Goal: Answer question/provide support: Share knowledge or assist other users

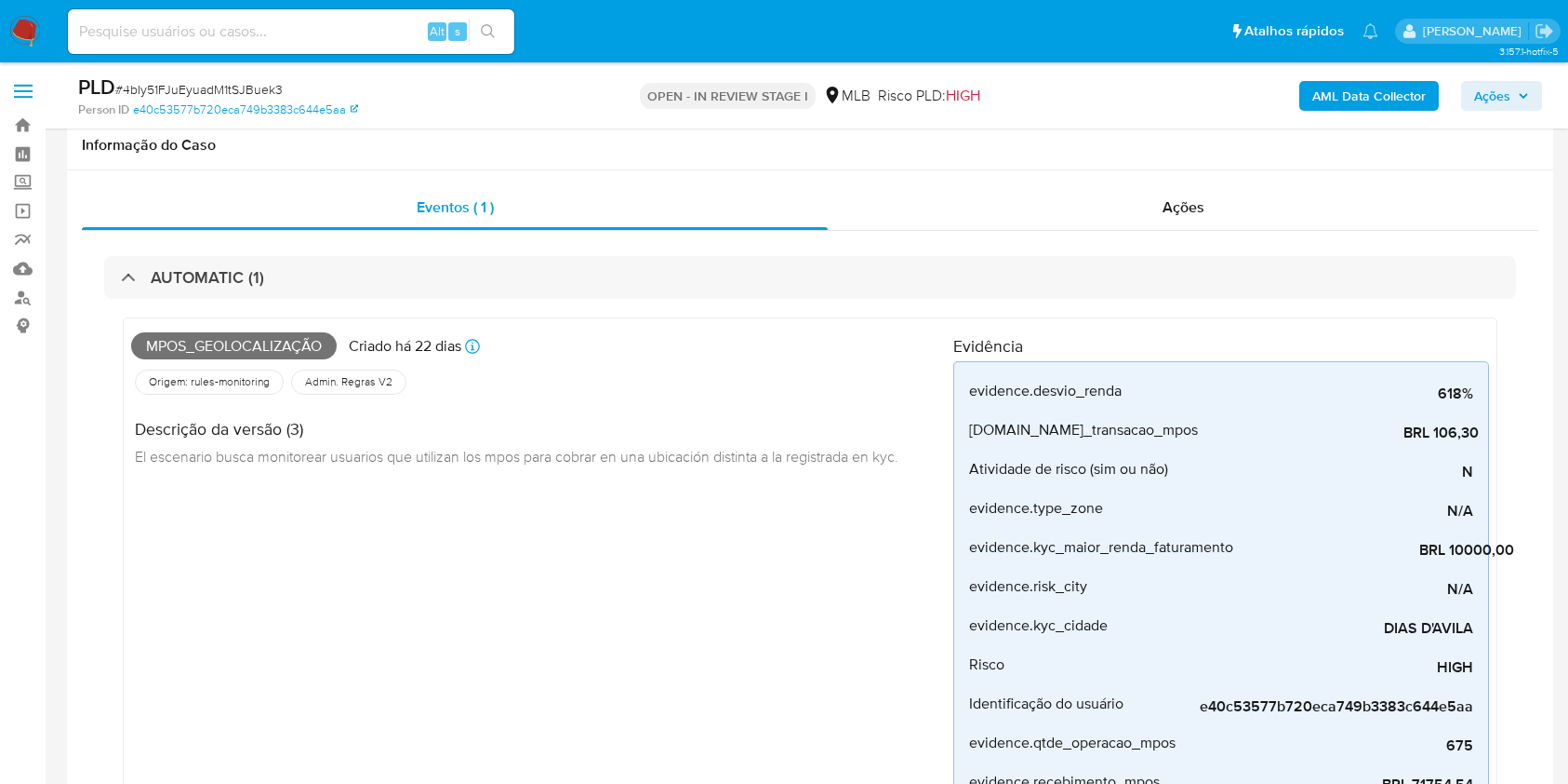
select select "10"
click at [1522, 90] on icon "button" at bounding box center [1524, 96] width 12 height 12
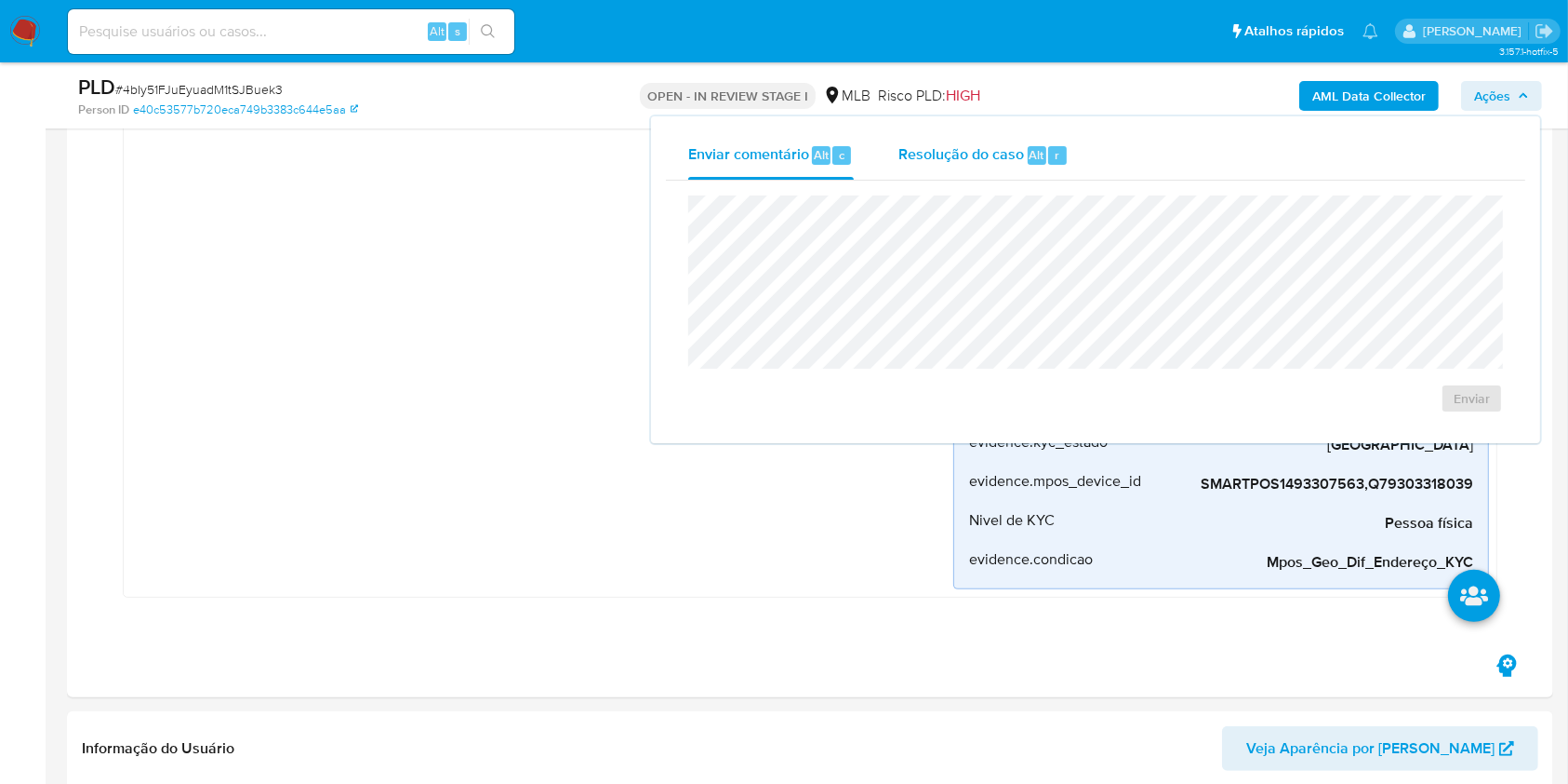
click at [995, 154] on span "Resolução do caso" at bounding box center [961, 154] width 126 height 21
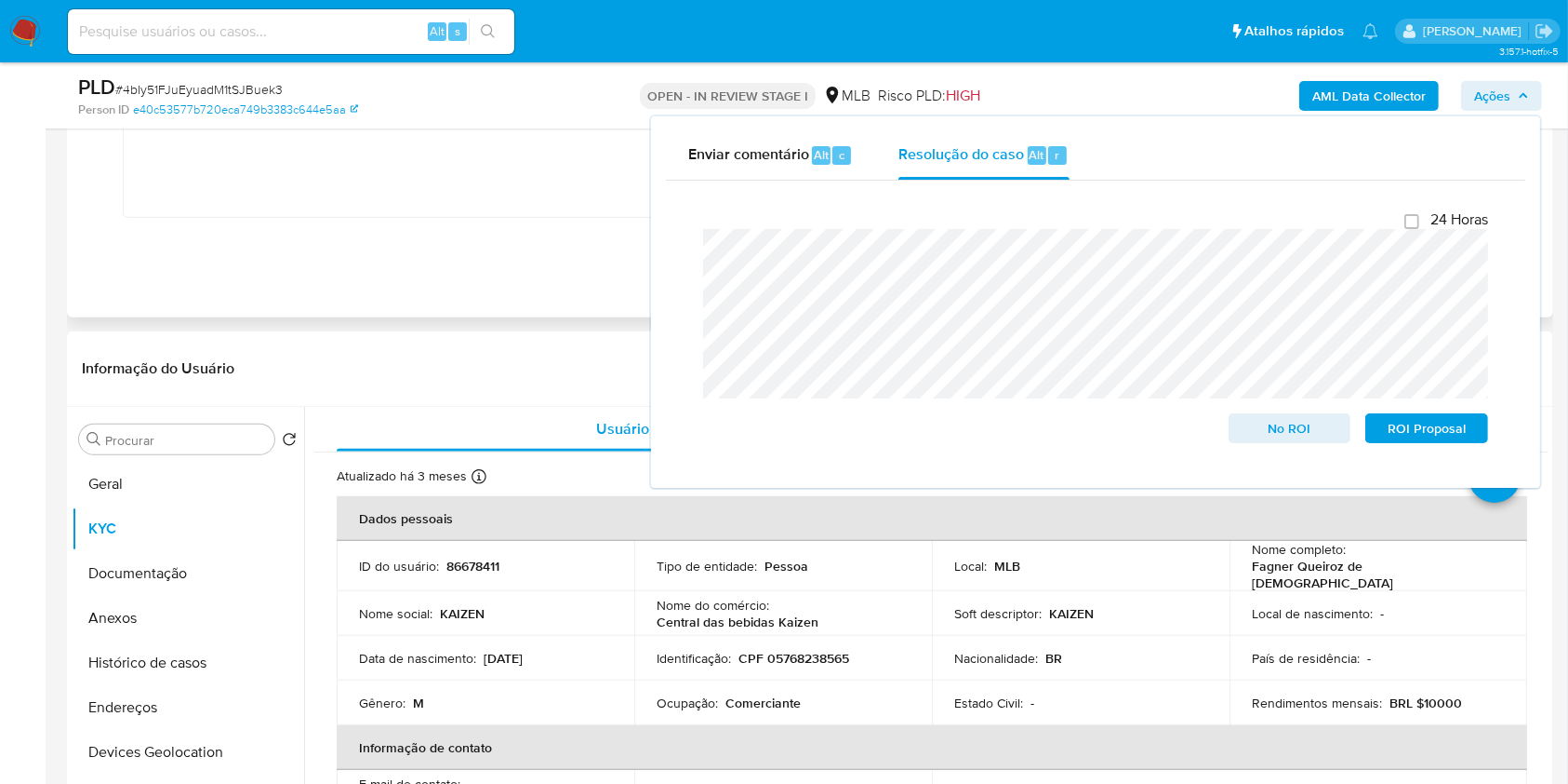
scroll to position [1241, 0]
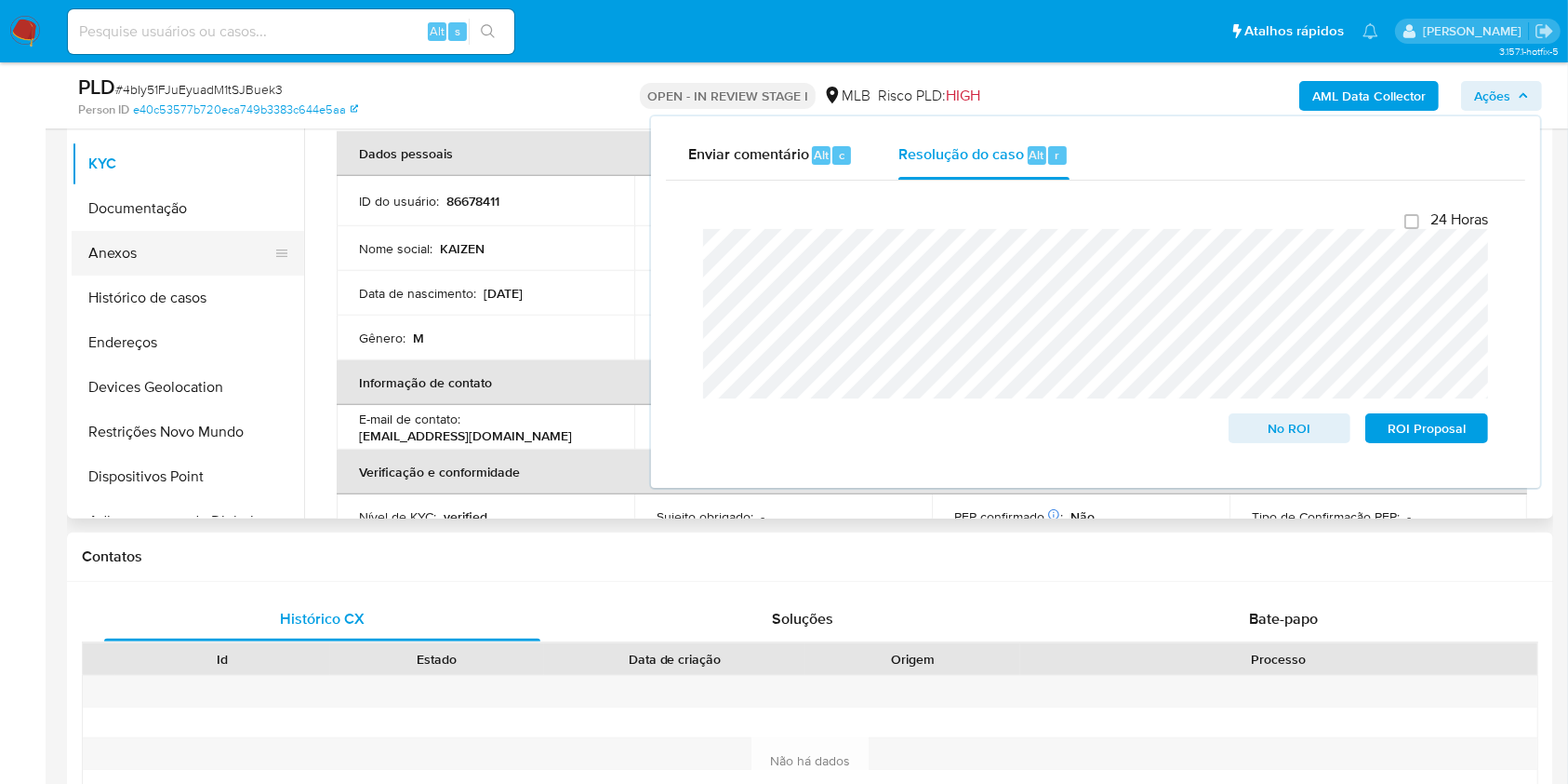
click at [162, 239] on button "Anexos" at bounding box center [180, 253] width 218 height 45
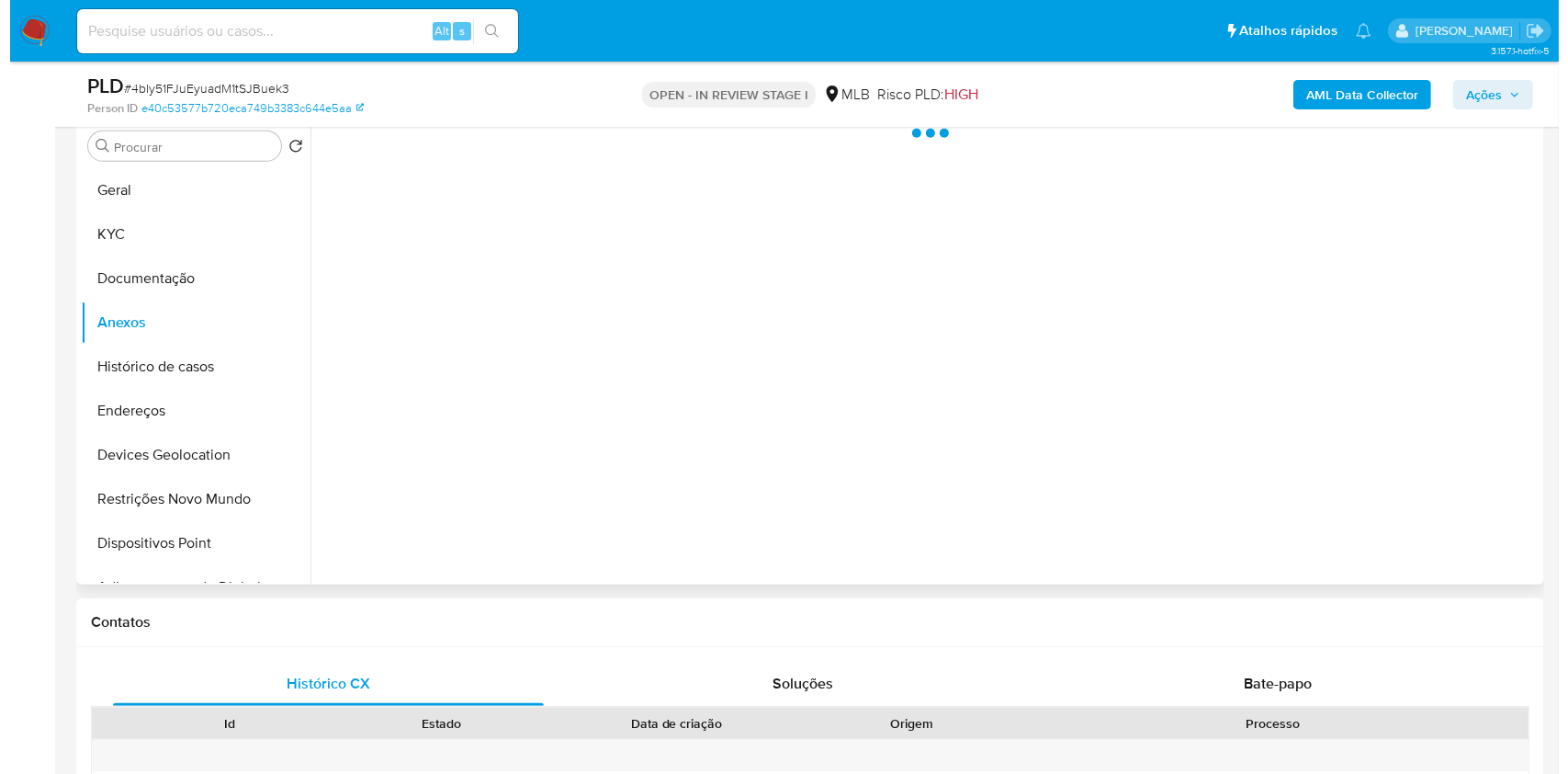
scroll to position [980, 0]
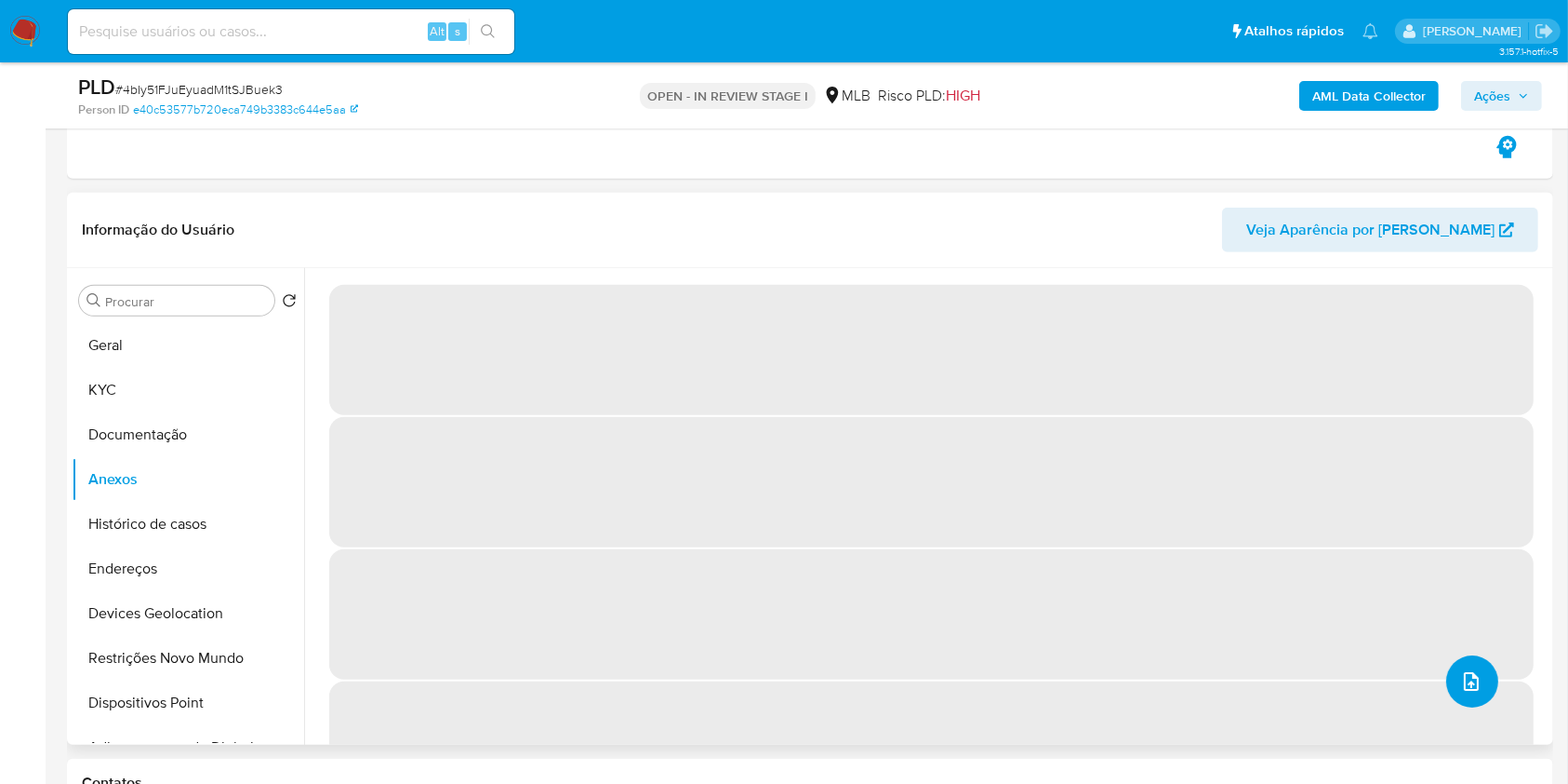
click at [1464, 674] on icon "upload-file" at bounding box center [1472, 680] width 15 height 18
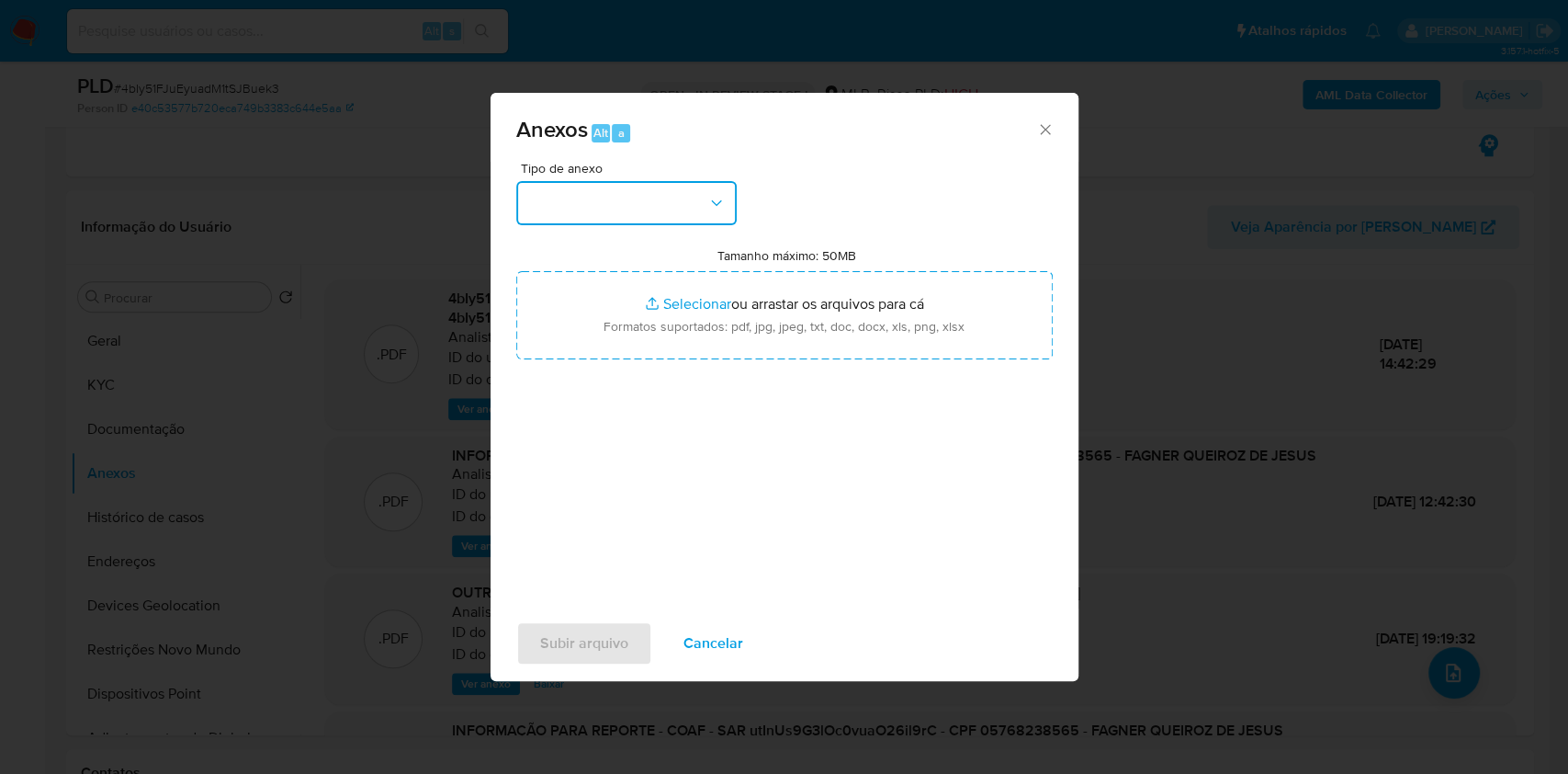
click at [720, 199] on icon "button" at bounding box center [716, 202] width 10 height 6
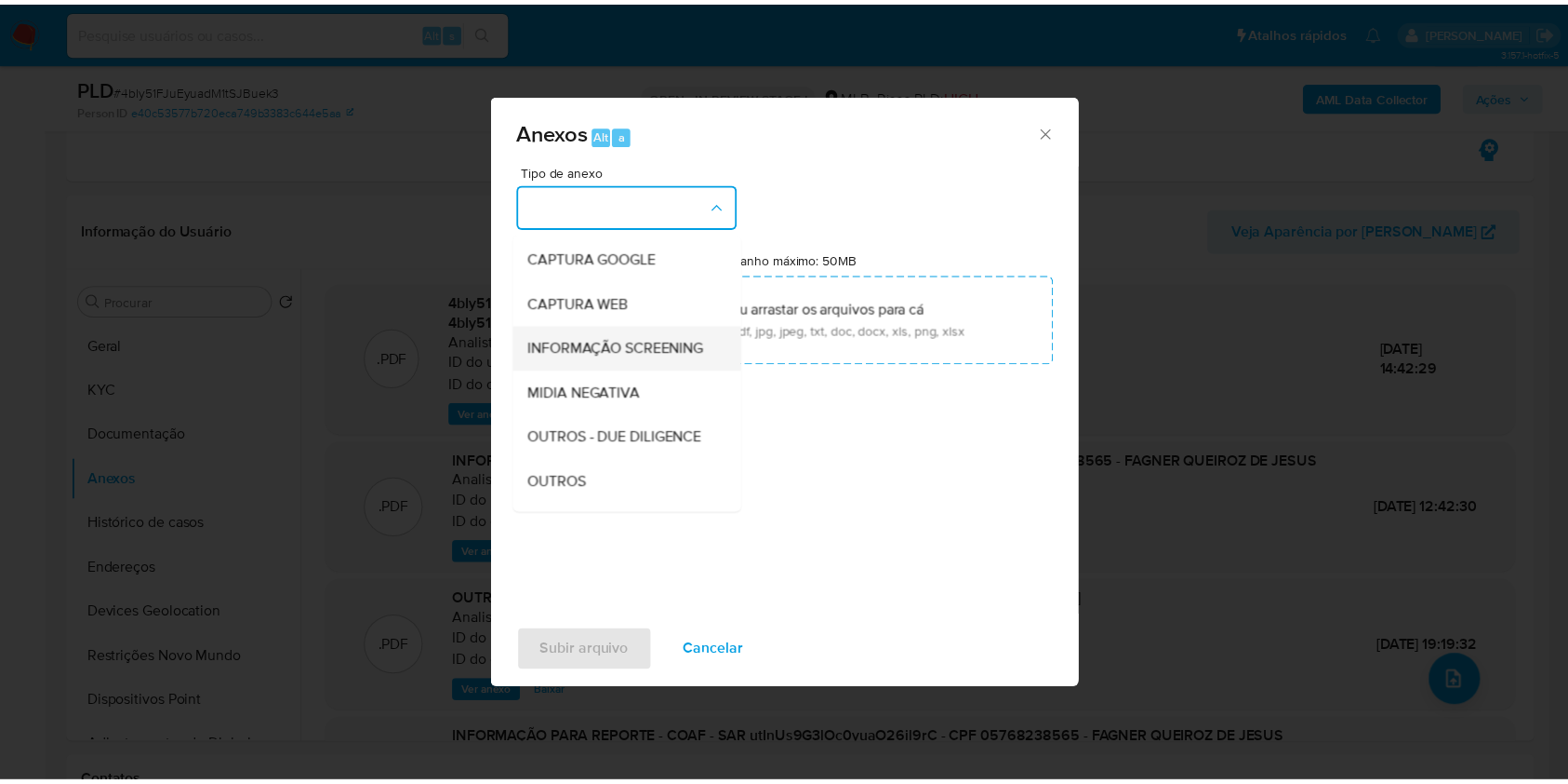
scroll to position [124, 0]
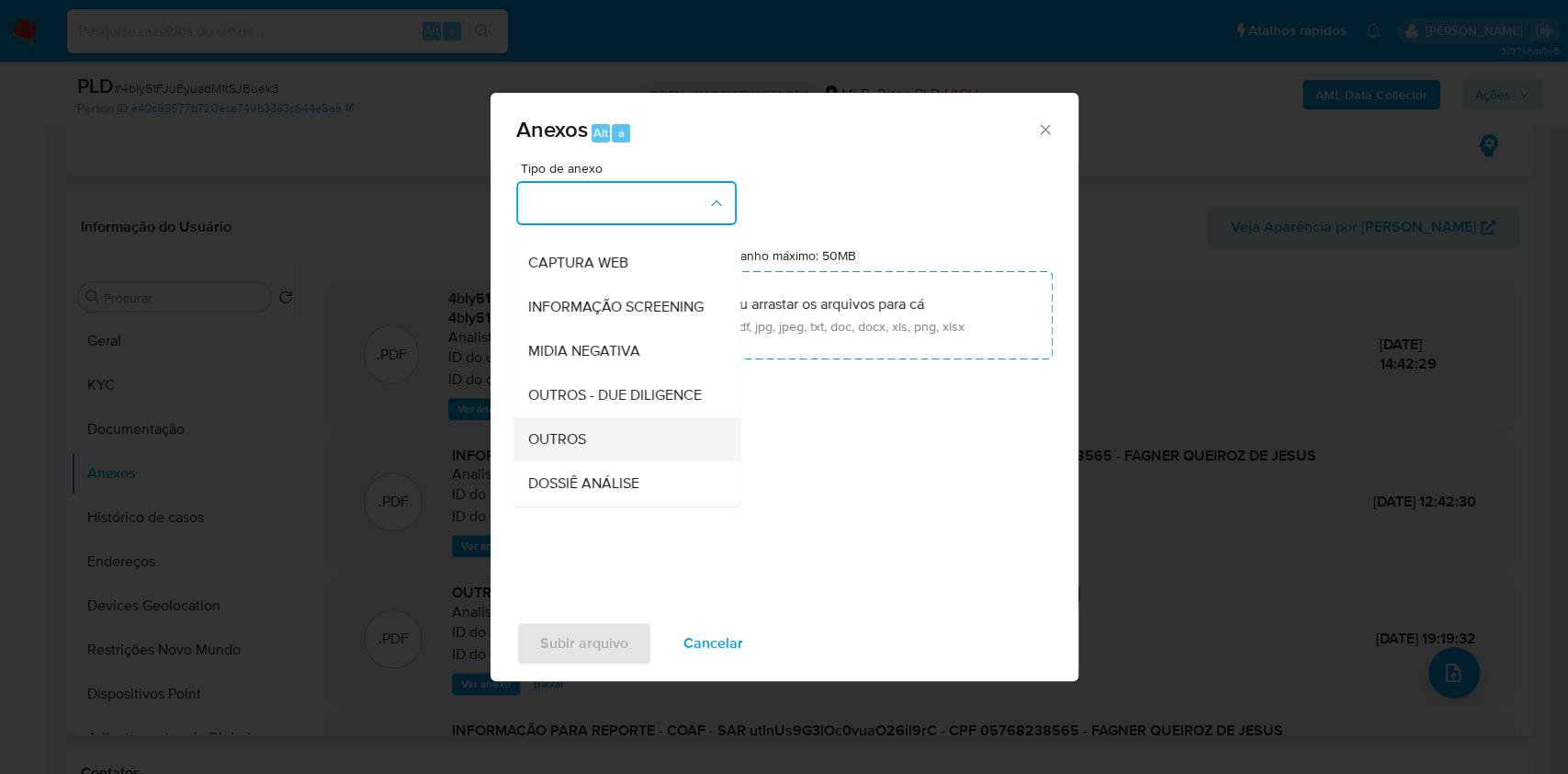
click at [584, 461] on div "OUTROS" at bounding box center [621, 439] width 187 height 45
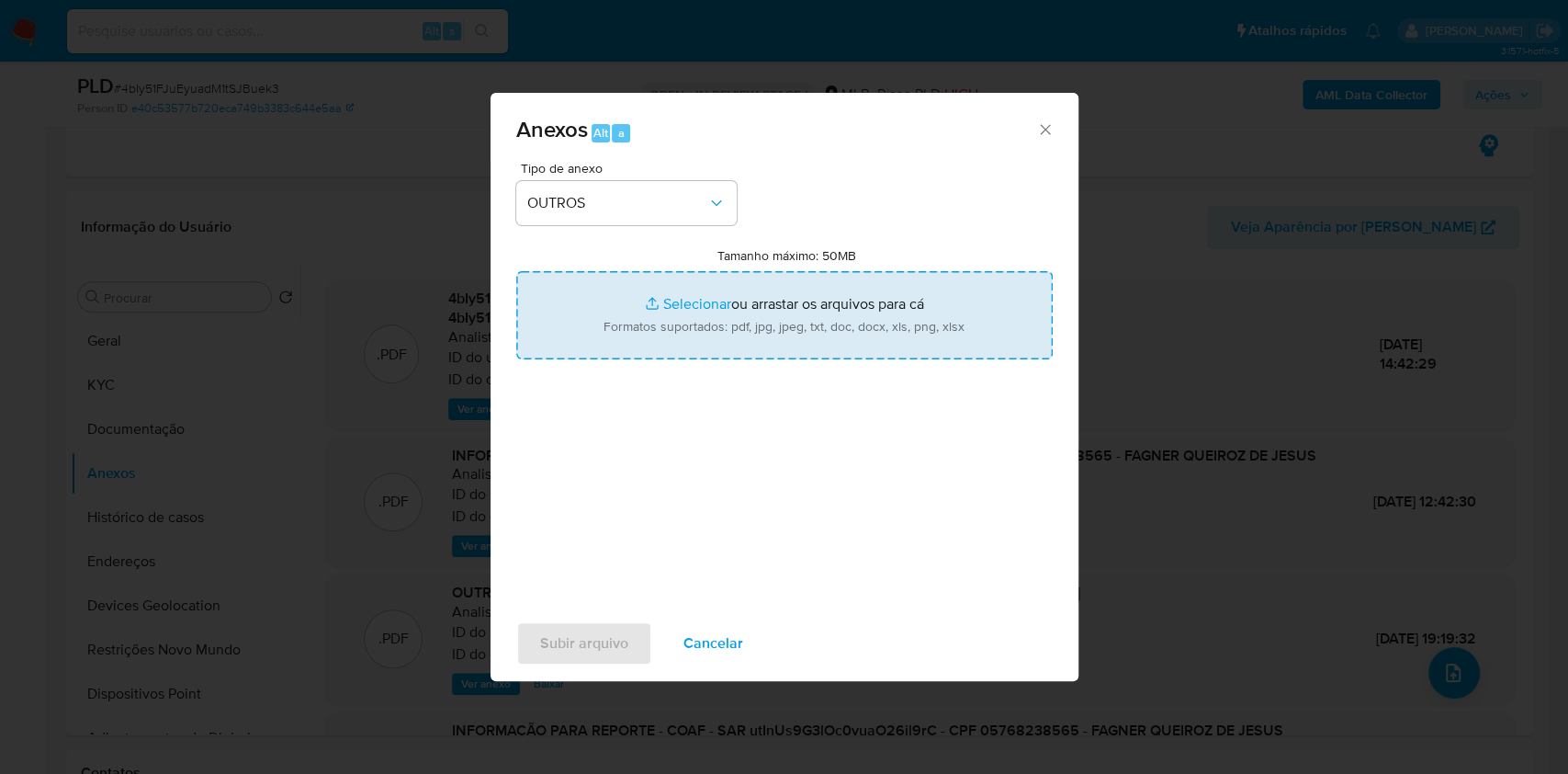
click at [739, 343] on input "Tamanho máximo: 50MB Selecionar arquivos" at bounding box center [784, 315] width 536 height 88
click at [679, 307] on input "Tamanho máximo: 50MB Selecionar arquivos" at bounding box center [784, 315] width 536 height 88
click at [786, 328] on input "Tamanho máximo: 50MB Selecionar arquivos" at bounding box center [784, 315] width 536 height 88
type input "C:\fakepath\Mulan 86678411_2025_09_01_11_56_37.xlsx"
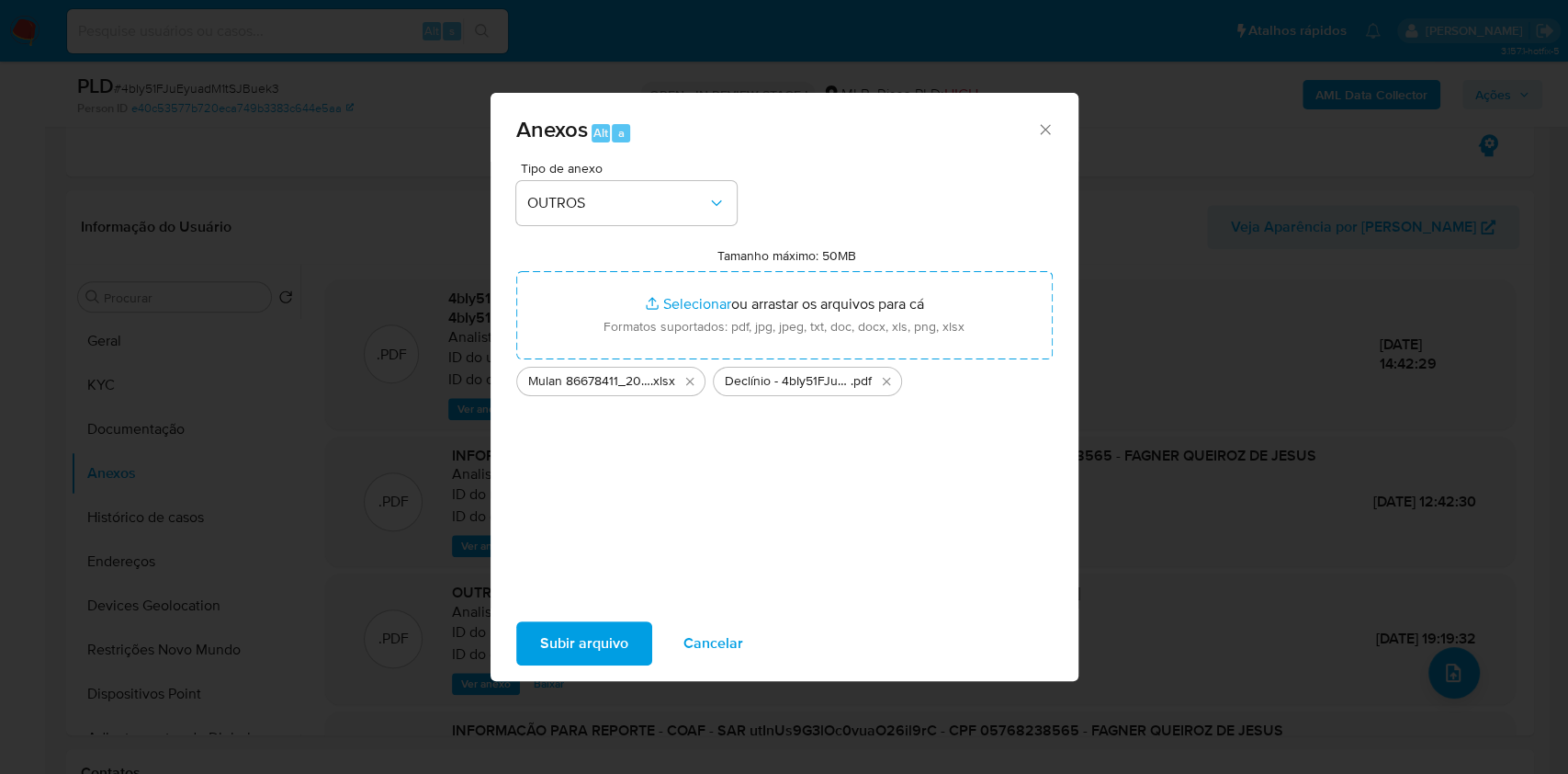
click at [593, 648] on span "Subir arquivo" at bounding box center [583, 643] width 88 height 41
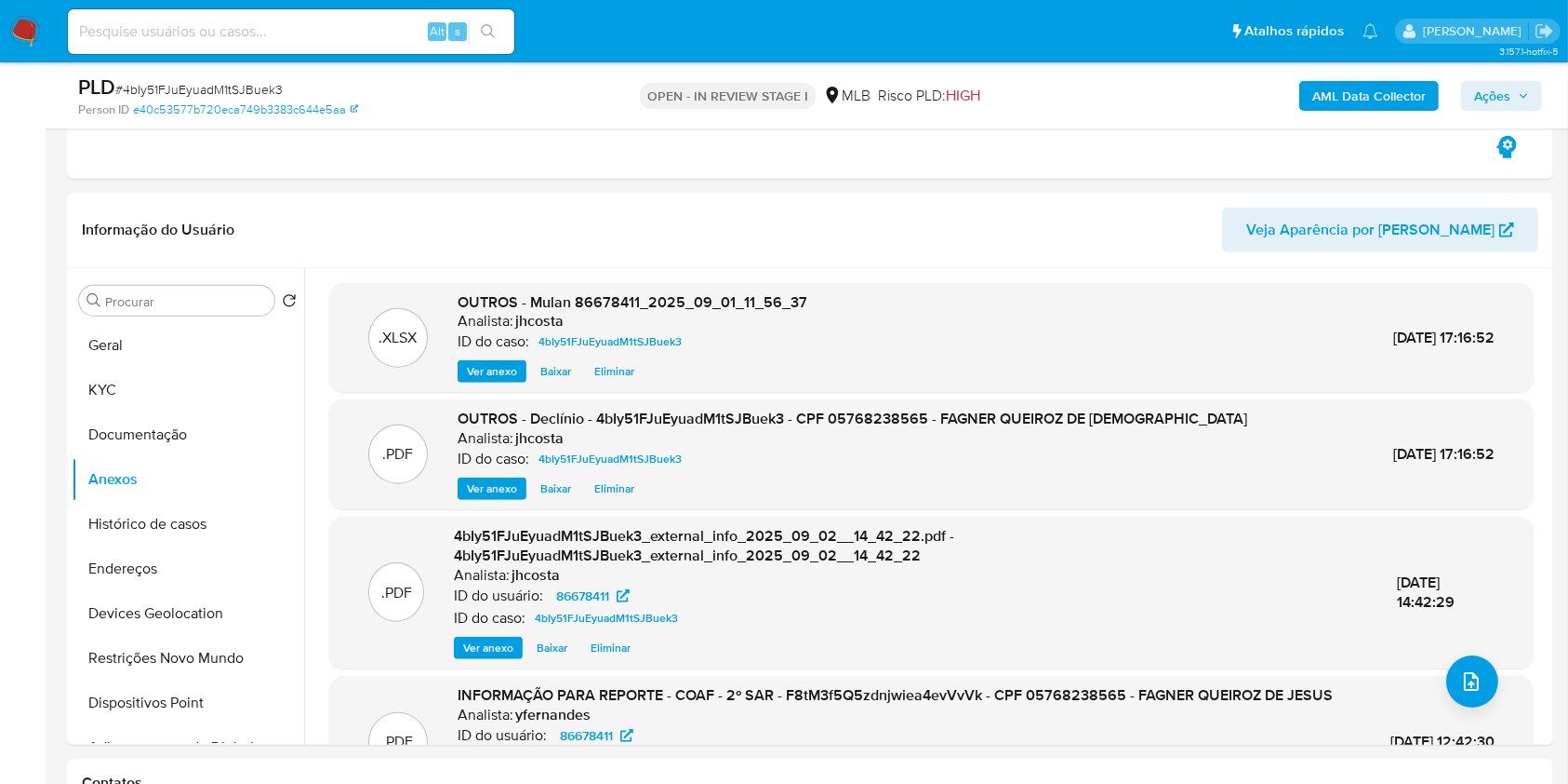
click at [1523, 92] on icon "button" at bounding box center [1524, 96] width 12 height 12
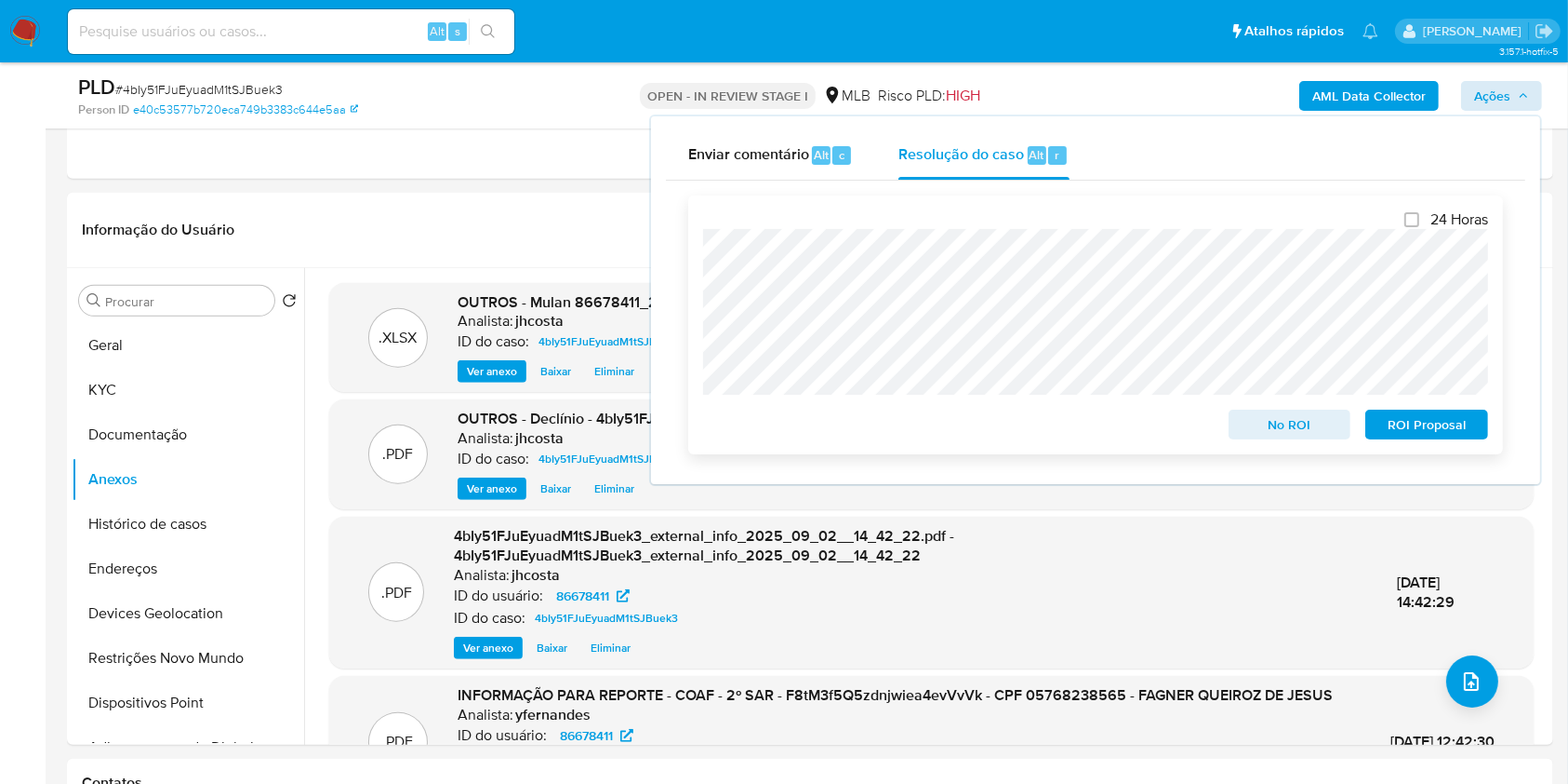
click at [1287, 433] on span "No ROI" at bounding box center [1290, 424] width 97 height 26
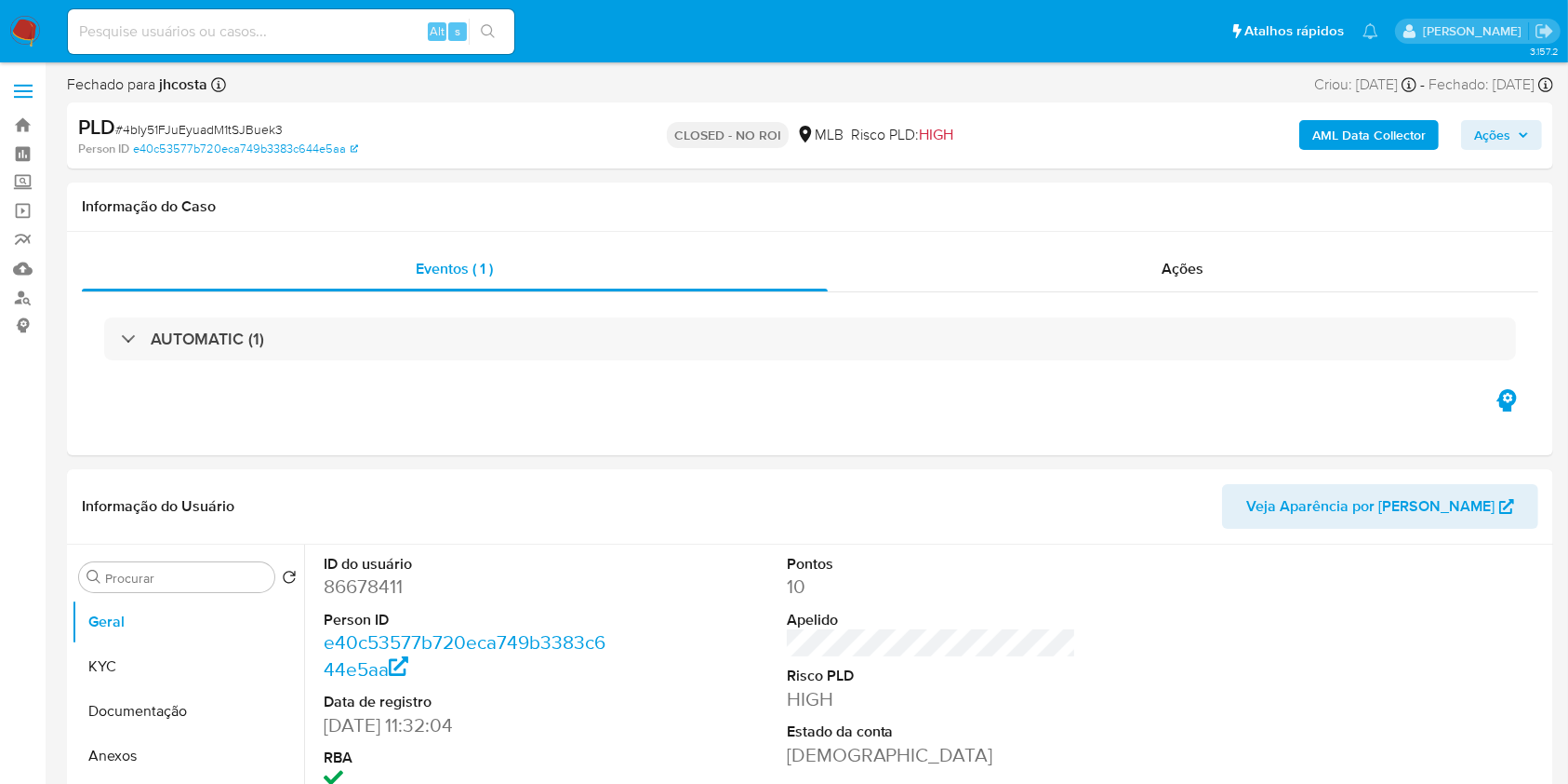
select select "10"
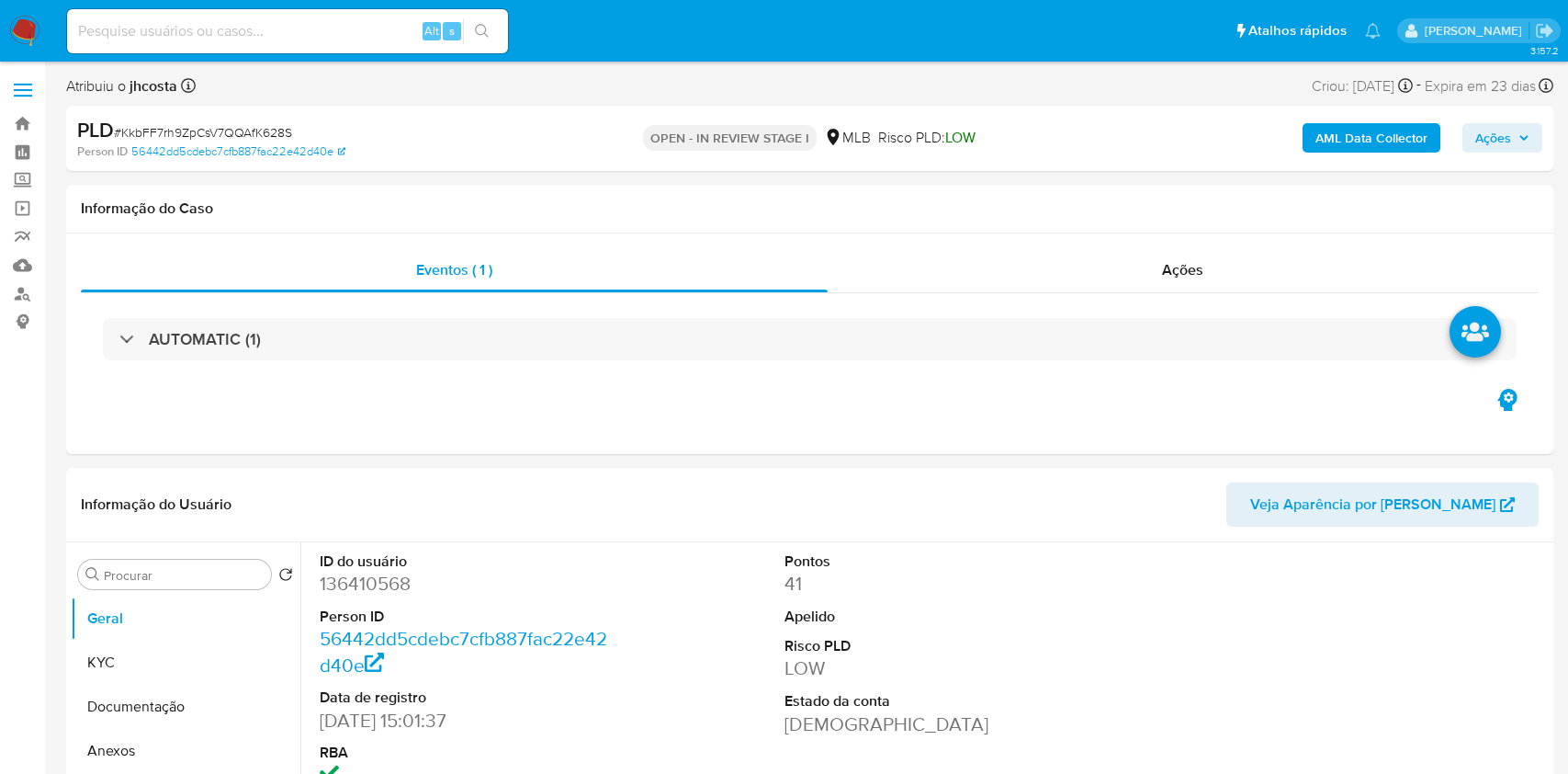
select select "10"
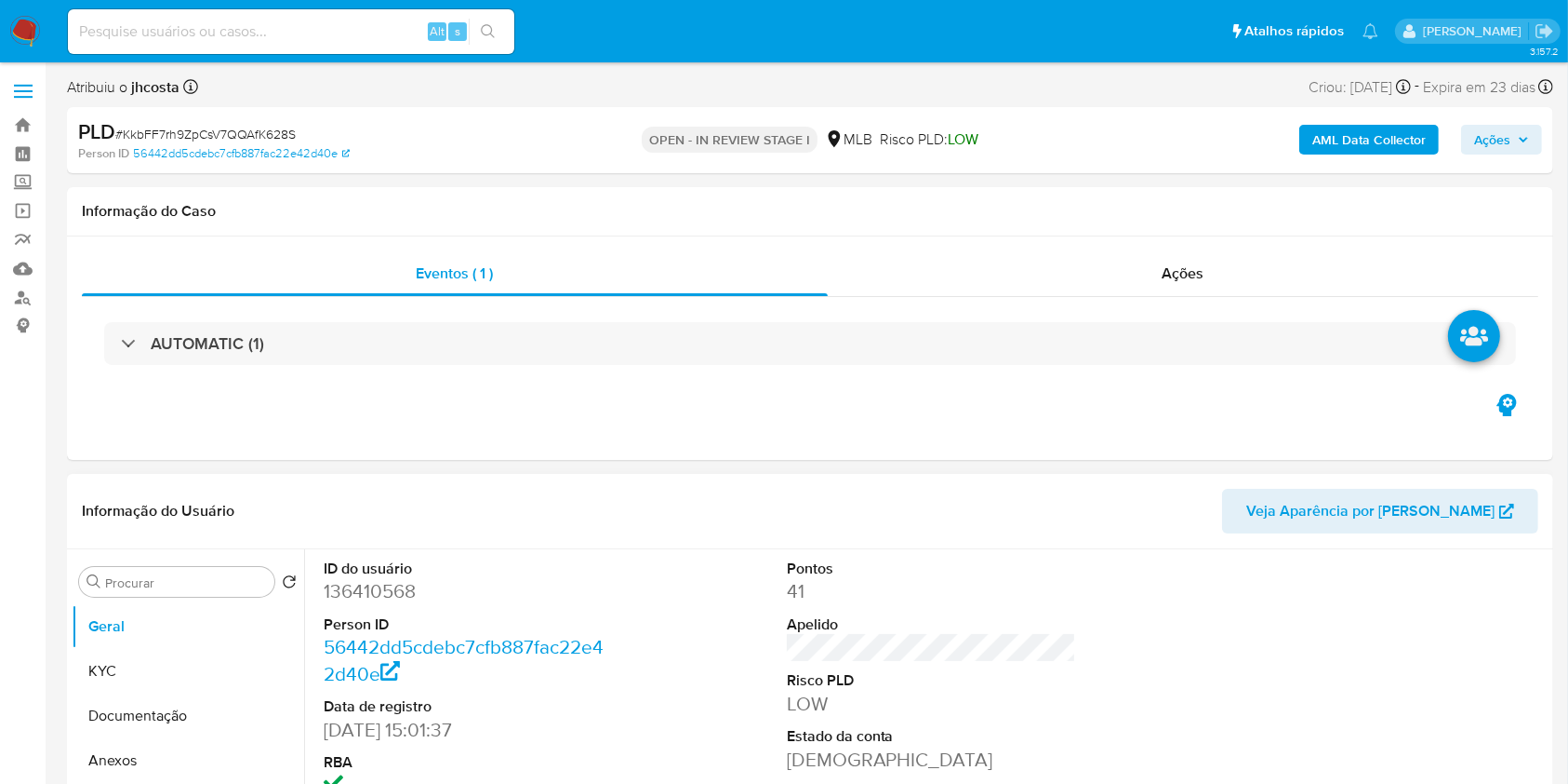
click at [363, 582] on dd "136410568" at bounding box center [469, 590] width 291 height 26
click at [363, 582] on dd "136410568" at bounding box center [469, 590] width 291 height 26
copy dd "136410568"
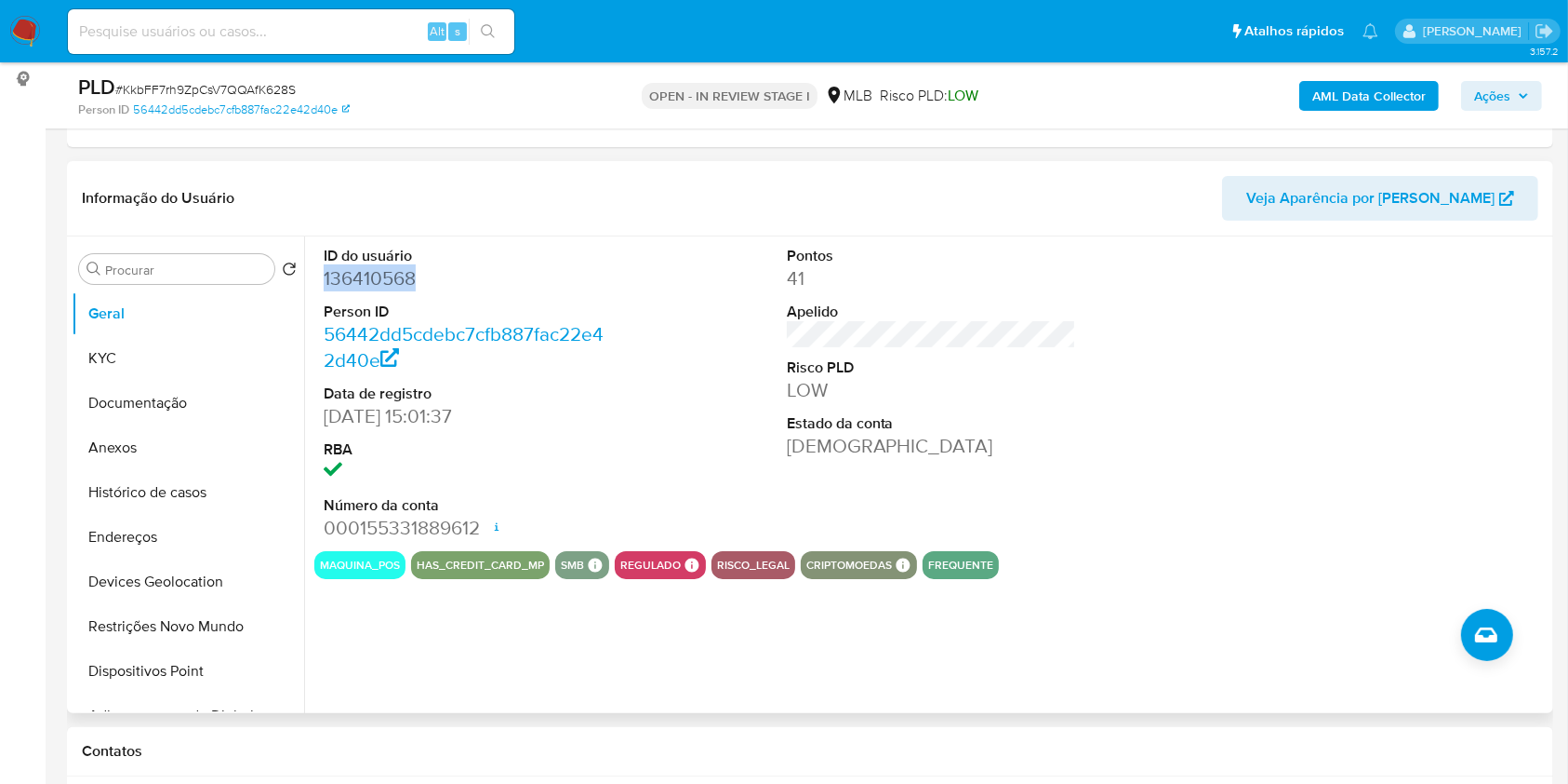
scroll to position [248, 0]
click at [692, 255] on div "ID do usuário 136410568 Person ID 56442dd5cdebc7cfb887fac22e42d40e Data de regi…" at bounding box center [931, 392] width 1234 height 315
click at [119, 368] on button "KYC" at bounding box center [180, 357] width 218 height 45
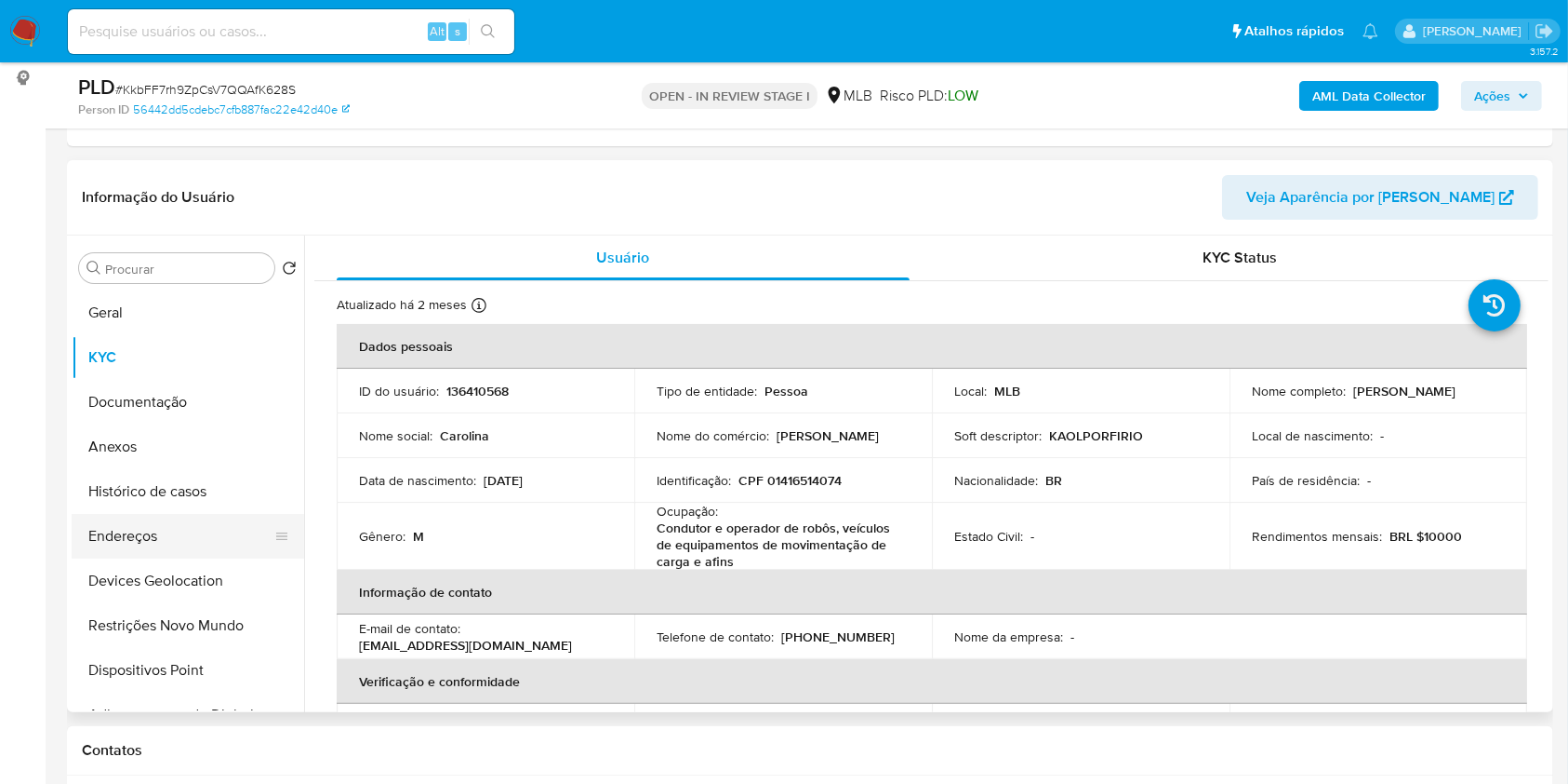
click at [165, 553] on button "Endereços" at bounding box center [180, 535] width 218 height 45
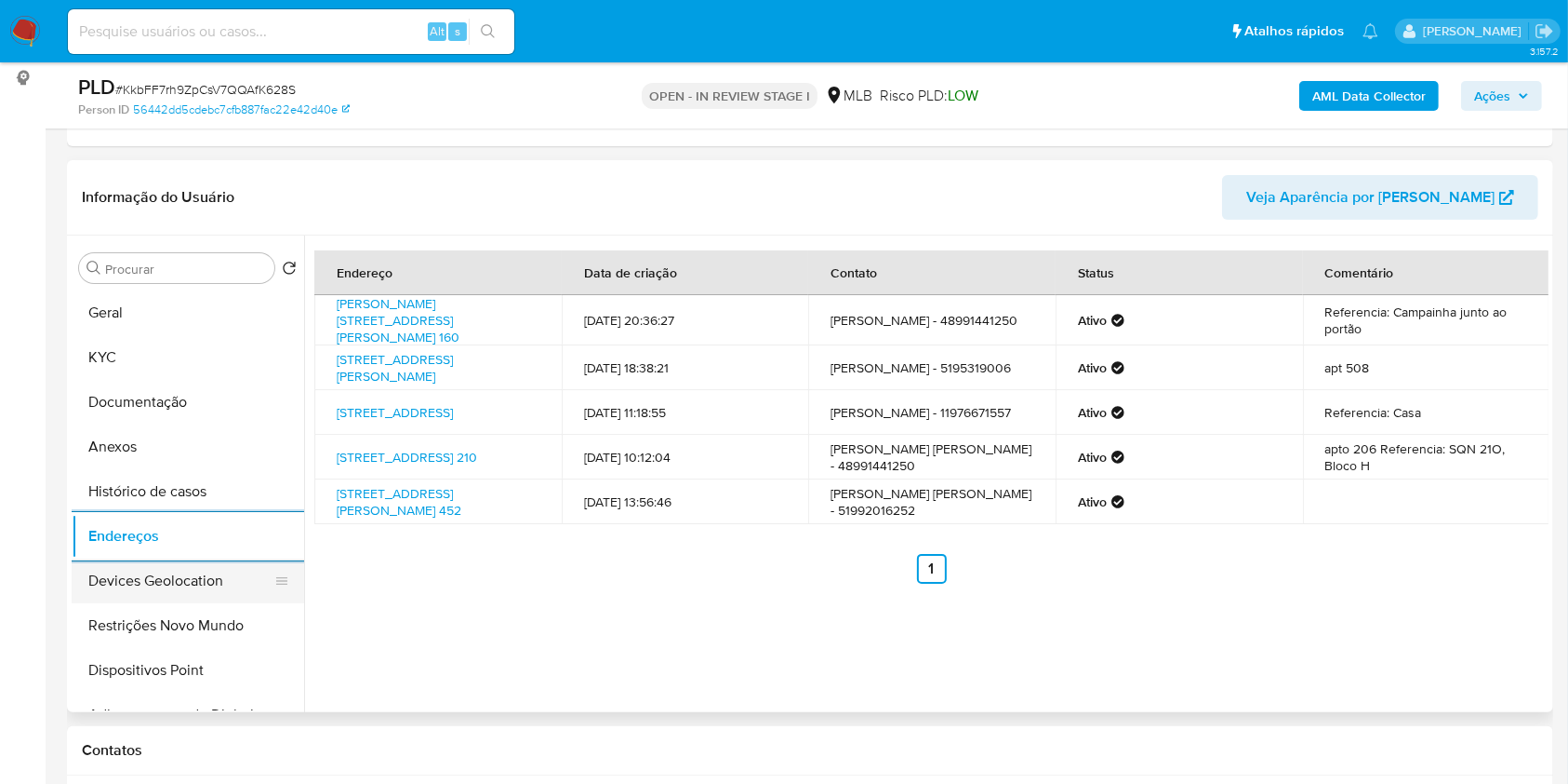
click at [137, 582] on button "Devices Geolocation" at bounding box center [180, 581] width 218 height 45
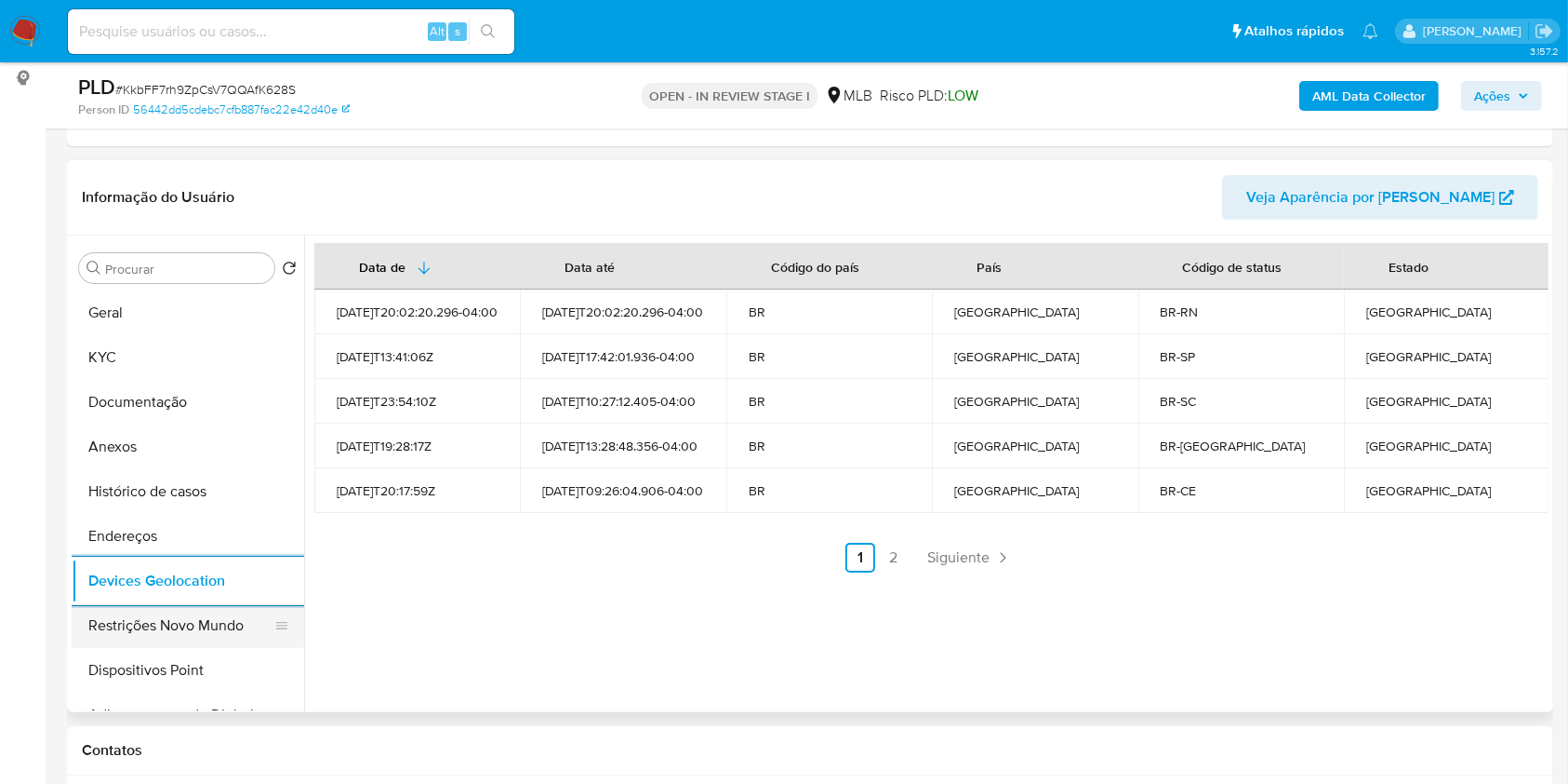
click at [149, 614] on button "Restrições Novo Mundo" at bounding box center [180, 626] width 218 height 45
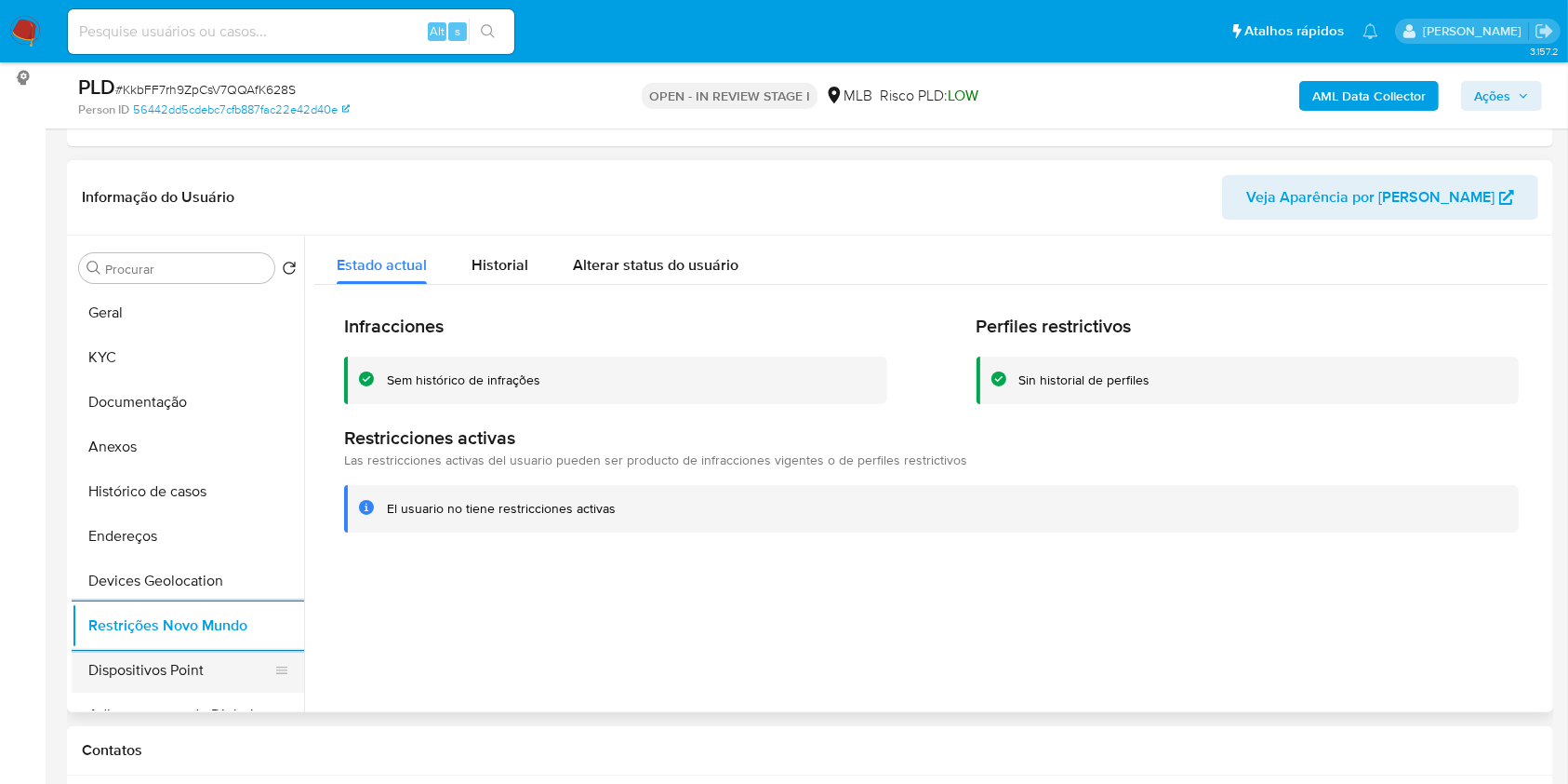
click at [137, 673] on button "Dispositivos Point" at bounding box center [180, 670] width 218 height 45
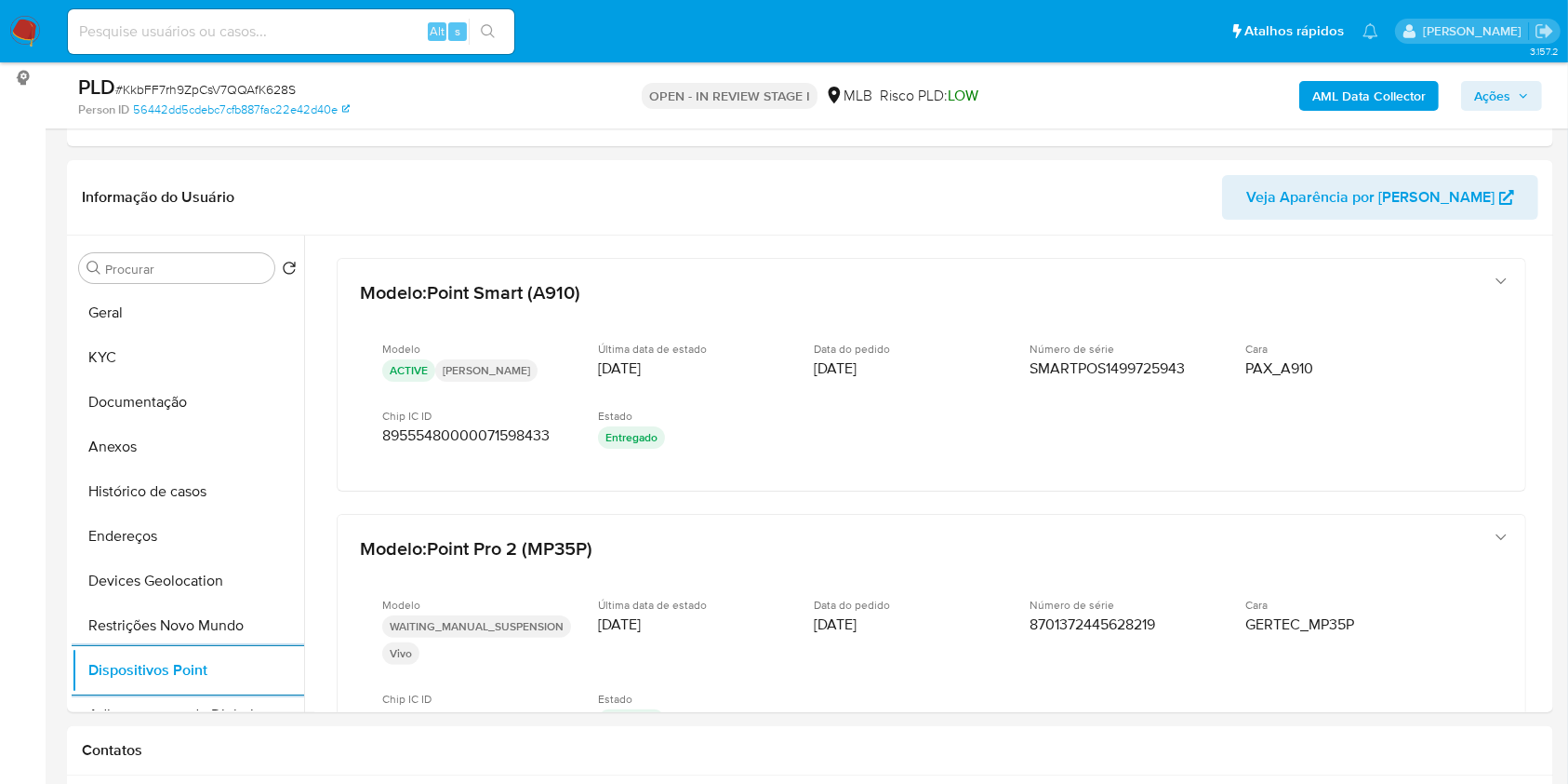
click at [1340, 99] on b "AML Data Collector" at bounding box center [1369, 95] width 113 height 30
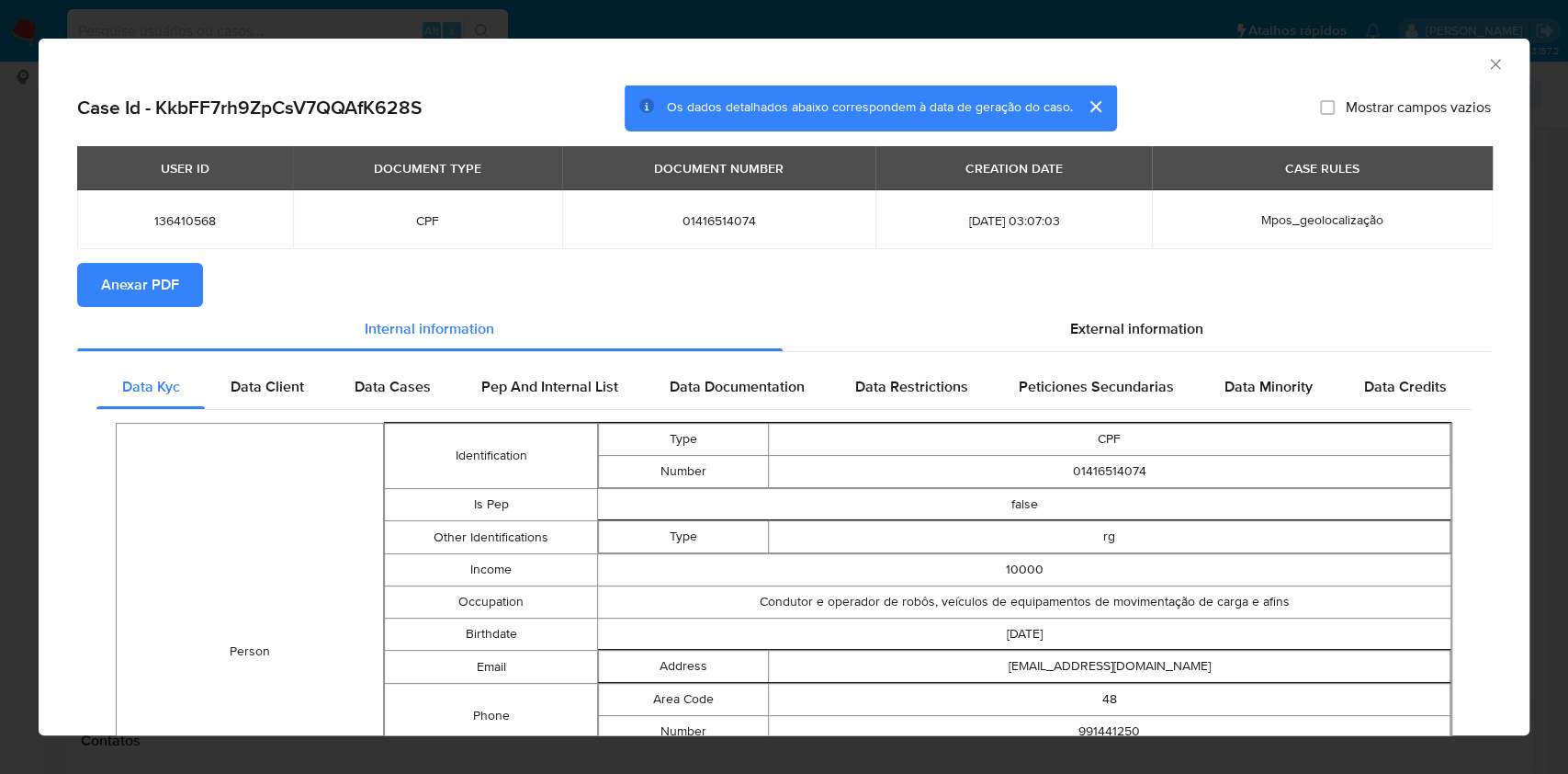
click at [174, 290] on span "Anexar PDF" at bounding box center [140, 284] width 78 height 41
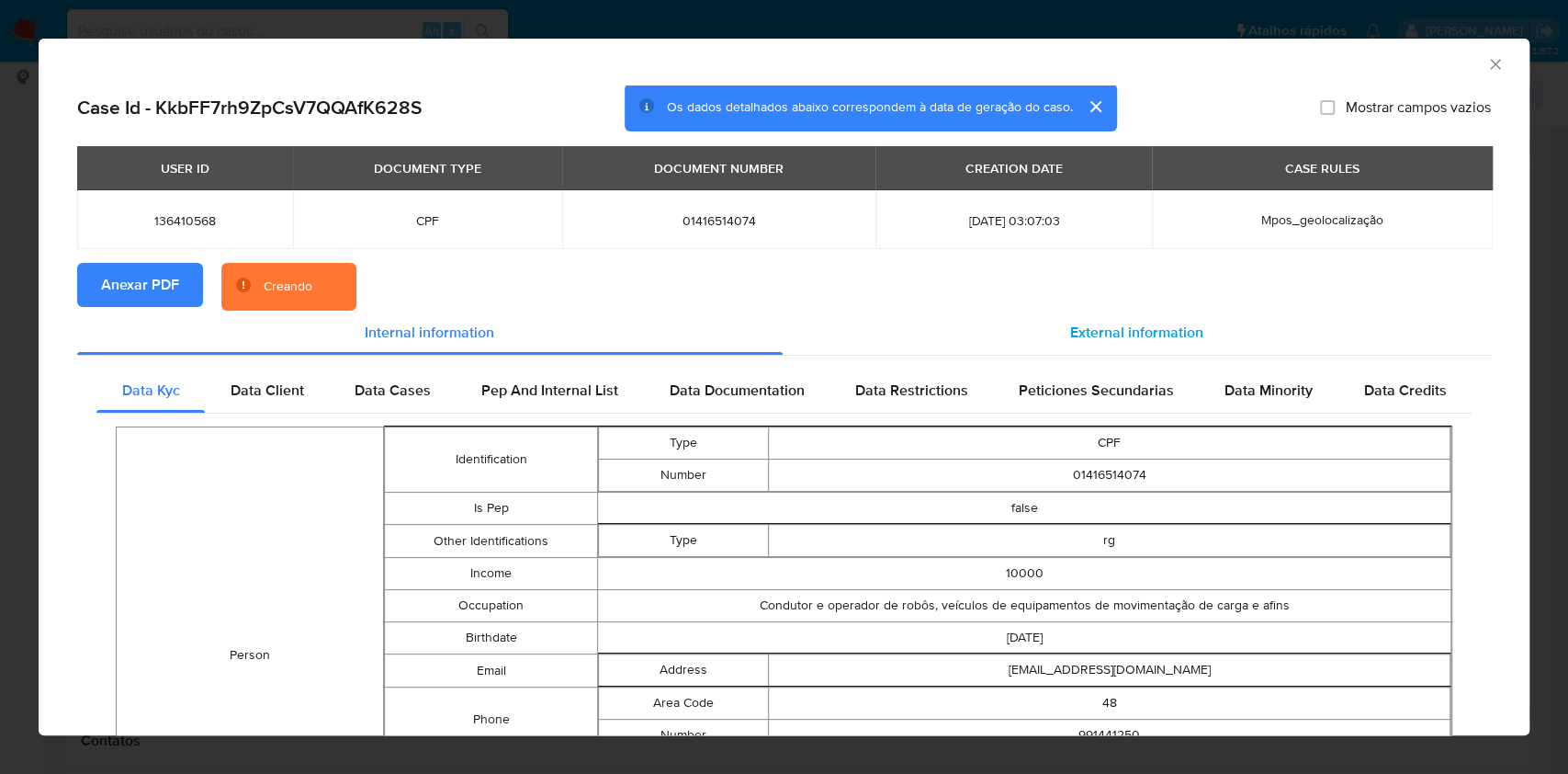
click at [1112, 331] on span "External information" at bounding box center [1136, 332] width 134 height 21
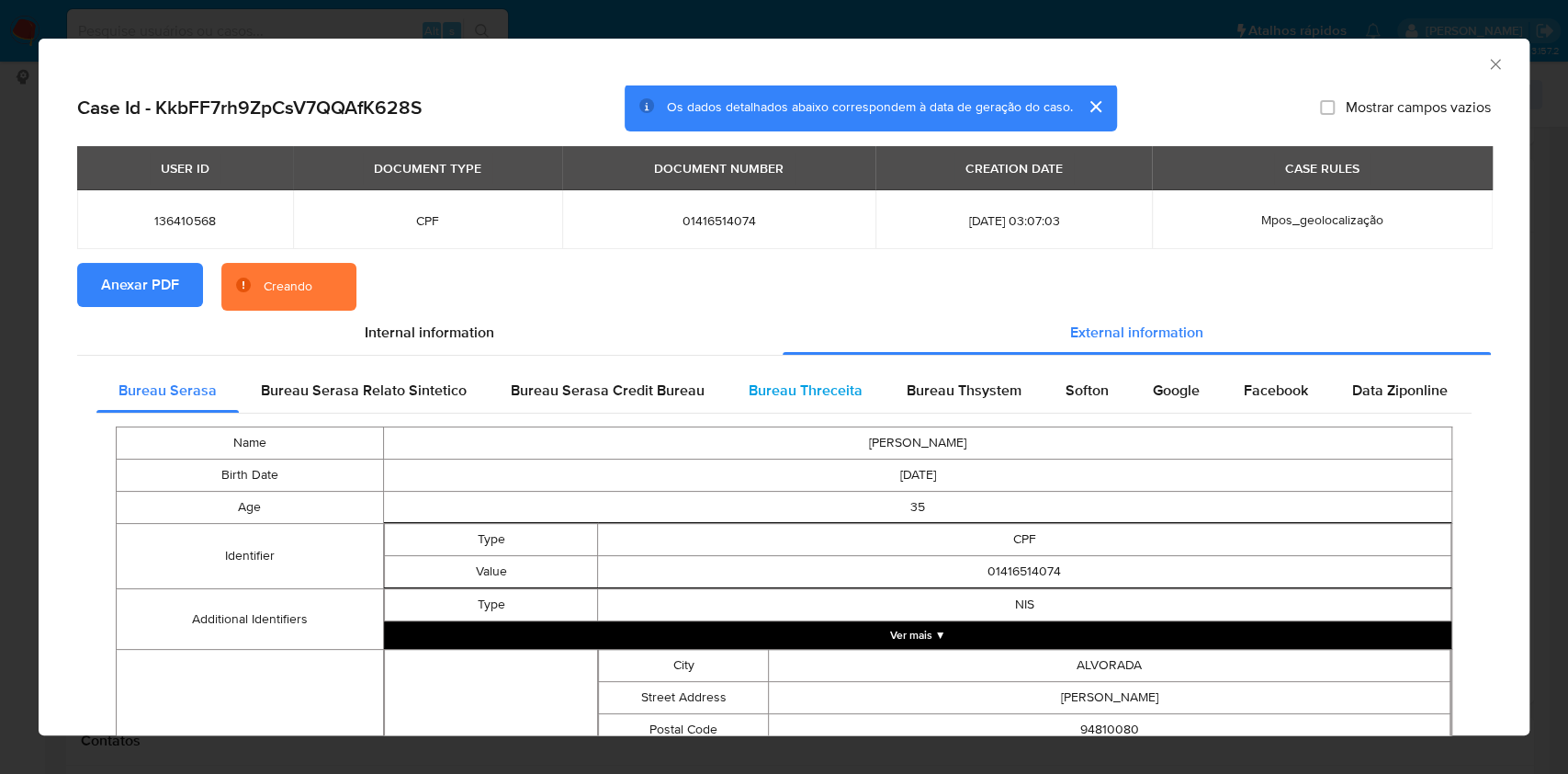
click at [757, 371] on div "Bureau Threceita" at bounding box center [805, 390] width 158 height 45
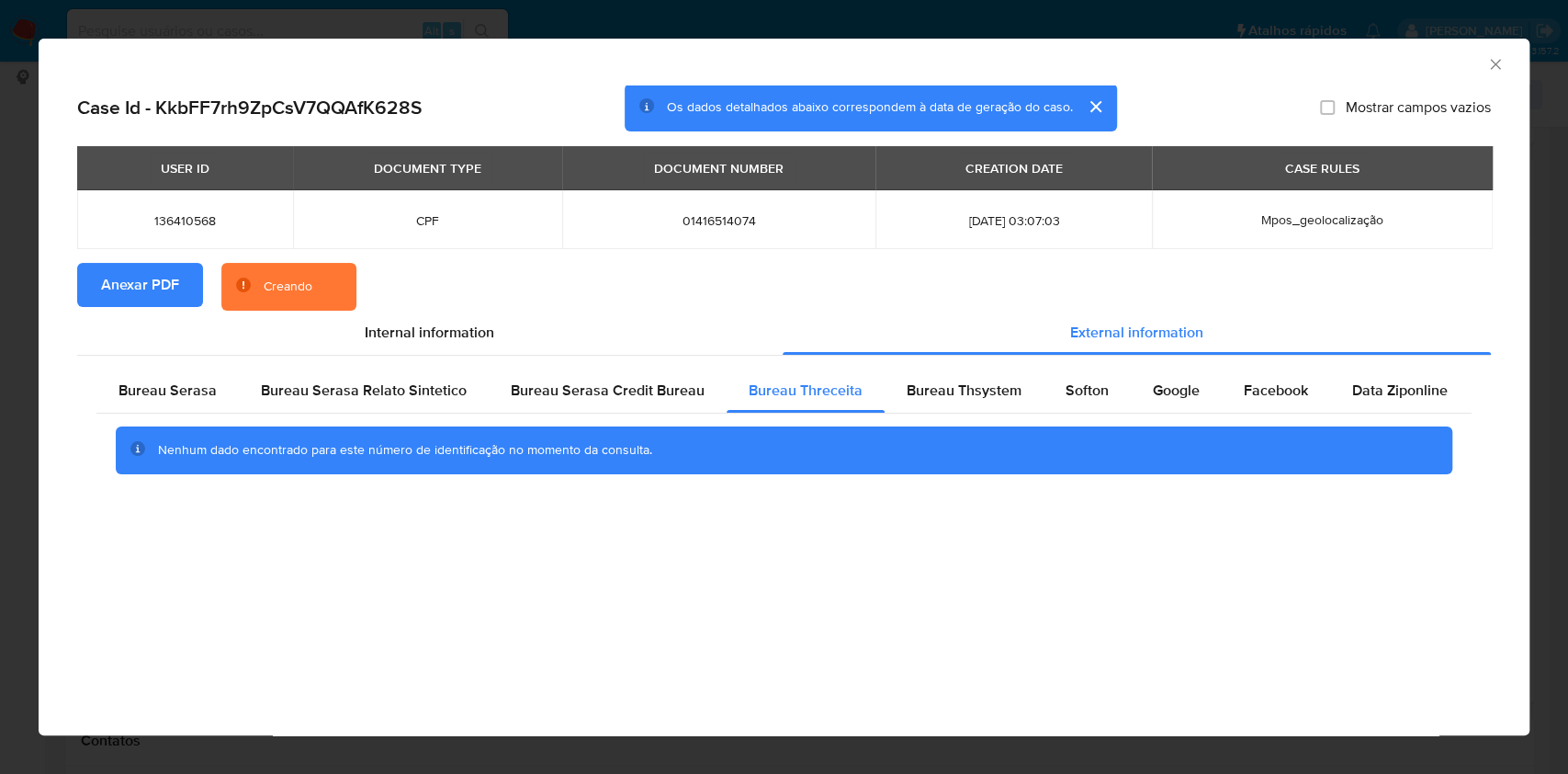
click at [1088, 365] on div "Bureau Serasa Bureau Serasa Relato Sintetico Bureau Serasa Credit Bureau Bureau…" at bounding box center [783, 427] width 1414 height 144
click at [1075, 389] on span "Softon" at bounding box center [1087, 390] width 44 height 21
click at [488, 13] on div "AML Data Collector Case Id - KkbFF7rh9ZpCsV7QQAfK628S Os dados detalhados abaix…" at bounding box center [784, 387] width 1568 height 774
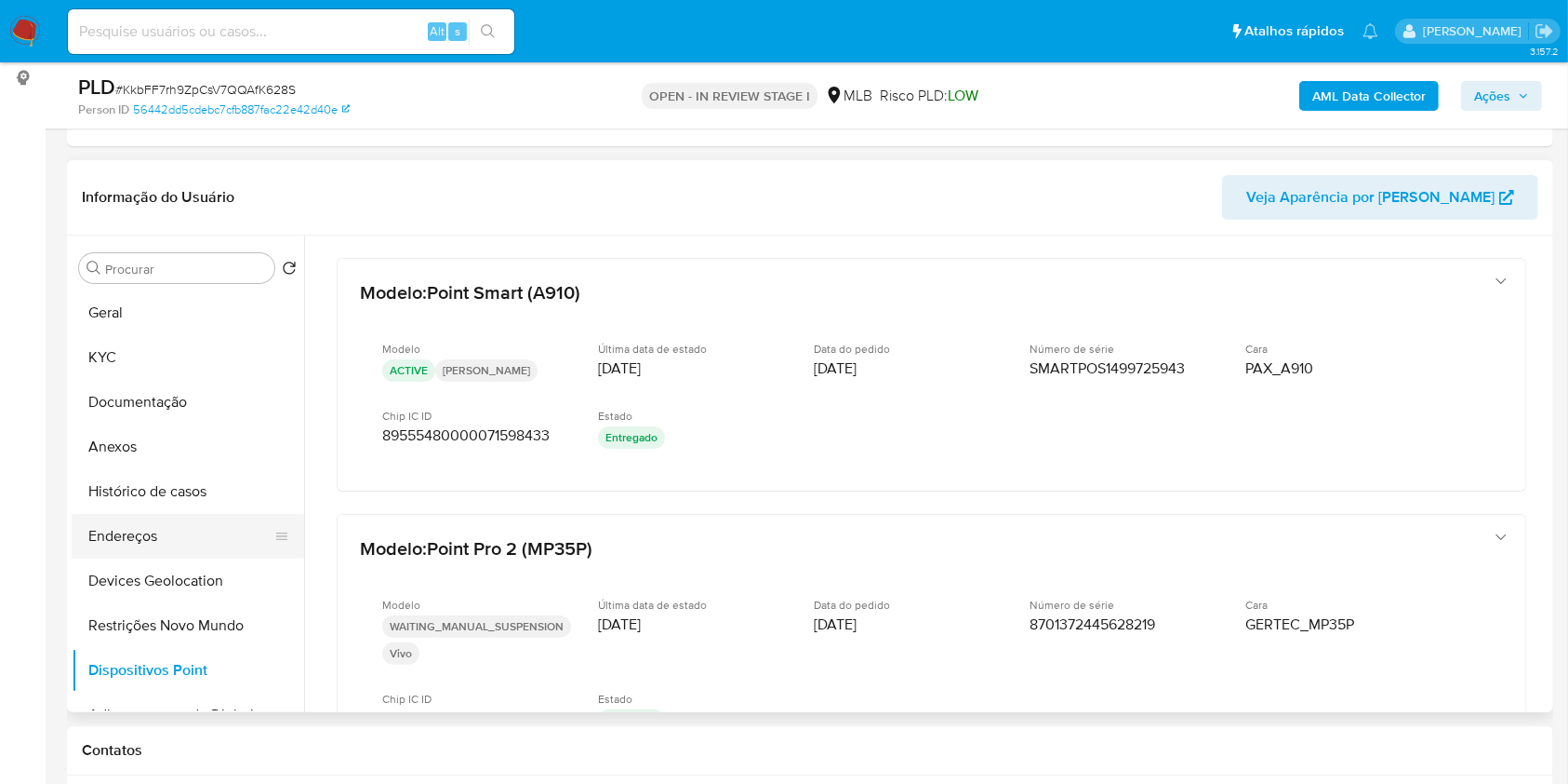
click at [152, 543] on button "Endereços" at bounding box center [180, 535] width 218 height 45
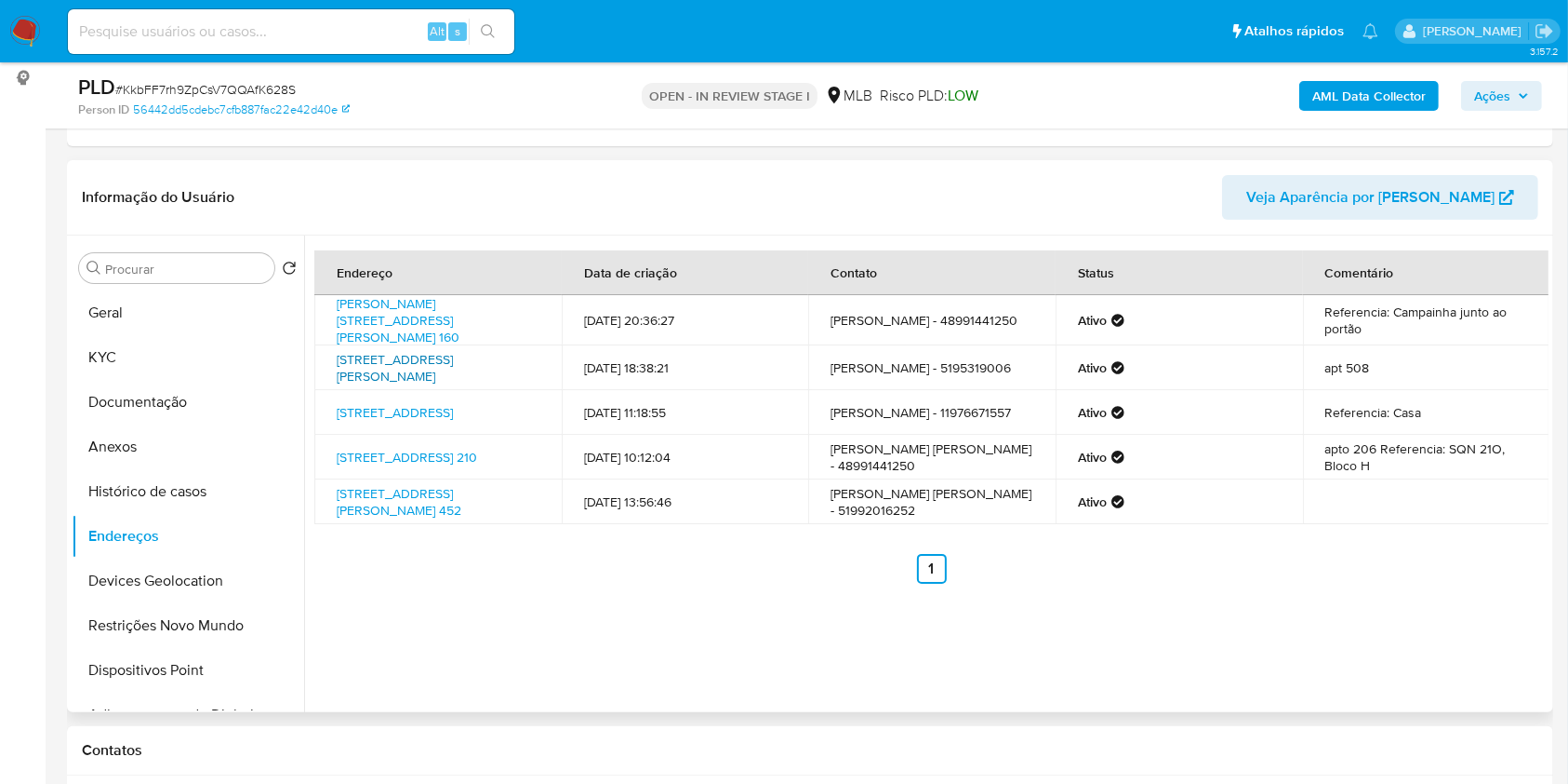
drag, startPoint x: 326, startPoint y: 354, endPoint x: 391, endPoint y: 385, distance: 72.0
click at [390, 385] on td "Rua Doutor Otávio Santos 250, Porto Alegre, Rio Grande Do Sul, 91210000, Brasil…" at bounding box center [438, 368] width 247 height 45
copy link "Rua Doutor Otávio Santos 250, Porto Alegre, Rio Grande Do Sul, 91210000"
click at [352, 361] on link "Rua Doutor Otávio Santos 250, Porto Alegre, Rio Grande Do Sul, 91210000, Brasil…" at bounding box center [394, 368] width 116 height 36
click at [113, 345] on button "KYC" at bounding box center [180, 357] width 218 height 45
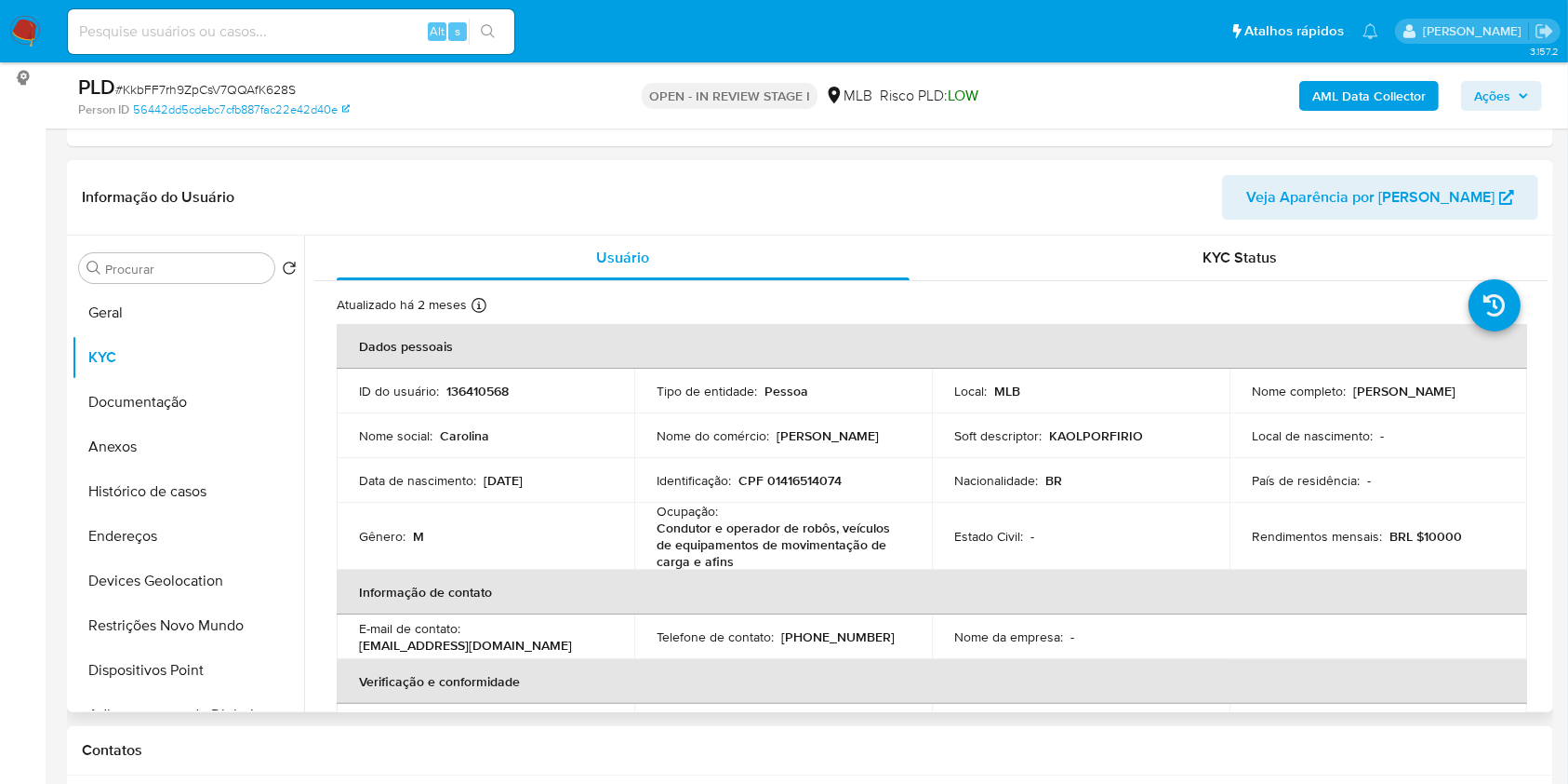
click at [813, 473] on p "CPF 01416514074" at bounding box center [790, 480] width 104 height 16
copy p "01416514074"
click at [131, 414] on button "Documentação" at bounding box center [180, 402] width 218 height 45
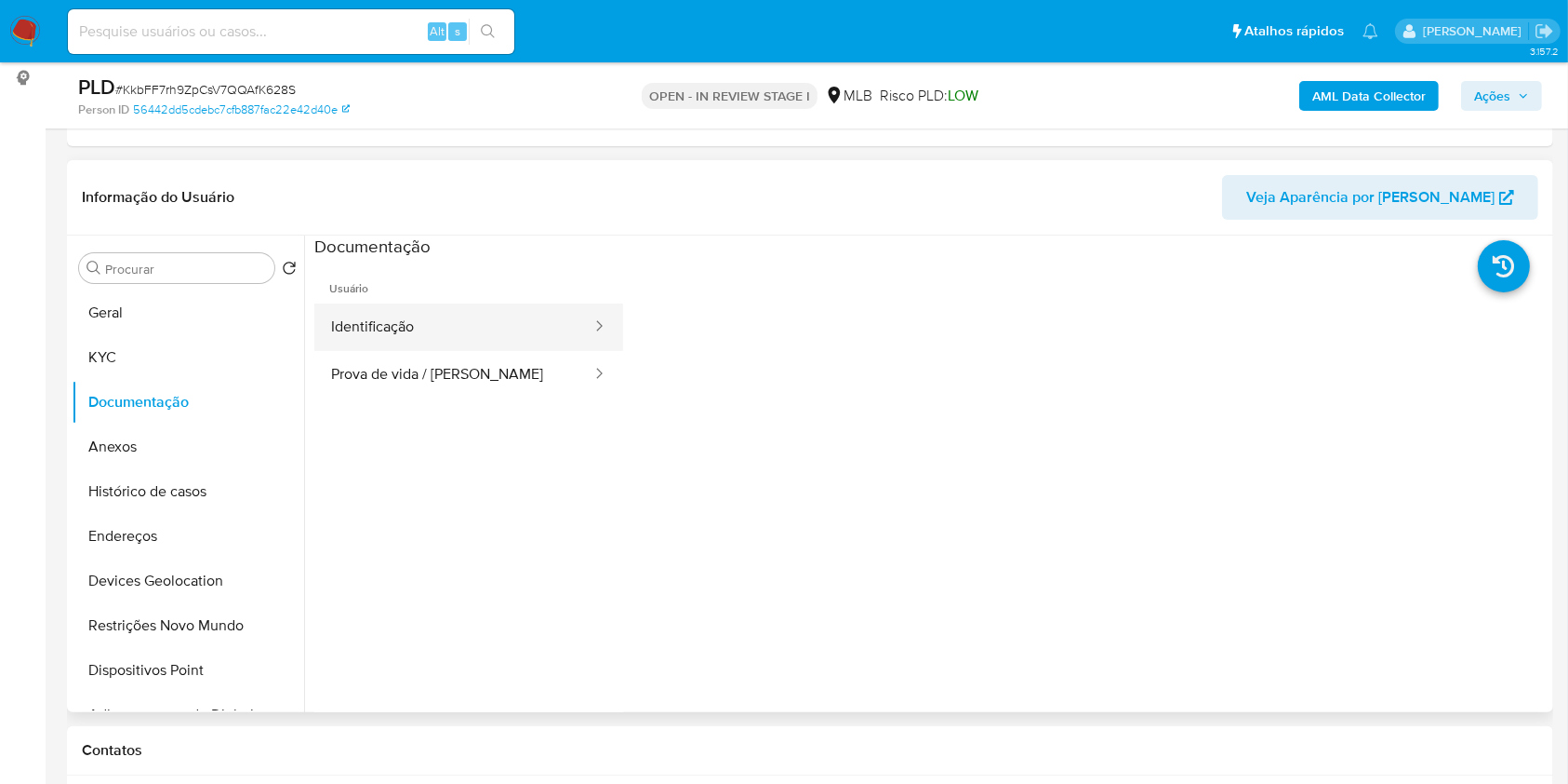
click at [496, 330] on button "Identificação" at bounding box center [454, 326] width 279 height 47
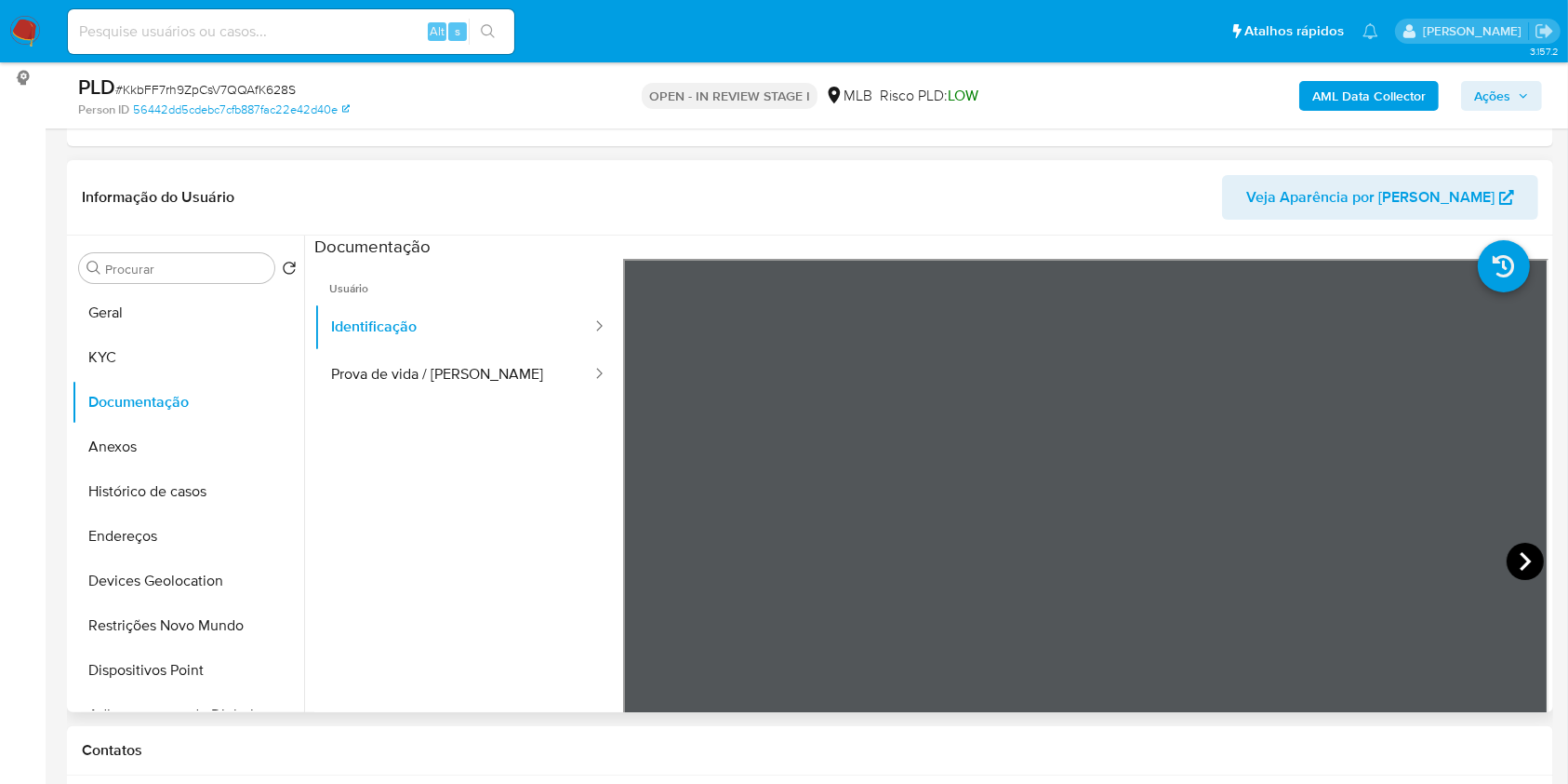
click at [1502, 549] on div at bounding box center [1086, 564] width 925 height 610
click at [1507, 551] on icon at bounding box center [1525, 561] width 37 height 37
click at [148, 357] on button "KYC" at bounding box center [180, 357] width 218 height 45
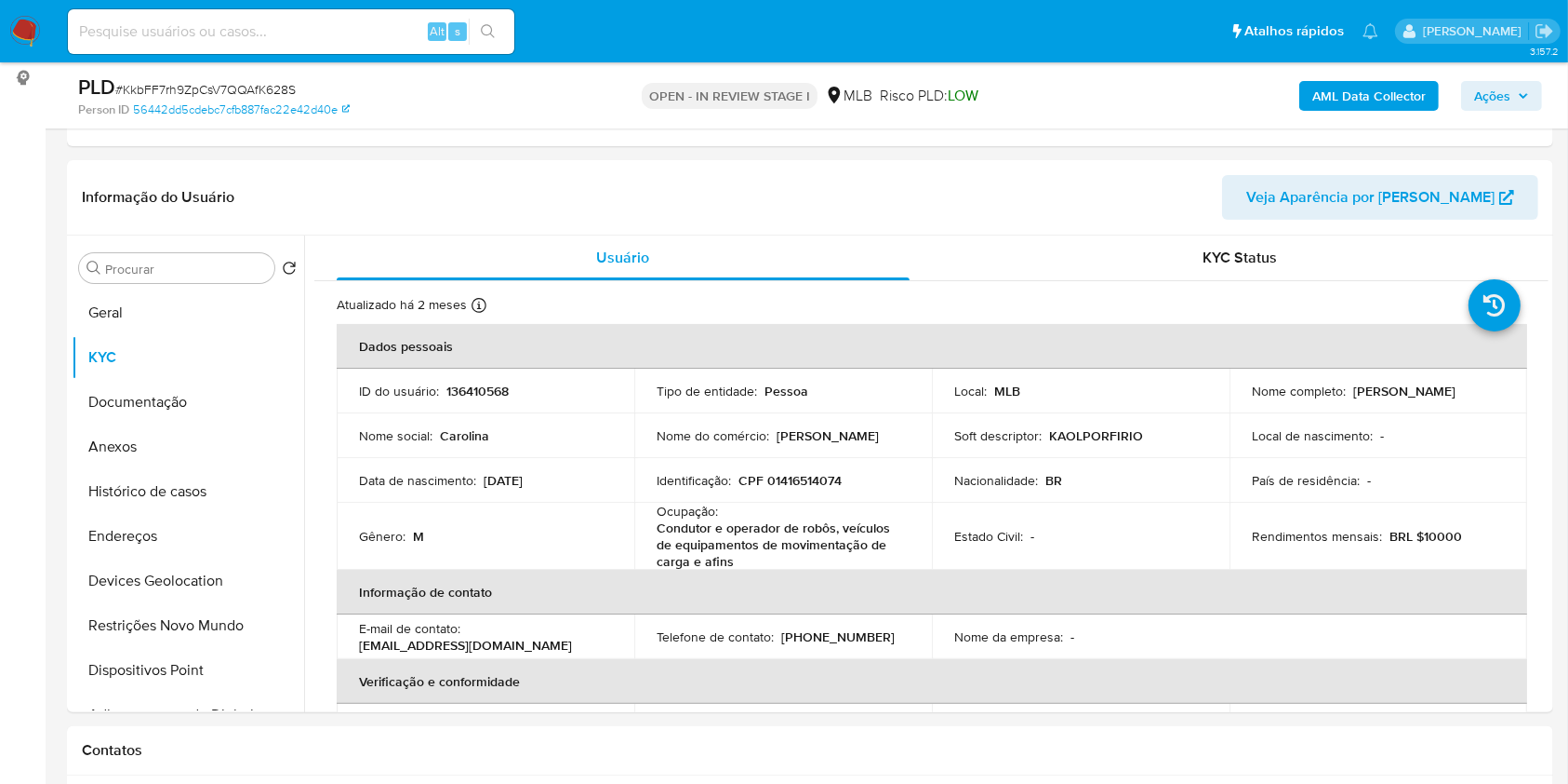
click at [758, 492] on td "Identificação : CPF 01416514074" at bounding box center [784, 480] width 297 height 45
click at [781, 487] on p "CPF 01416514074" at bounding box center [790, 480] width 104 height 16
copy p "01416514074"
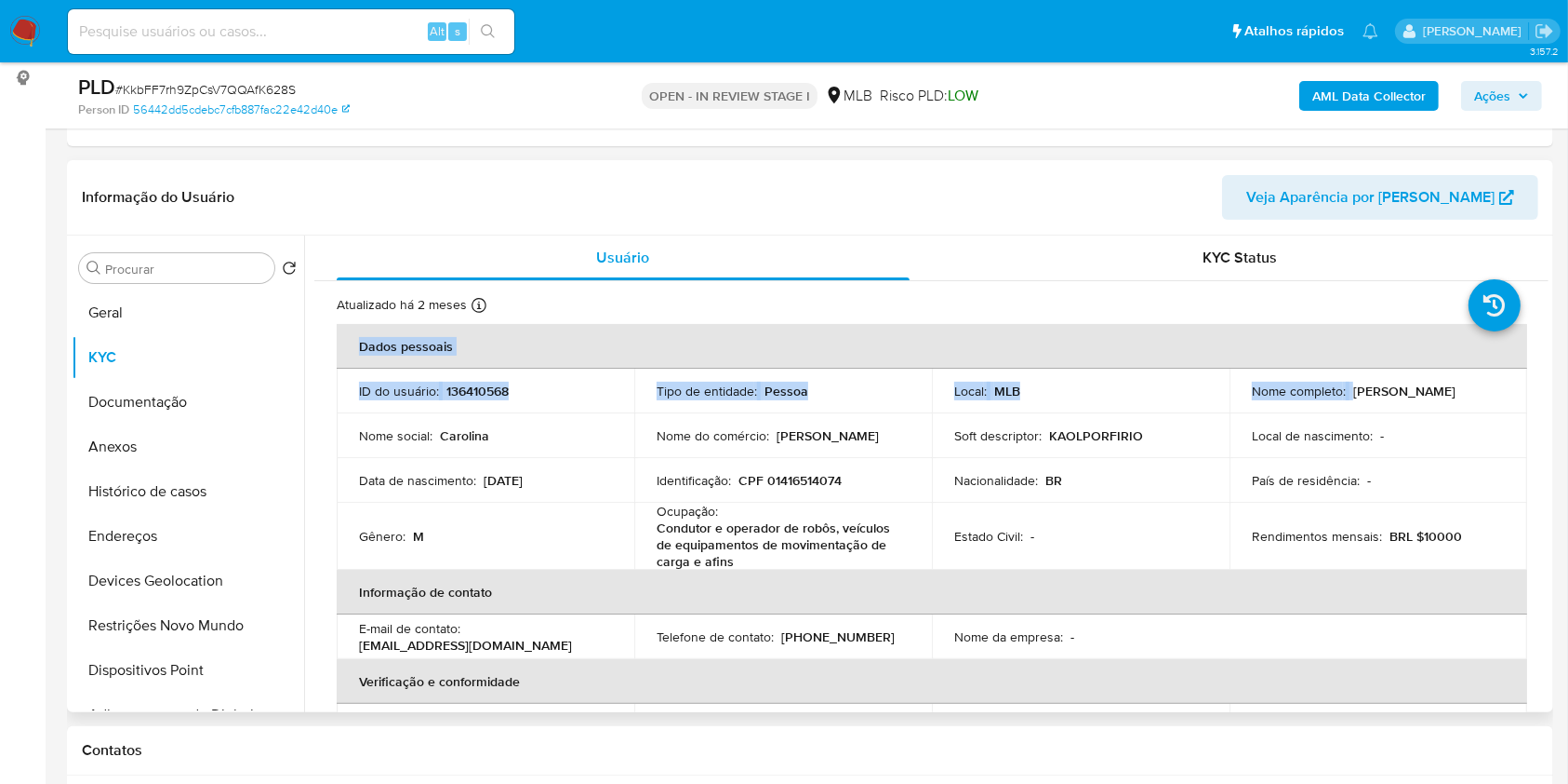
drag, startPoint x: 1349, startPoint y: 386, endPoint x: 1445, endPoint y: 392, distance: 96.2
click at [1516, 394] on td "Nome completo : Roni Santos da Silva" at bounding box center [1378, 391] width 297 height 45
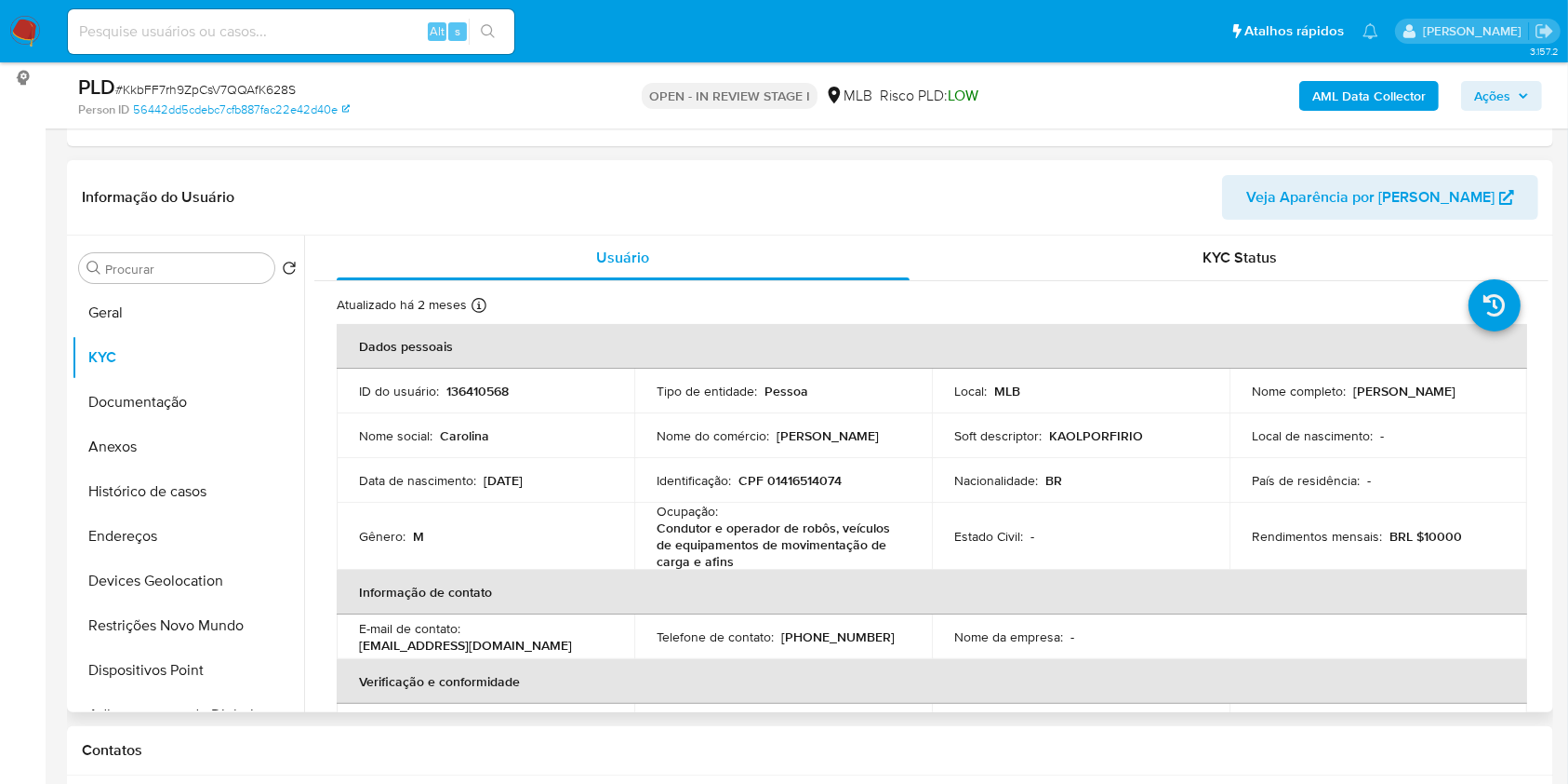
click at [1424, 404] on td "Nome completo : Roni Santos da Silva" at bounding box center [1378, 391] width 297 height 45
copy p "Roni Santos da Silva"
drag, startPoint x: 1349, startPoint y: 389, endPoint x: 1443, endPoint y: 382, distance: 94.3
click at [1471, 385] on div "Nome completo : Roni Santos da Silva" at bounding box center [1379, 391] width 253 height 16
click at [785, 473] on p "CPF 01416514074" at bounding box center [790, 480] width 104 height 16
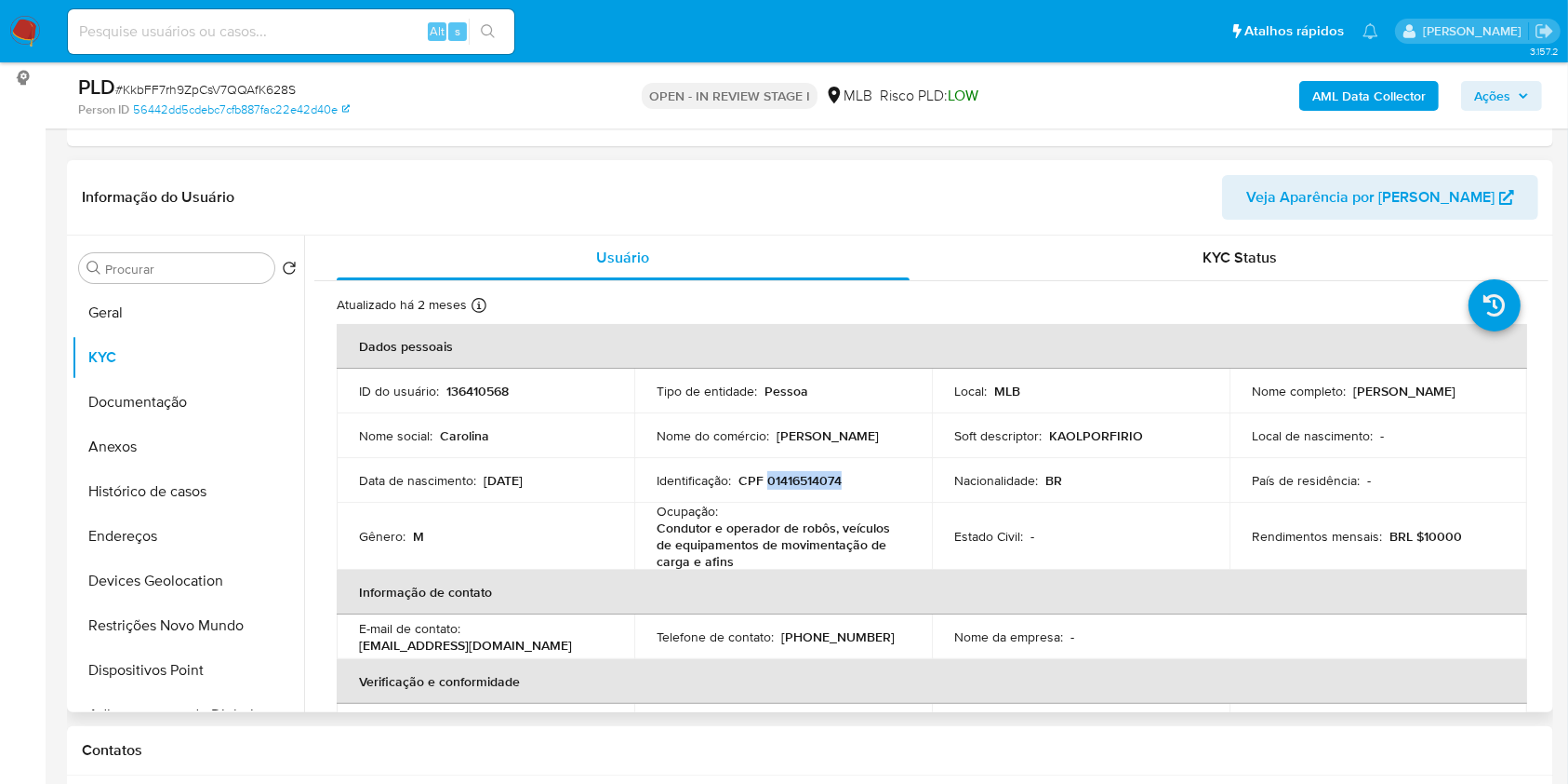
click at [785, 473] on p "CPF 01416514074" at bounding box center [790, 480] width 104 height 16
copy p "01416514074"
click at [186, 606] on button "Restrições Novo Mundo" at bounding box center [180, 626] width 218 height 45
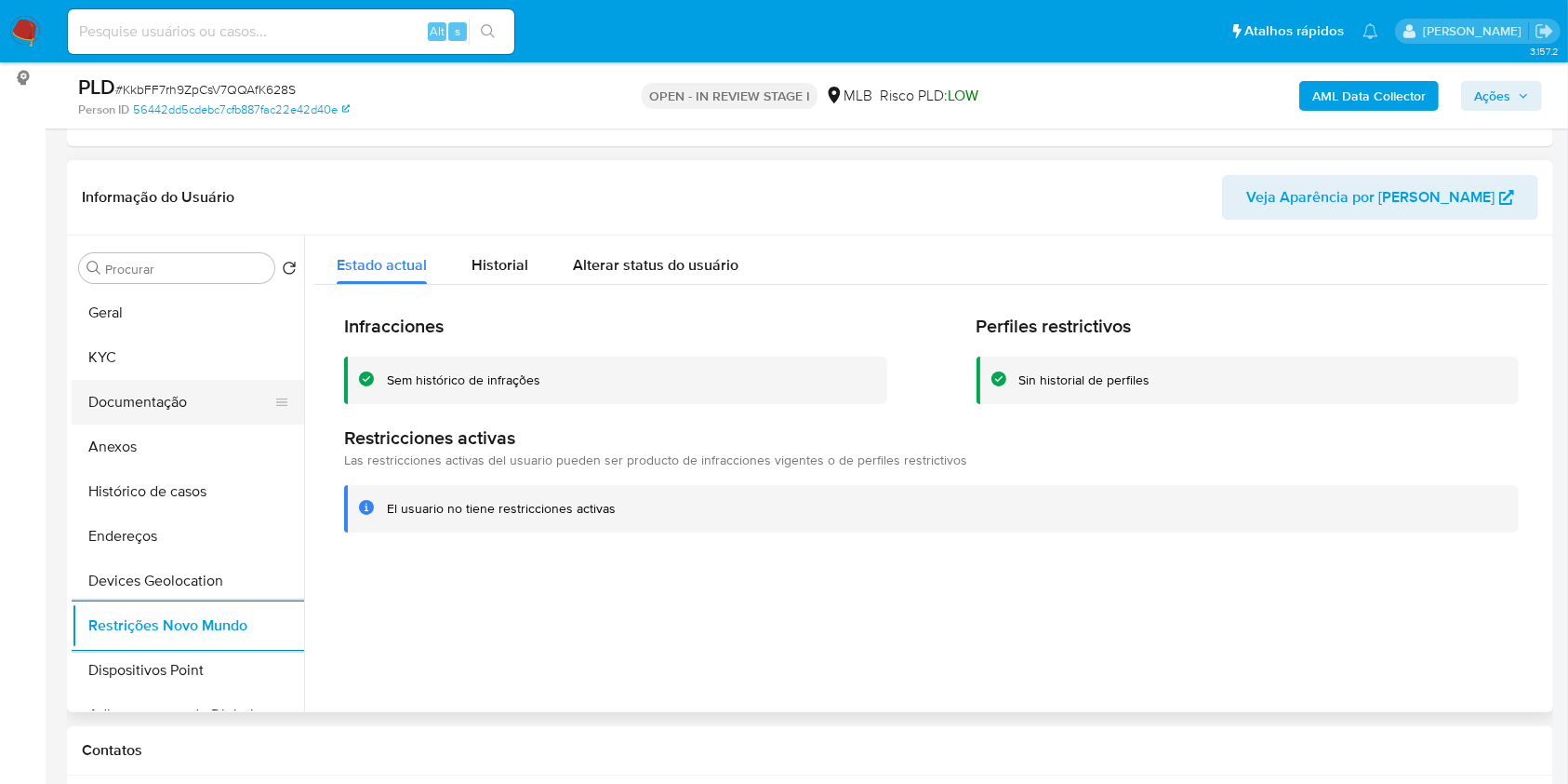
click at [186, 397] on button "Documentação" at bounding box center [180, 402] width 218 height 45
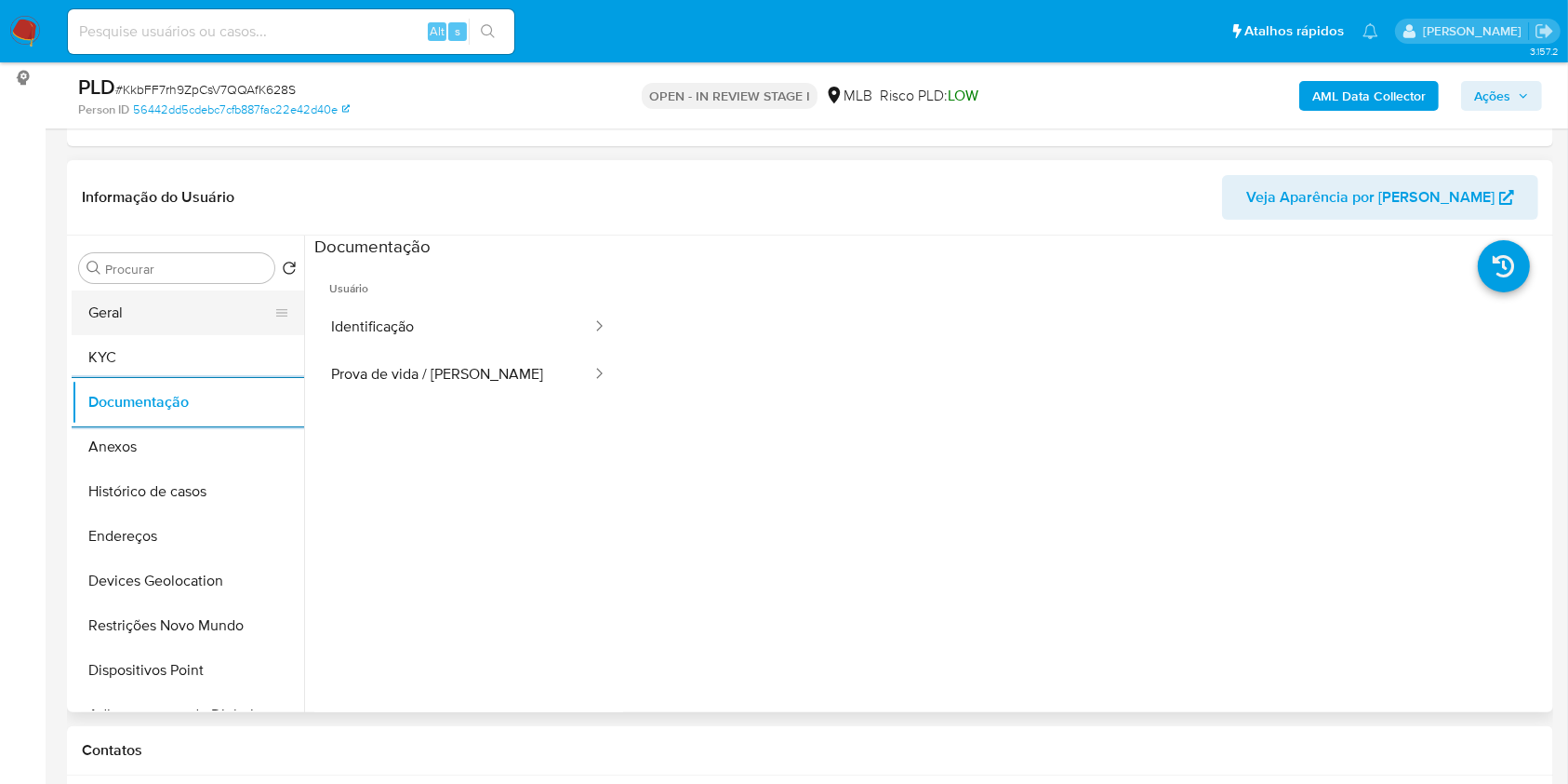
click at [160, 307] on button "Geral" at bounding box center [180, 313] width 218 height 45
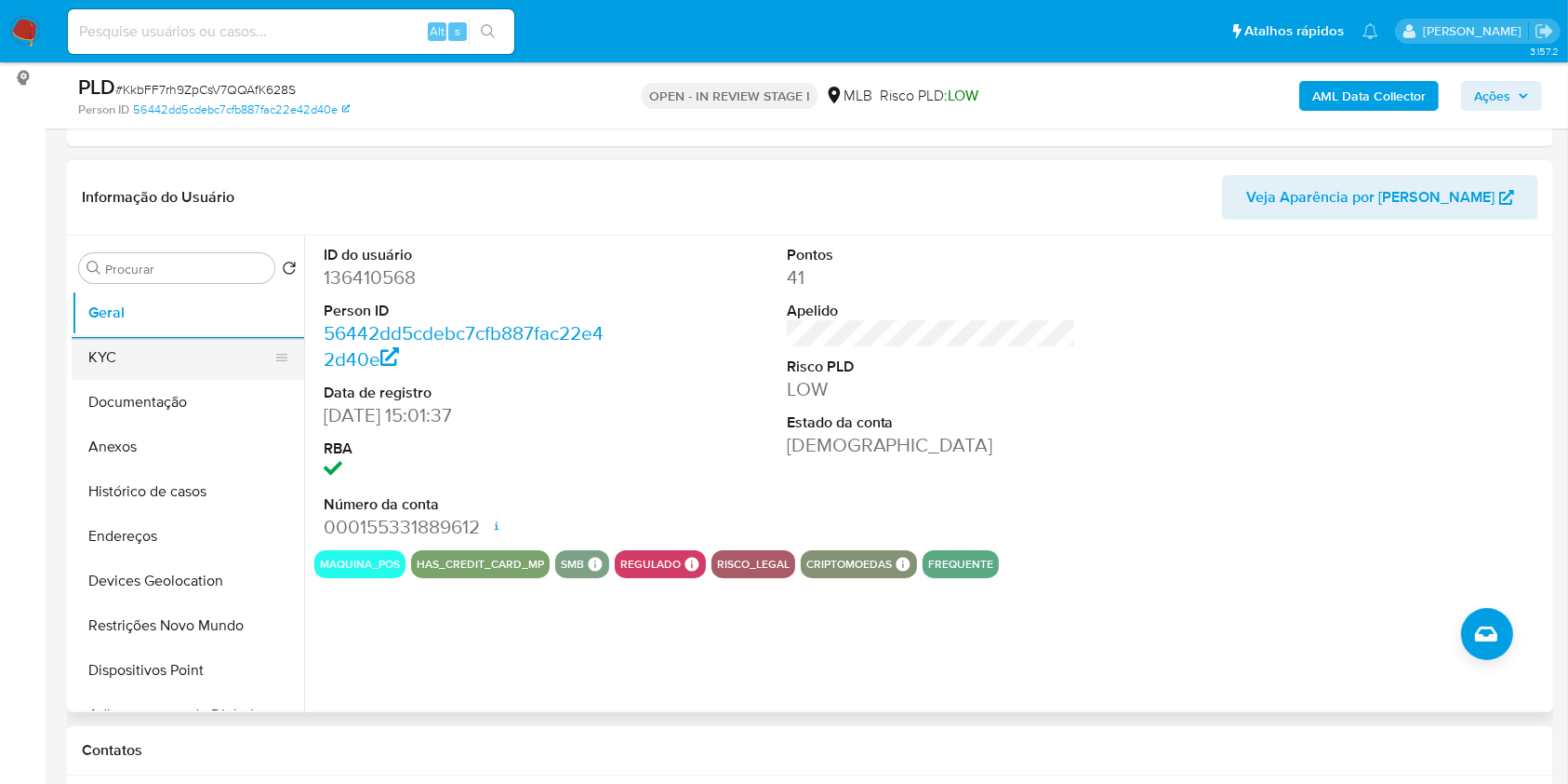
click at [225, 356] on button "KYC" at bounding box center [180, 357] width 218 height 45
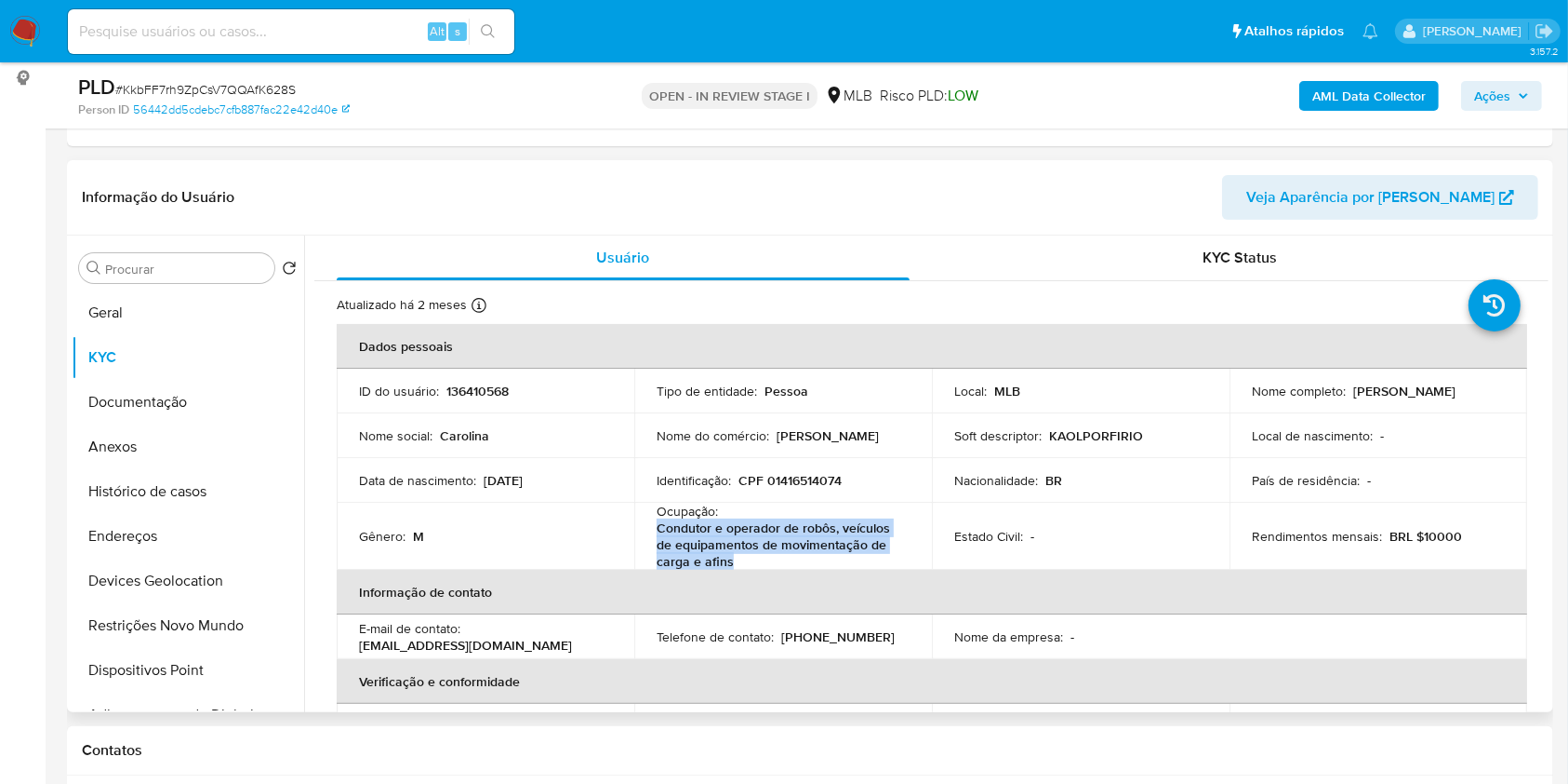
drag, startPoint x: 658, startPoint y: 535, endPoint x: 758, endPoint y: 555, distance: 102.0
click at [758, 555] on p "Condutor e operador de robôs, veículos de equipamentos de movimentação de carga…" at bounding box center [780, 544] width 246 height 50
copy p "Condutor e operador de robôs, veículos de equipamentos de movimentação de carga…"
click at [165, 481] on button "Histórico de casos" at bounding box center [180, 491] width 218 height 45
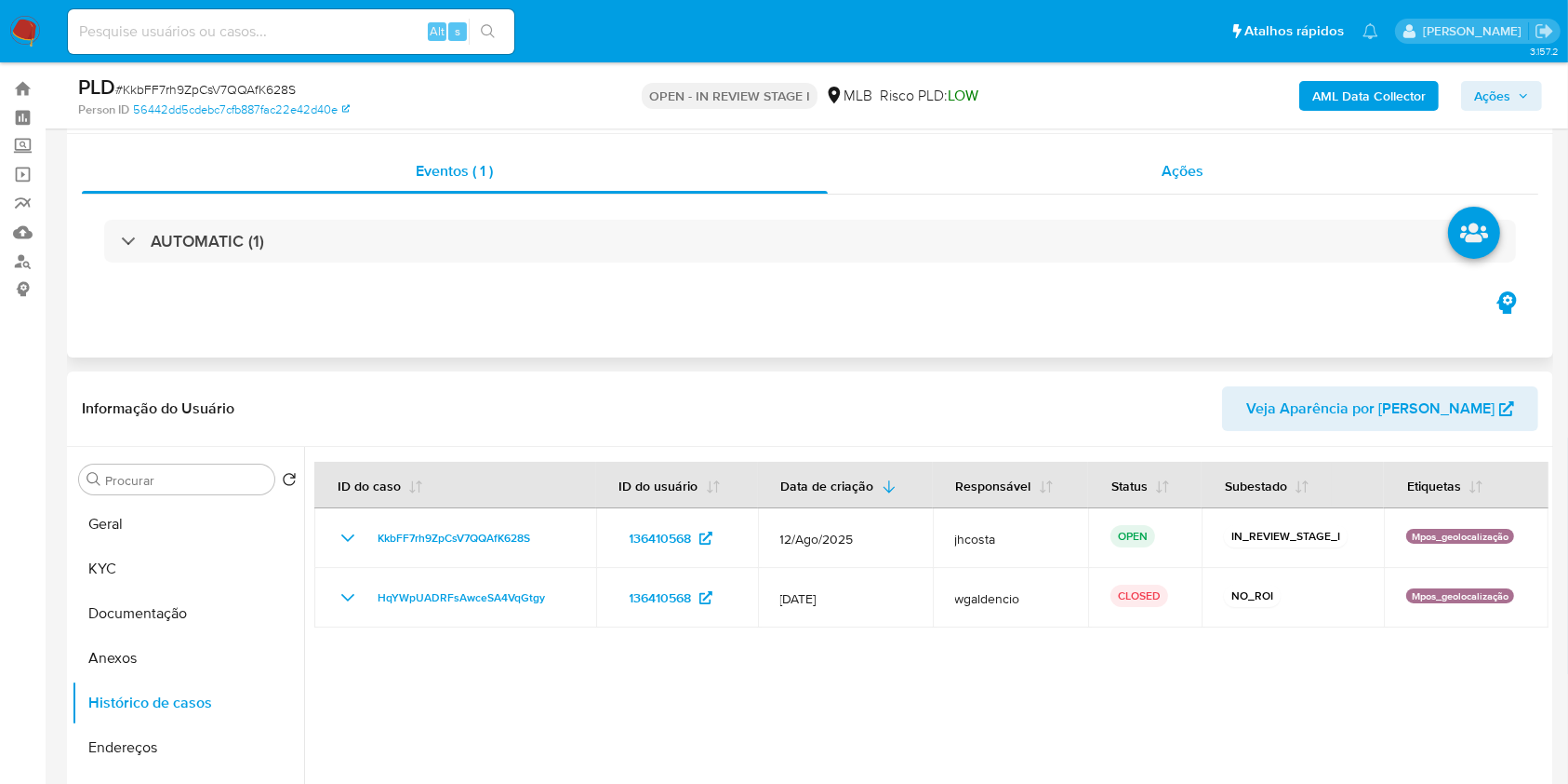
scroll to position [0, 0]
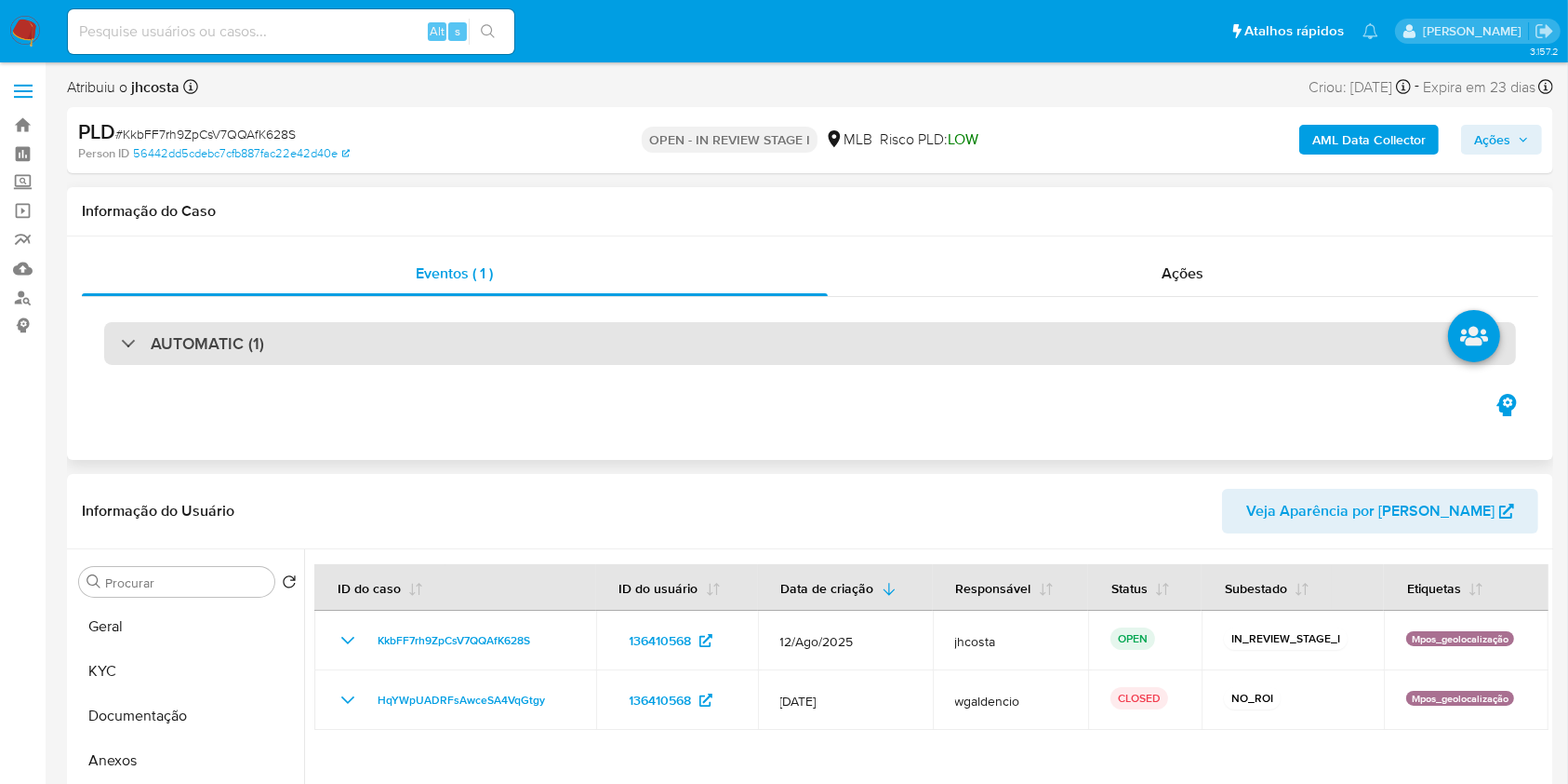
click at [948, 339] on div "AUTOMATIC (1)" at bounding box center [810, 344] width 1412 height 43
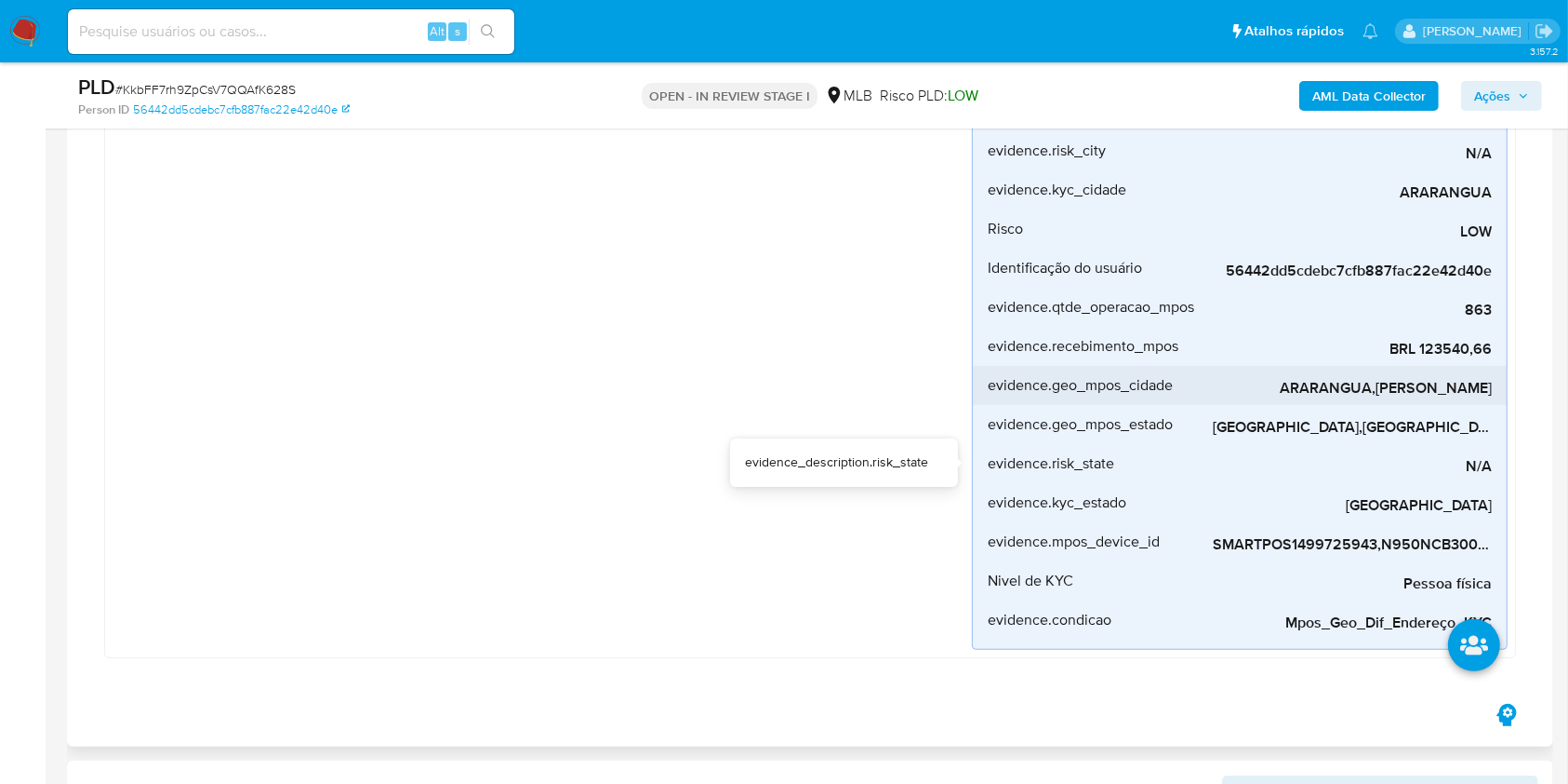
scroll to position [372, 0]
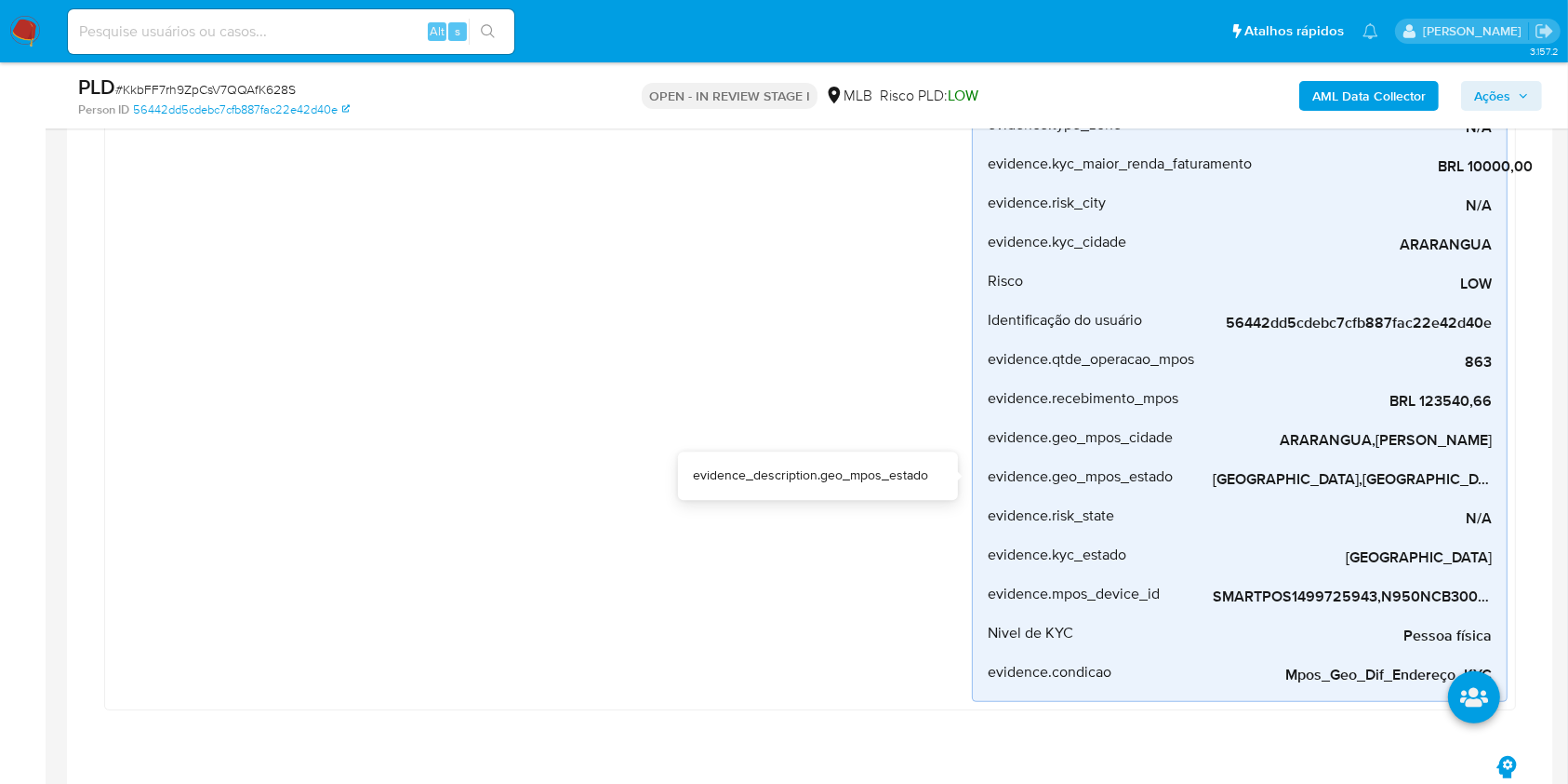
drag, startPoint x: 1322, startPoint y: 481, endPoint x: 1526, endPoint y: 474, distance: 204.1
click at [1526, 474] on div "AUTOMATIC (1) Mpos_geolocalização Criado há 22 dias Criado: 12/08/2025 00:07:02…" at bounding box center [809, 305] width 1457 height 893
click at [1449, 487] on span "SANTA CATARINA,PARAIBA" at bounding box center [1352, 479] width 279 height 18
drag, startPoint x: 1431, startPoint y: 477, endPoint x: 1508, endPoint y: 477, distance: 77.0
click at [1508, 477] on div "Mpos_geolocalização Criado há 22 dias Criado: 12/08/2025 00:07:02 Origem: rules…" at bounding box center [810, 321] width 1412 height 776
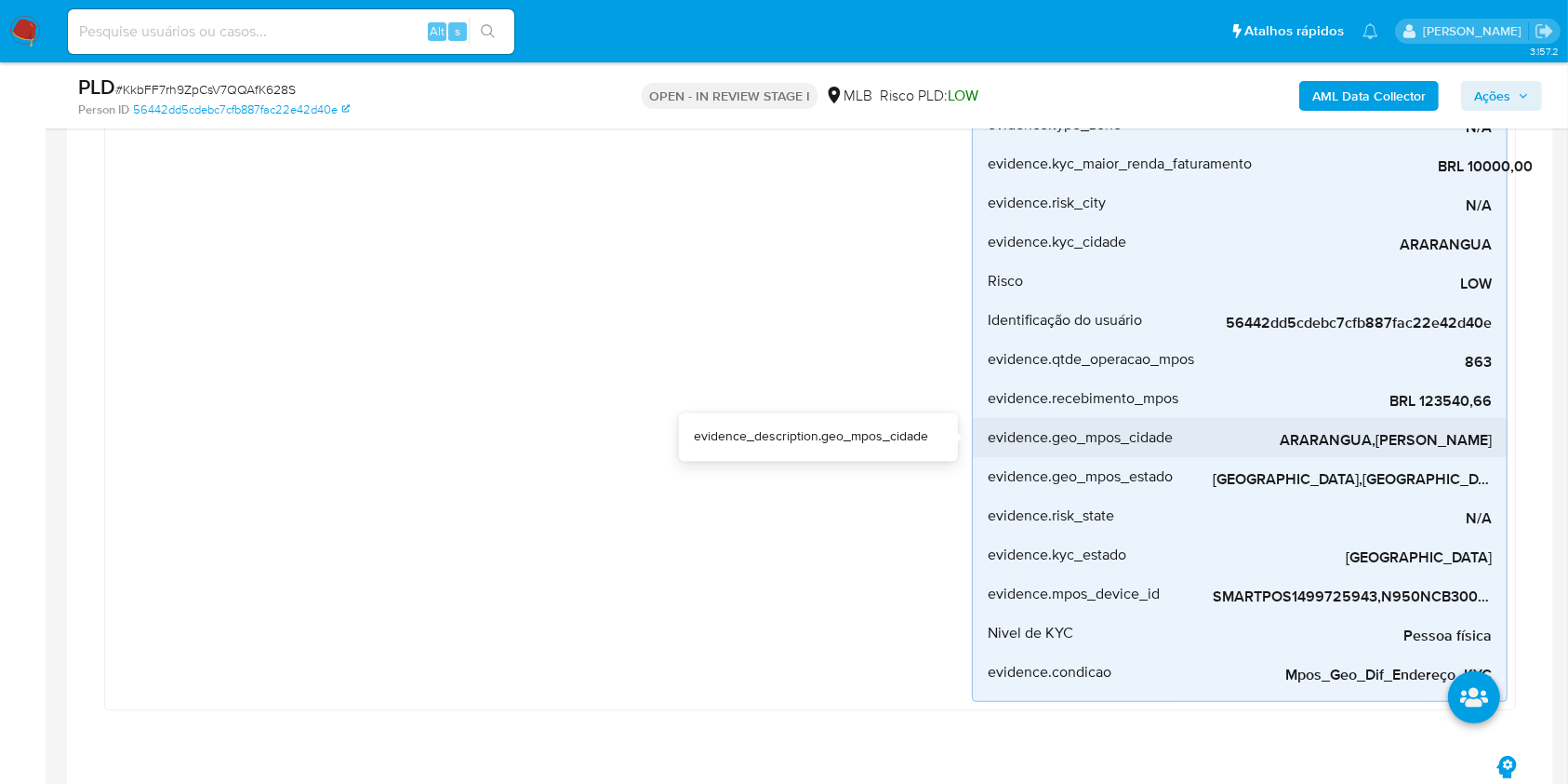
drag, startPoint x: 1311, startPoint y: 431, endPoint x: 1471, endPoint y: 438, distance: 160.2
click at [1471, 438] on span "ARARANGUA,JOAO PESSOA" at bounding box center [1352, 440] width 279 height 18
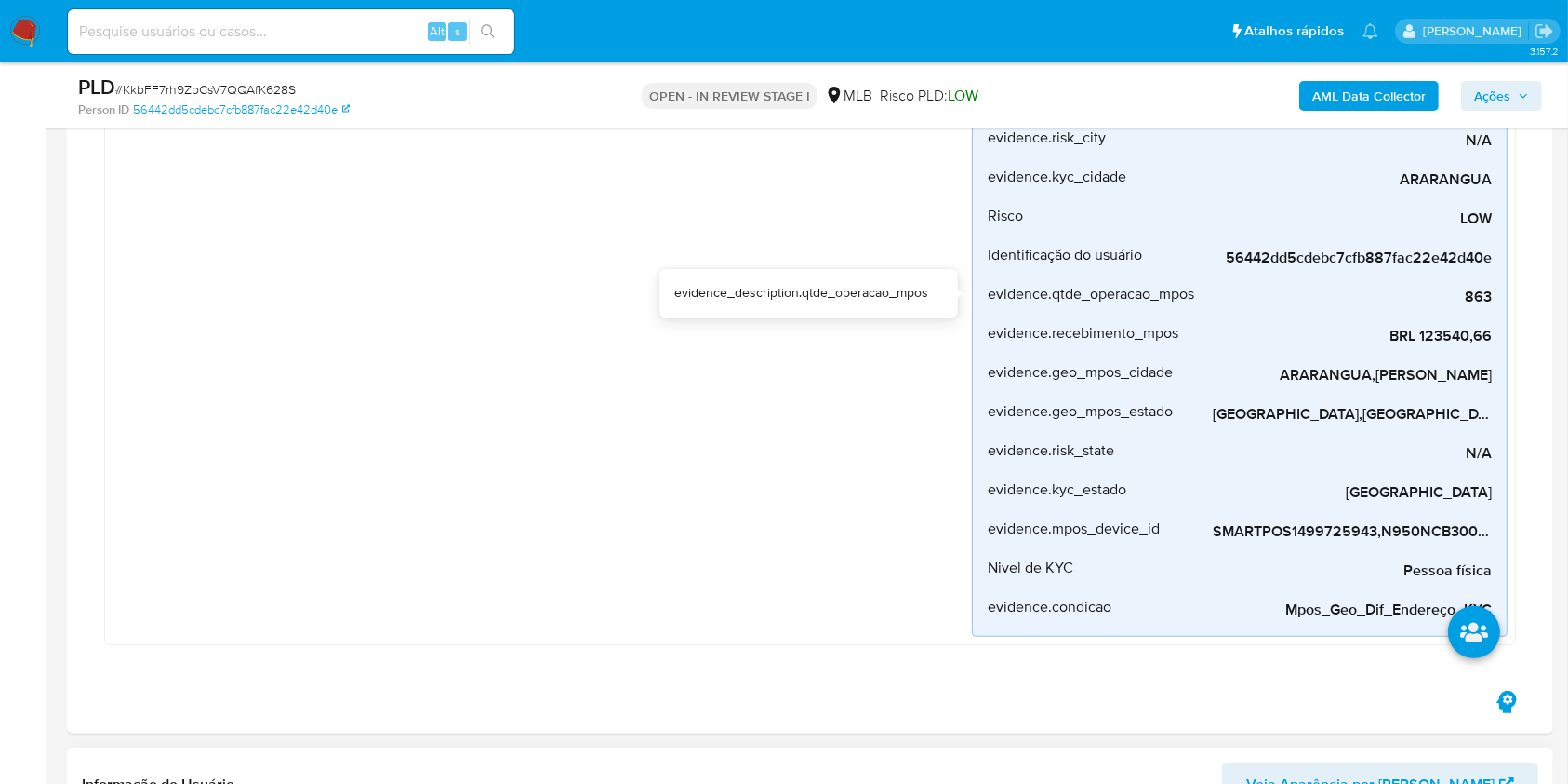
scroll to position [868, 0]
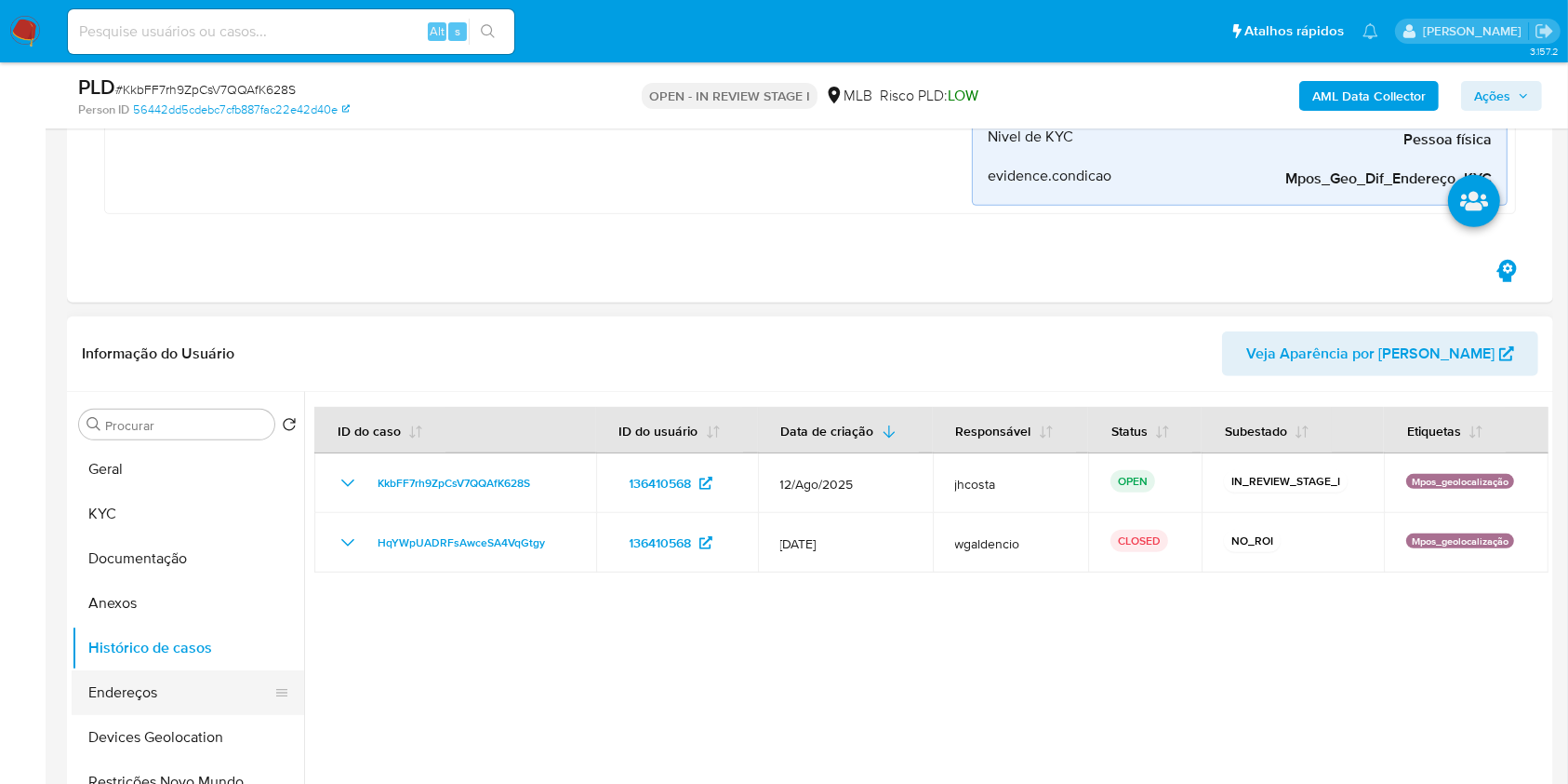
click at [129, 687] on button "Endereços" at bounding box center [180, 692] width 218 height 45
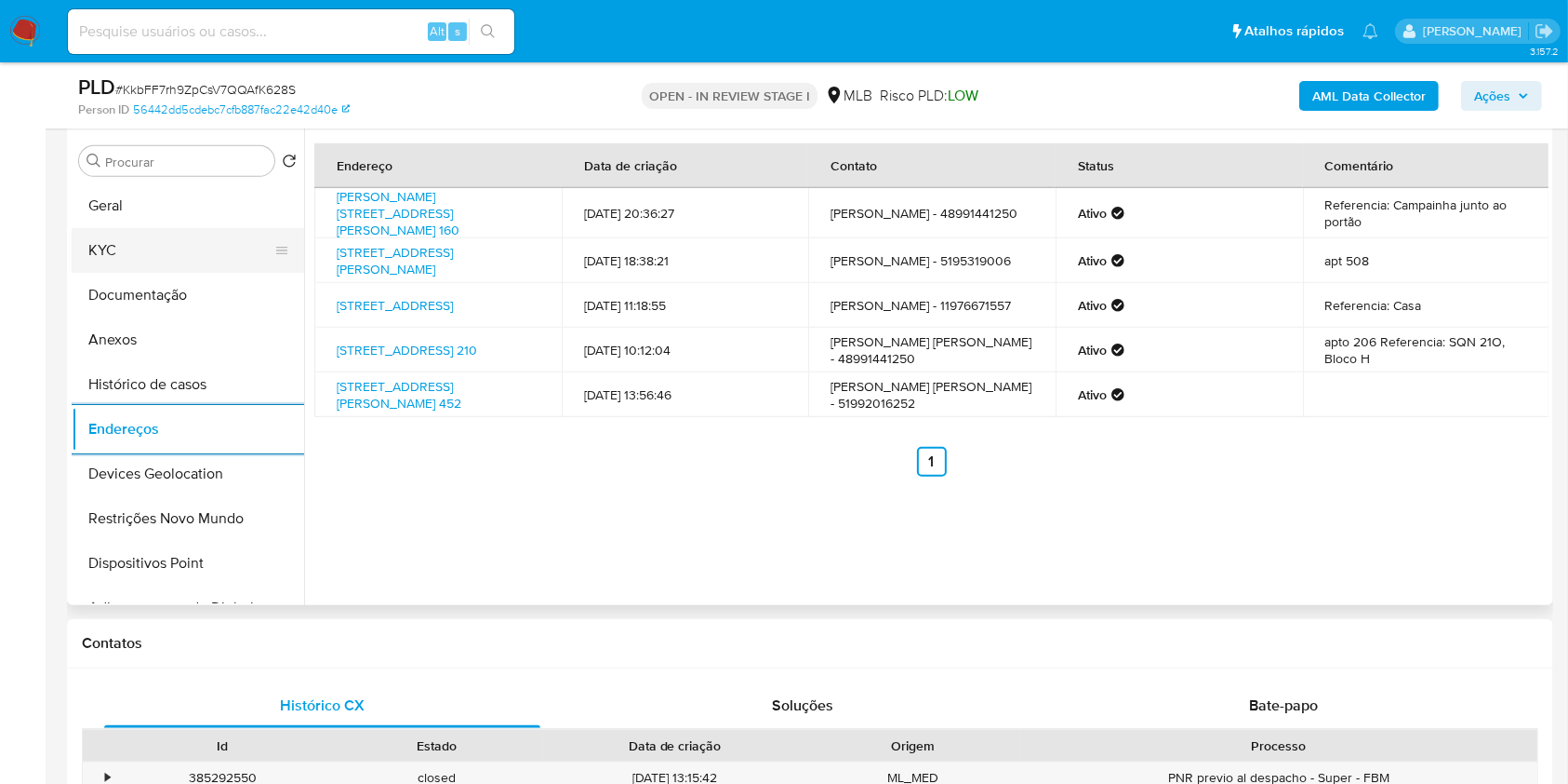
scroll to position [1117, 0]
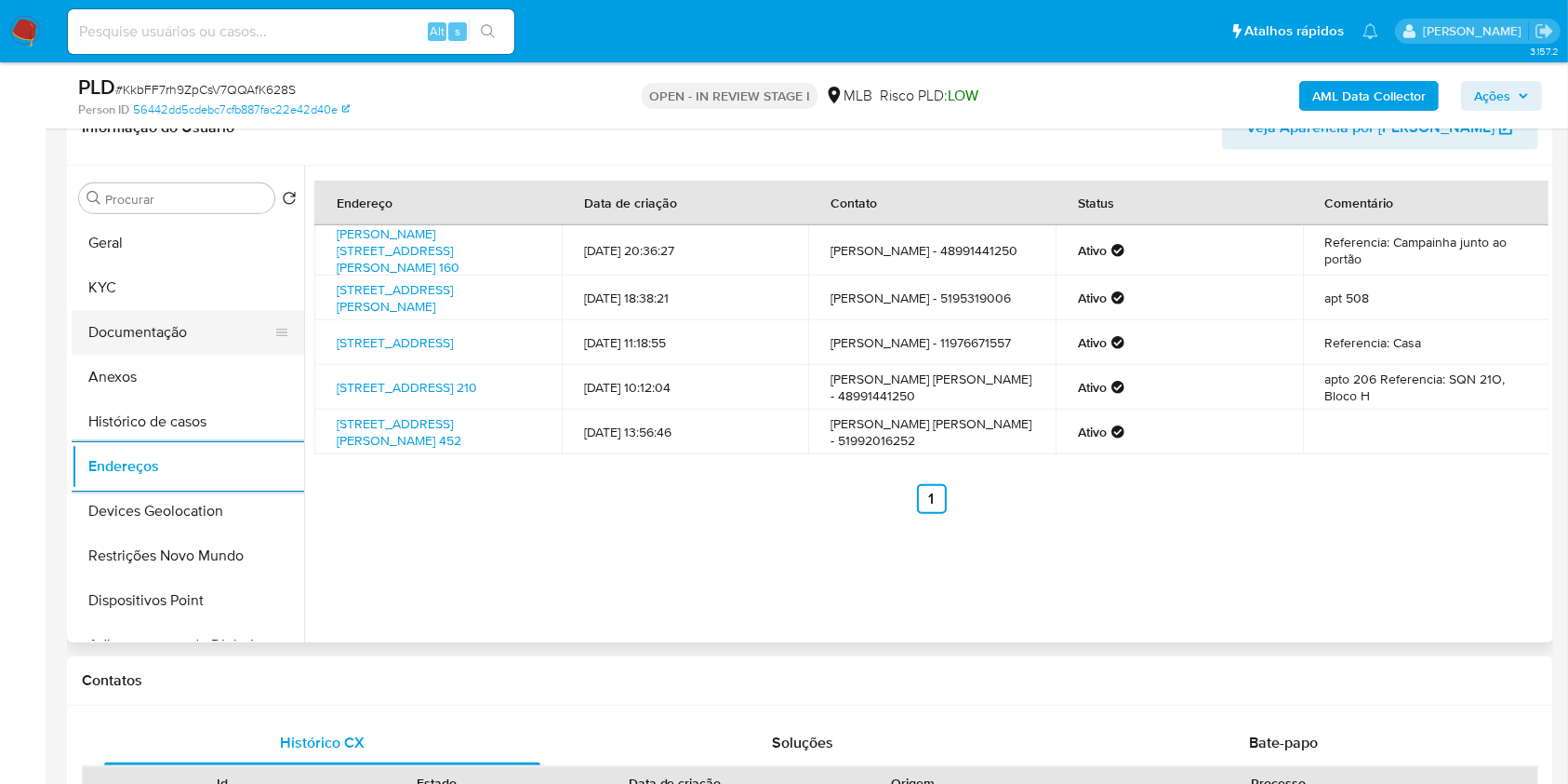
click at [105, 294] on button "KYC" at bounding box center [188, 287] width 232 height 45
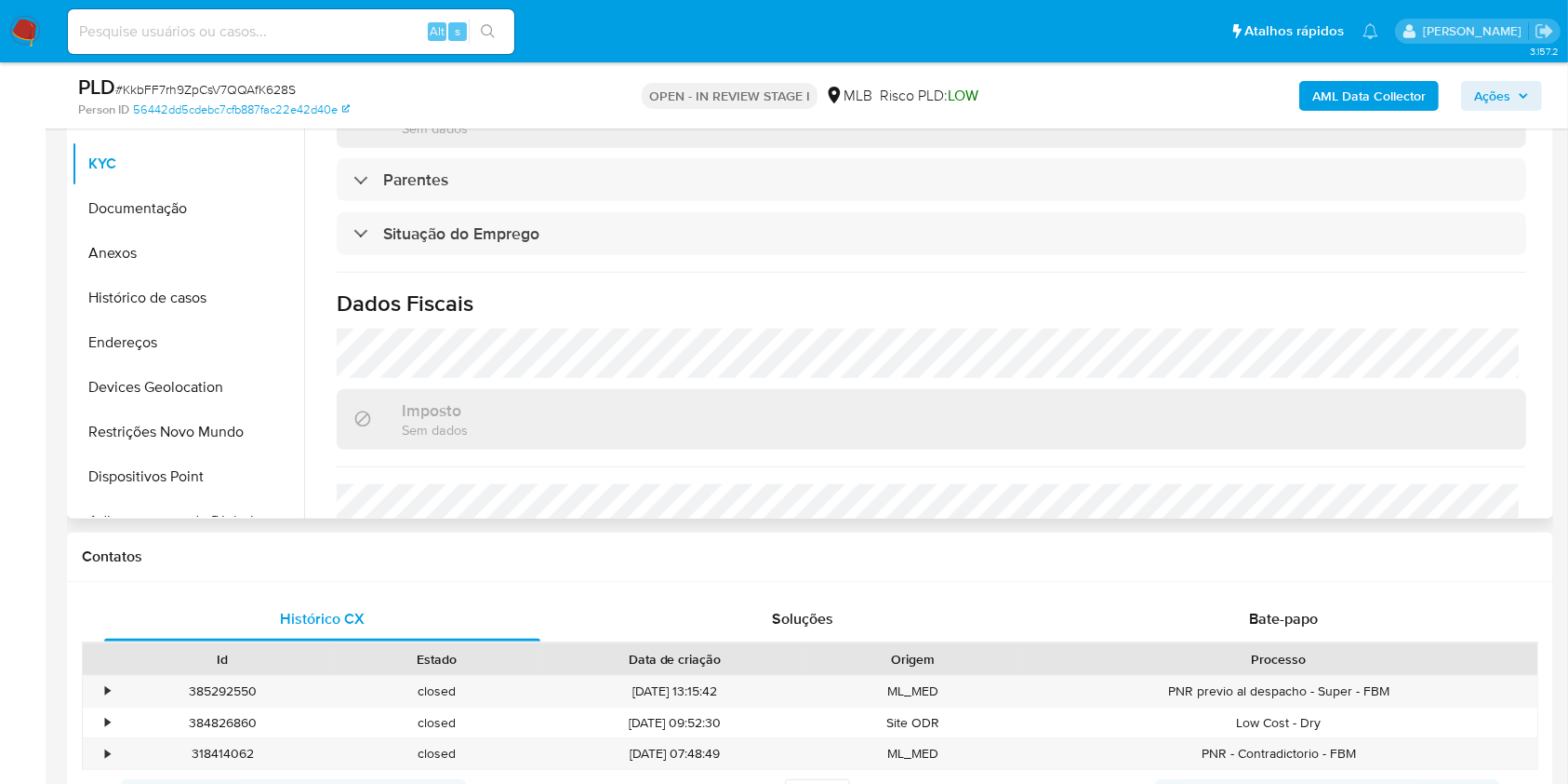
scroll to position [566, 0]
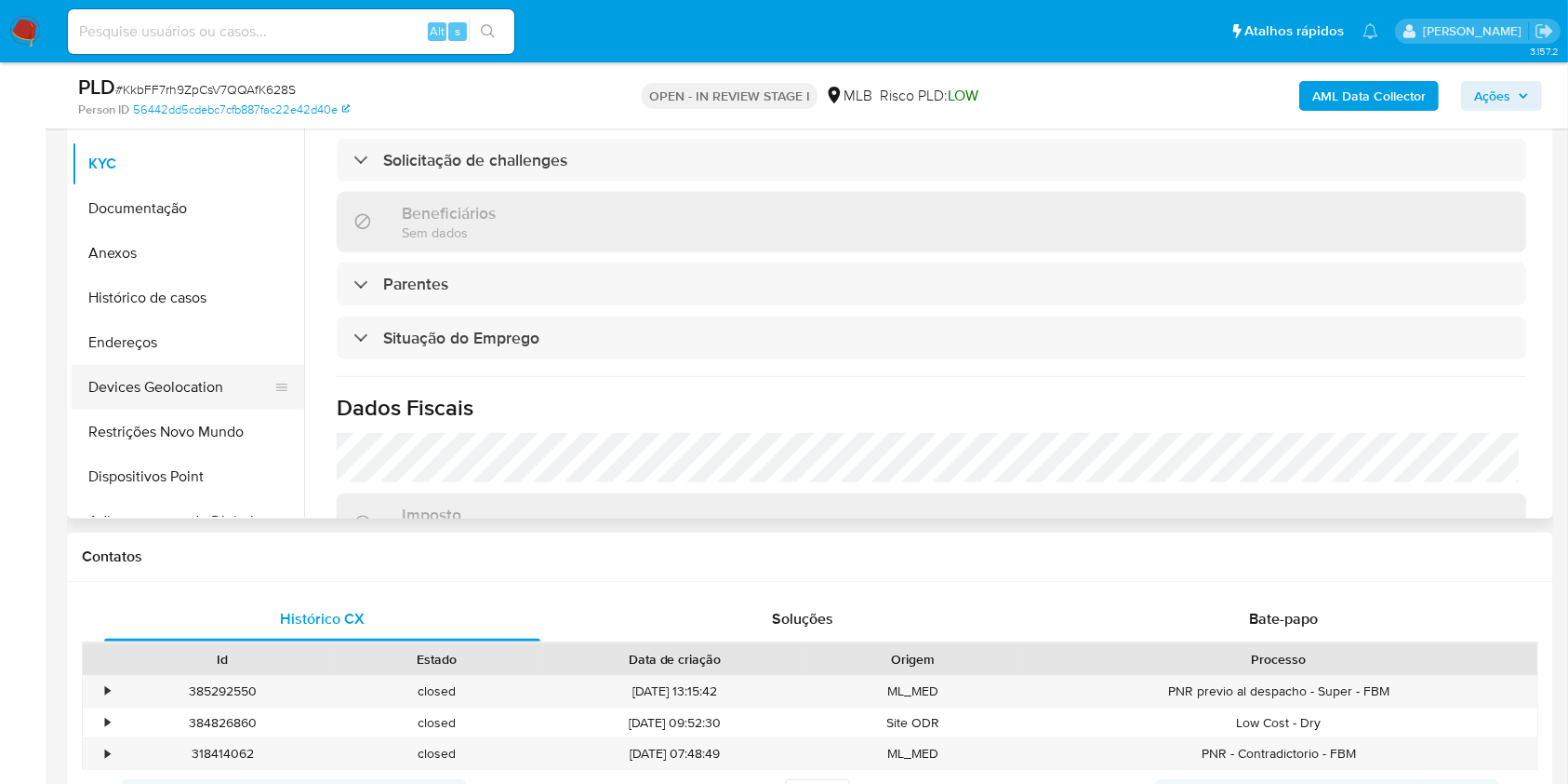
click at [173, 381] on button "Devices Geolocation" at bounding box center [180, 387] width 218 height 45
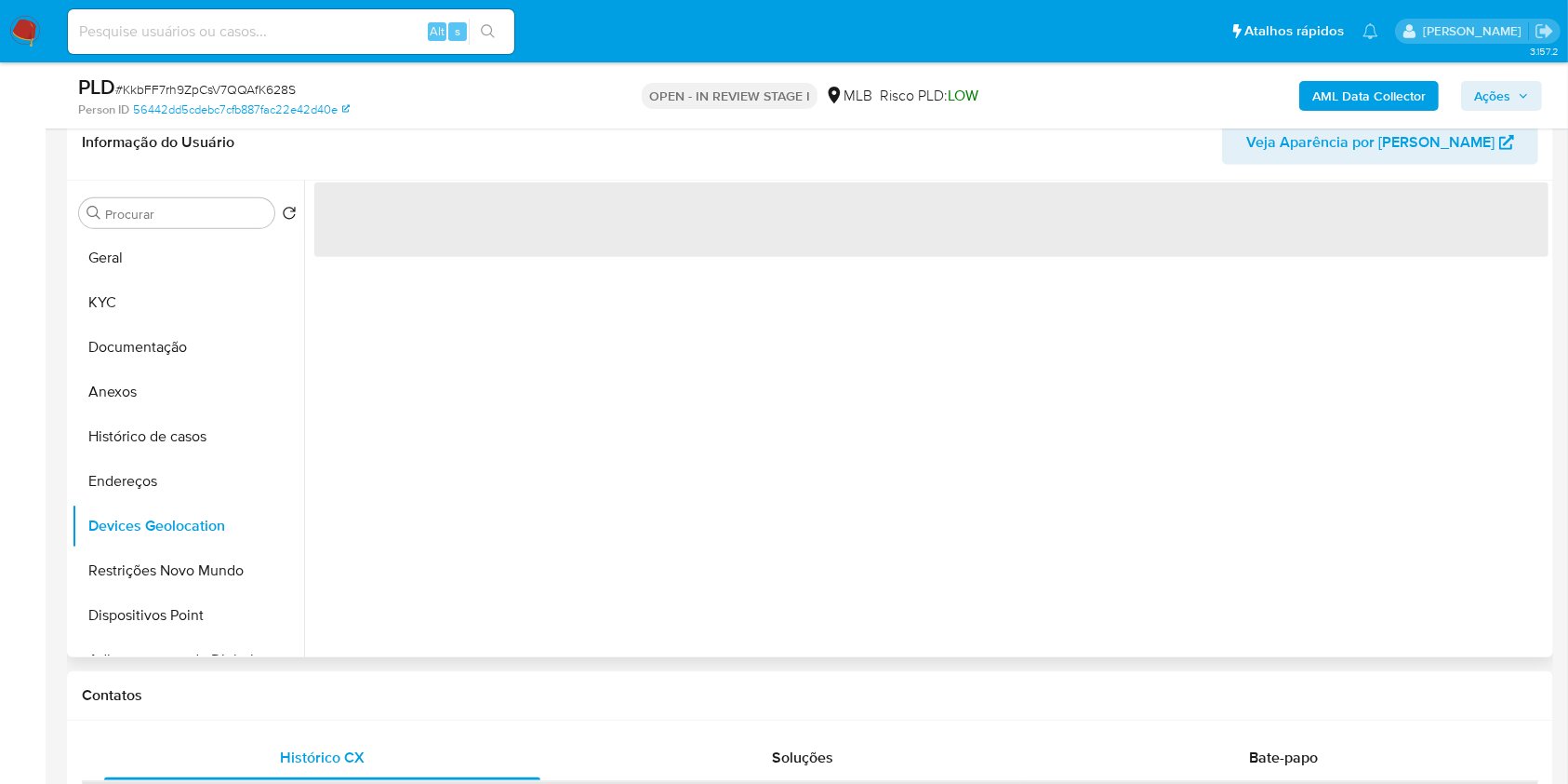
scroll to position [992, 0]
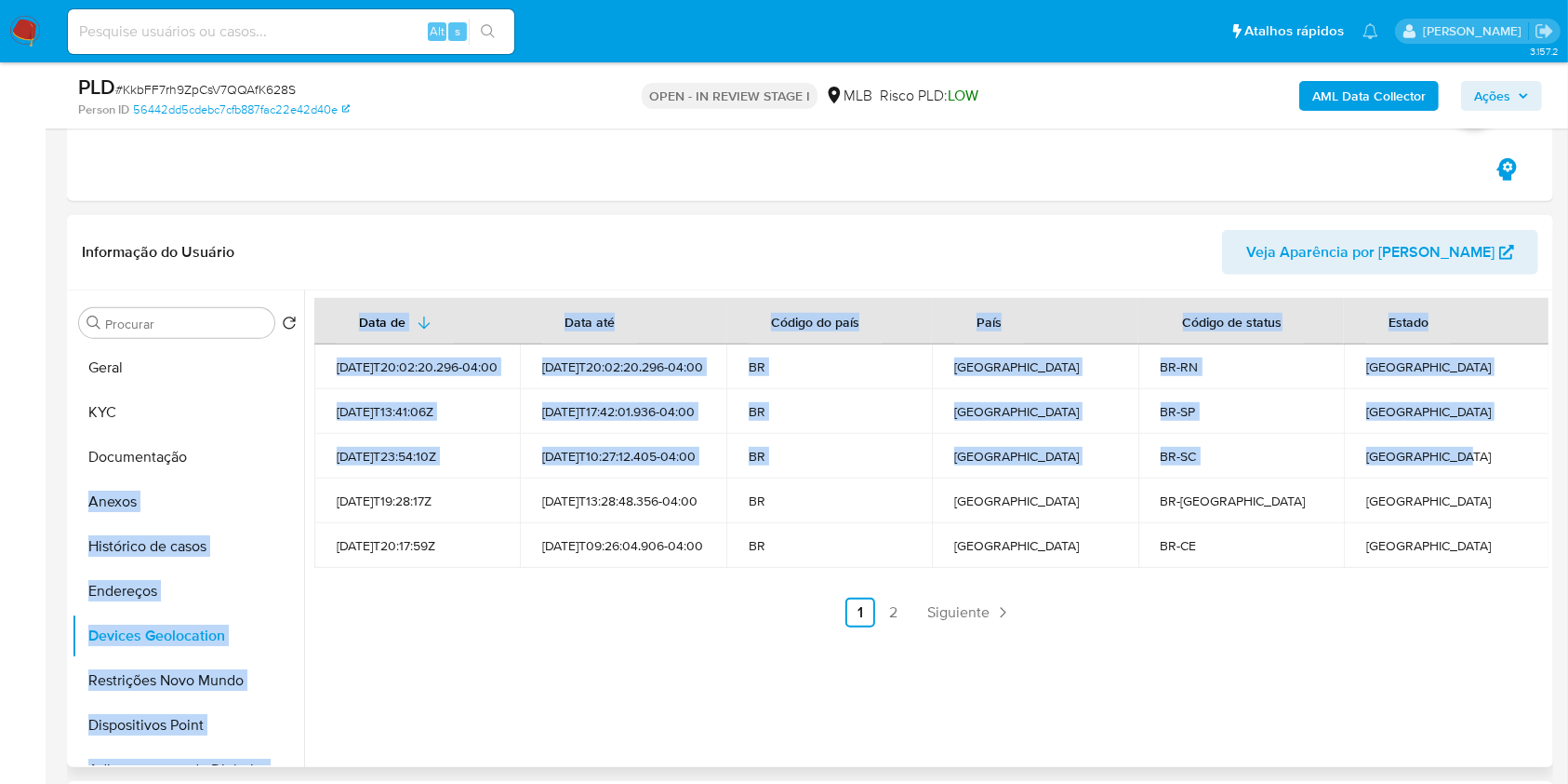
drag, startPoint x: 1414, startPoint y: 454, endPoint x: 296, endPoint y: 452, distance: 1118.0
click at [296, 452] on div "Procurar Retornar ao pedido padrão Geral KYC Documentação Anexos Histórico de c…" at bounding box center [810, 529] width 1477 height 477
click at [156, 414] on button "KYC" at bounding box center [180, 412] width 218 height 45
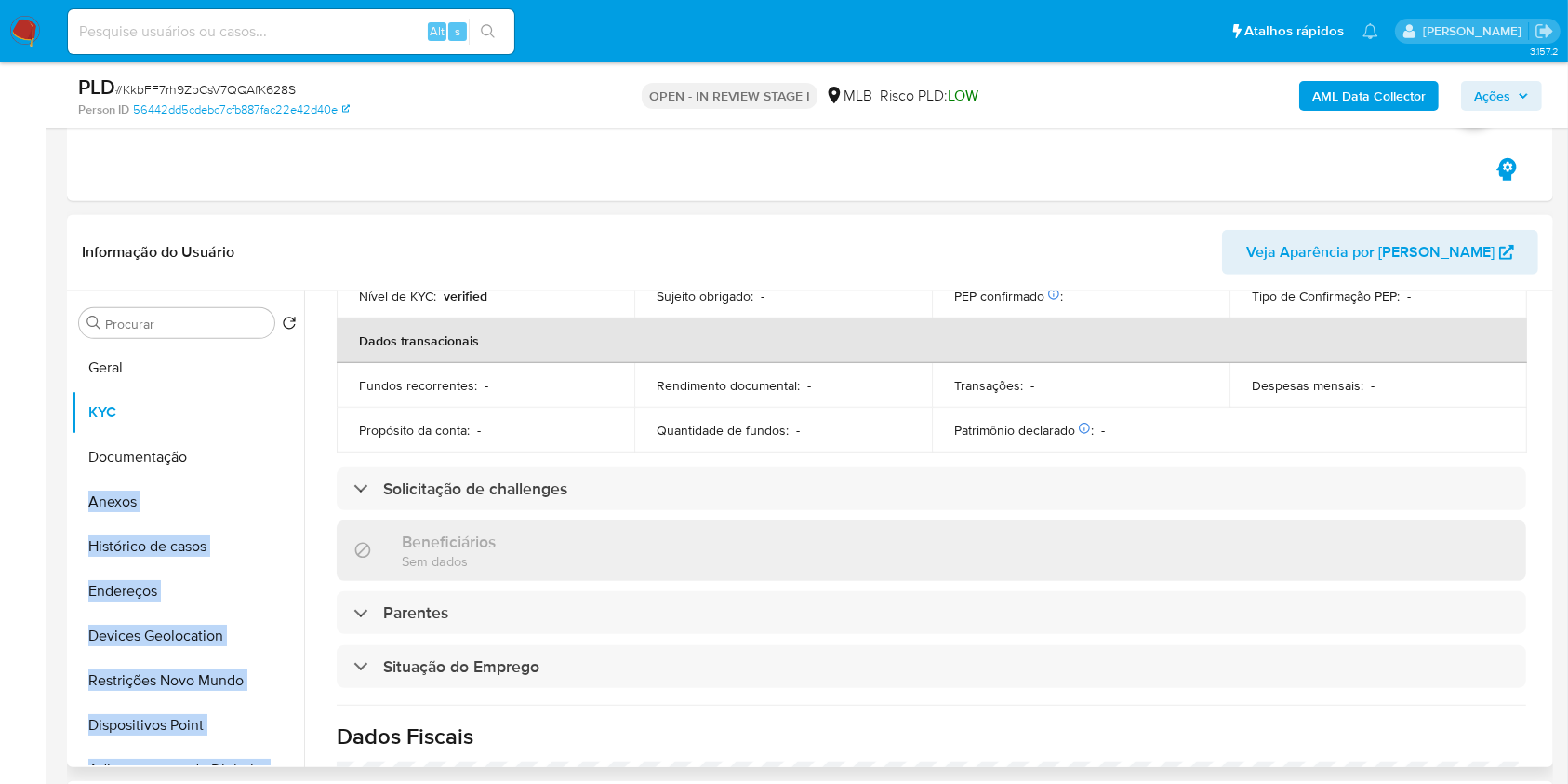
scroll to position [814, 0]
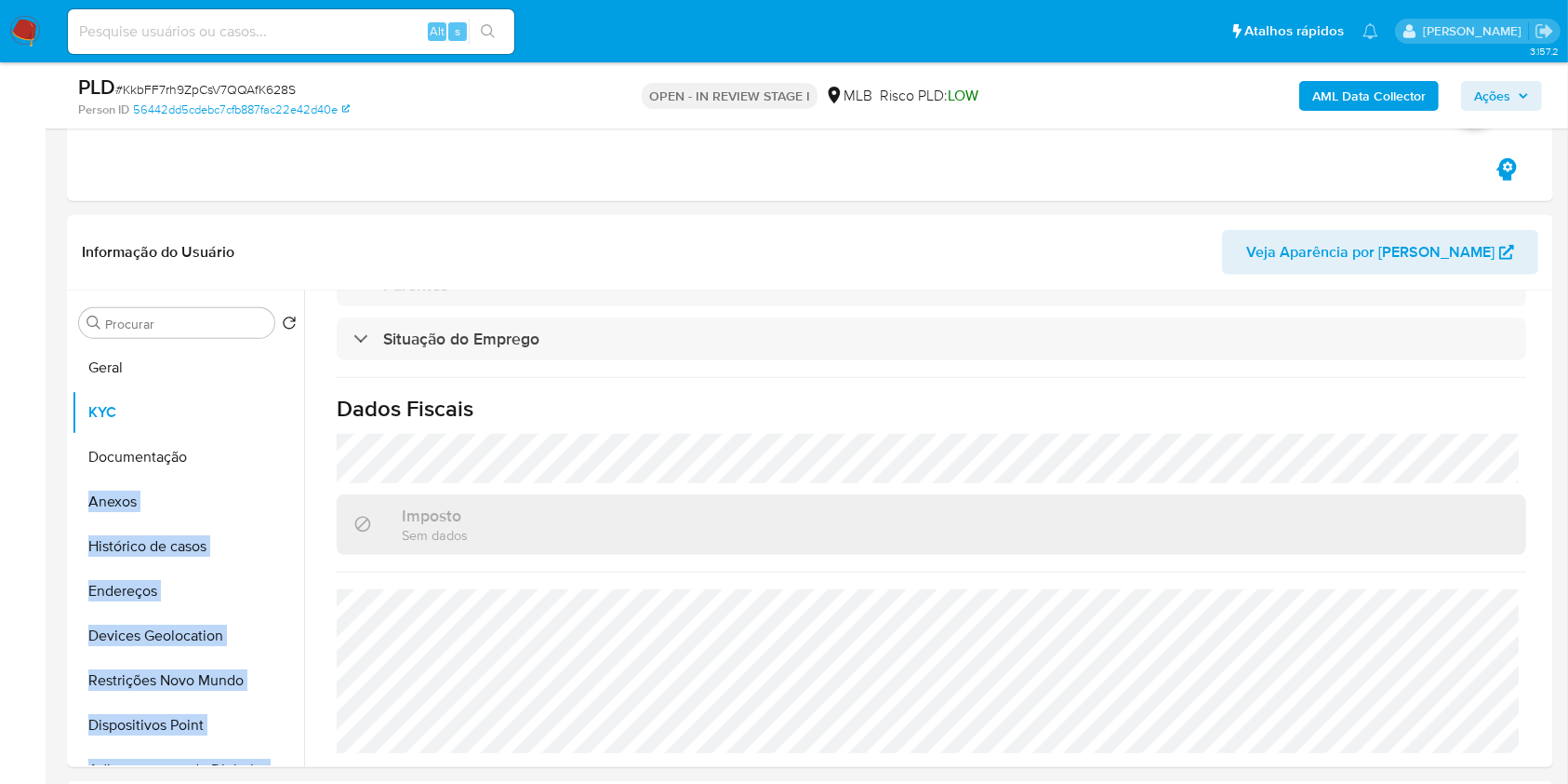
click at [1541, 93] on button "Ações" at bounding box center [1502, 95] width 81 height 30
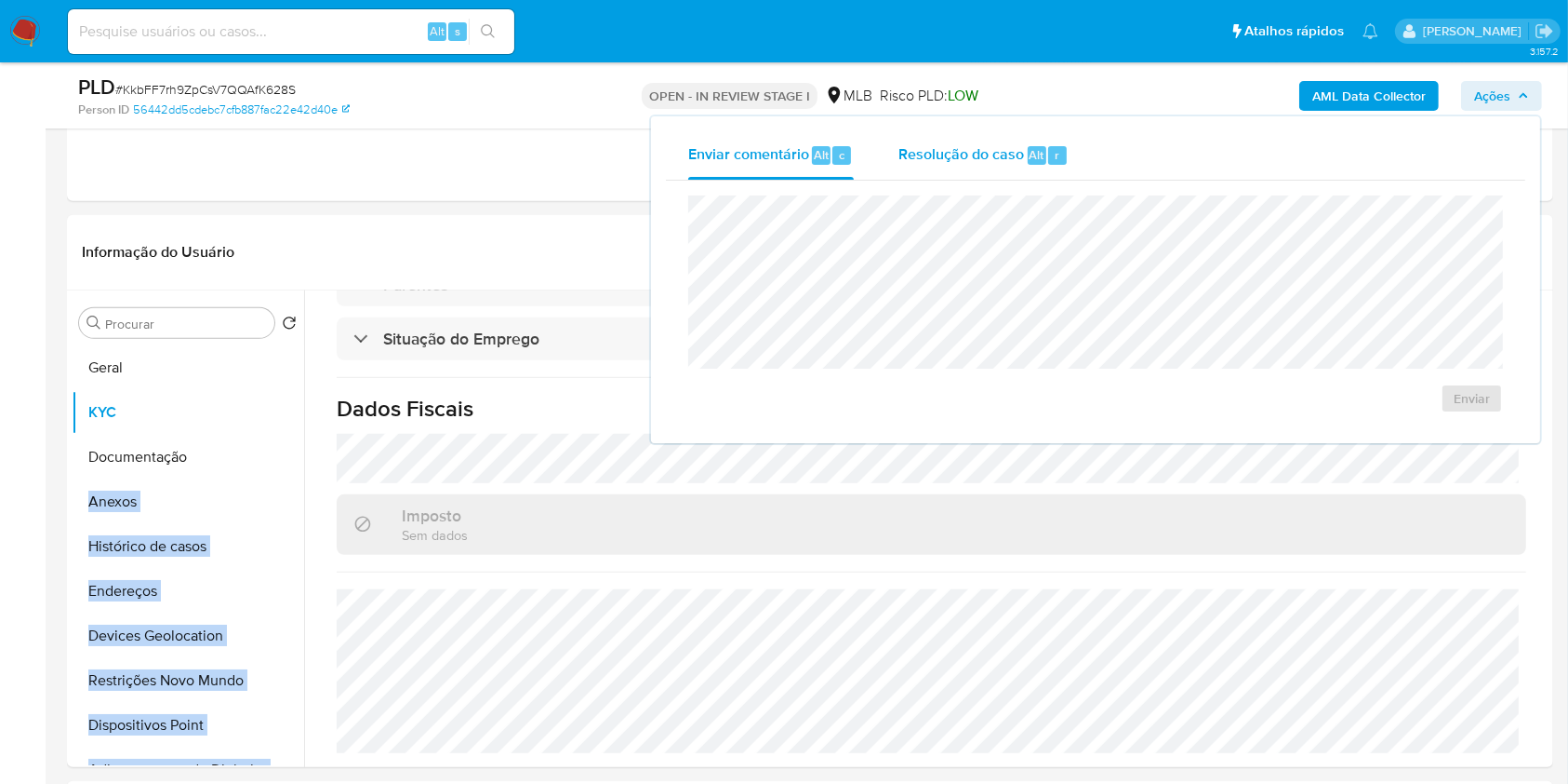
click at [1035, 160] on span "Alt" at bounding box center [1038, 154] width 15 height 17
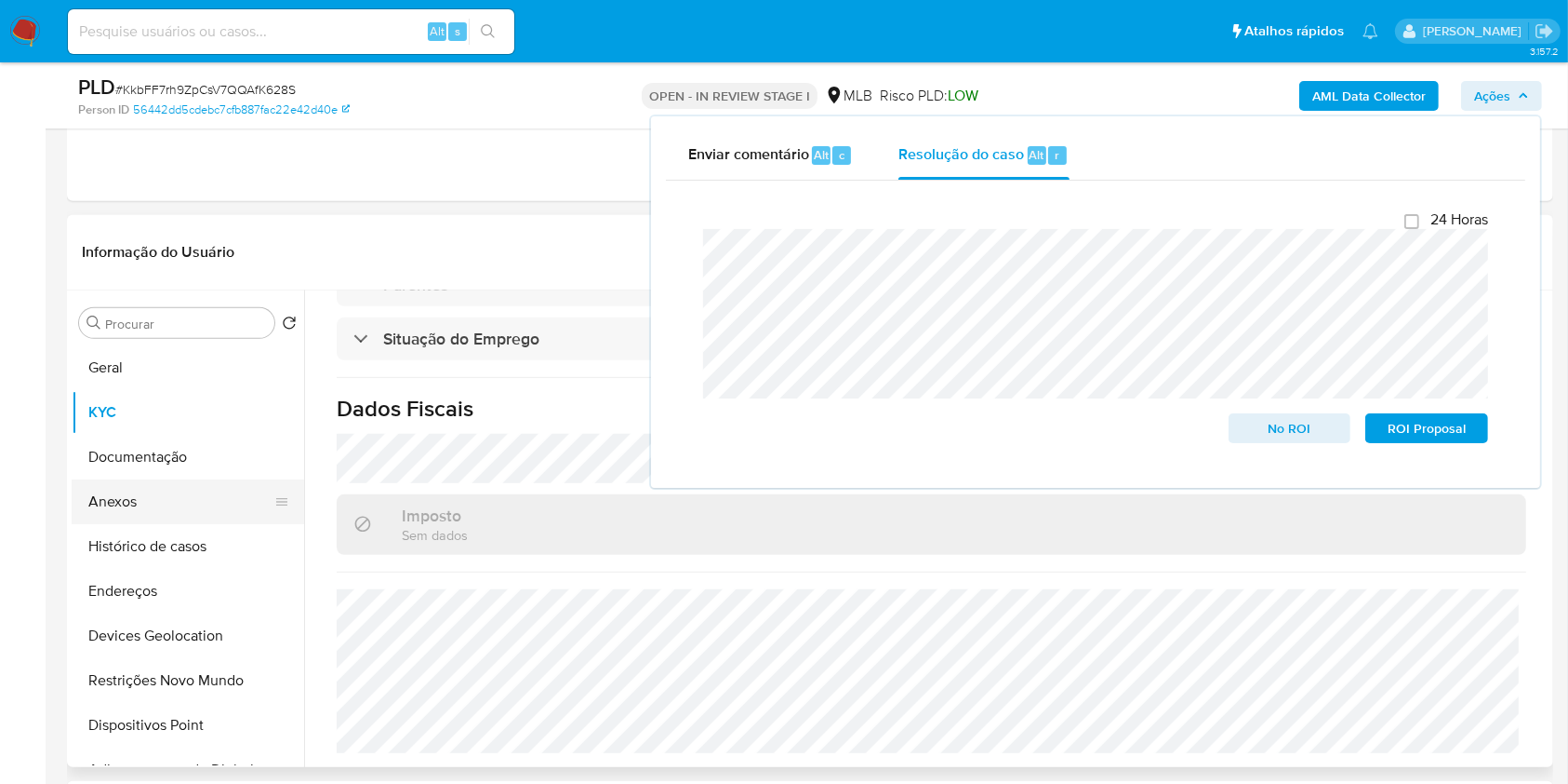
click at [145, 495] on button "Anexos" at bounding box center [180, 502] width 218 height 45
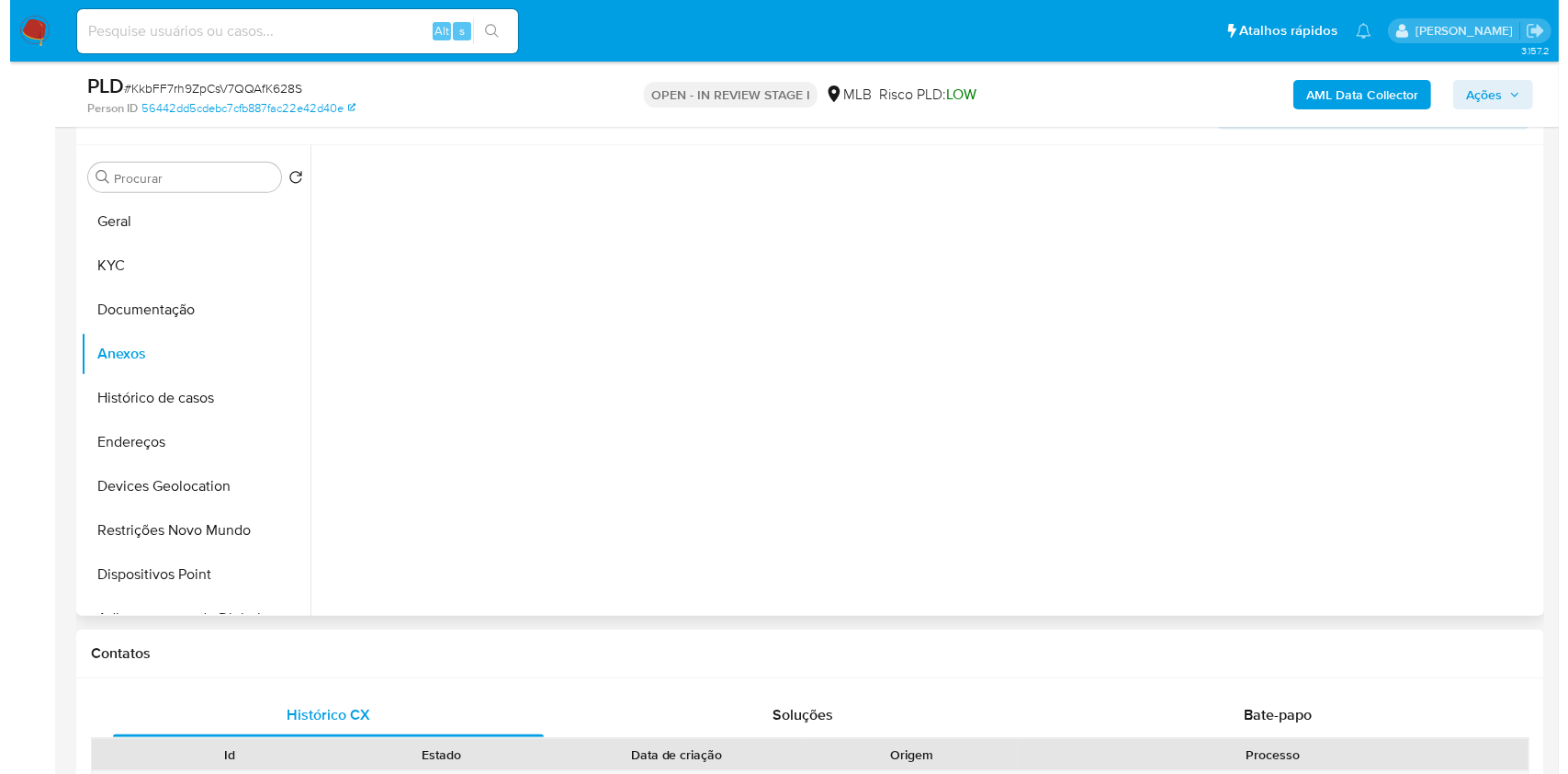
scroll to position [980, 0]
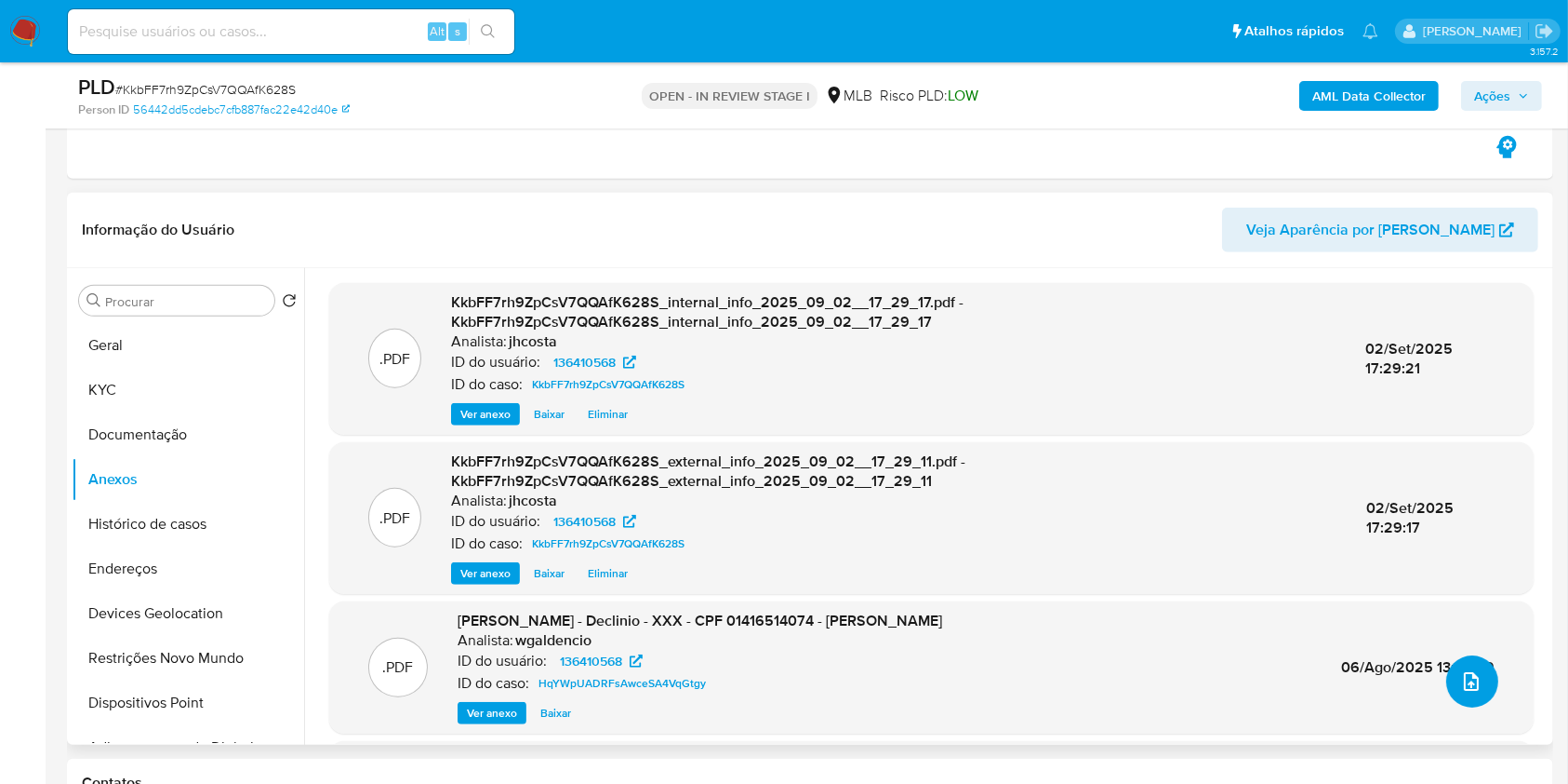
click at [1446, 677] on button "upload-file" at bounding box center [1472, 681] width 52 height 52
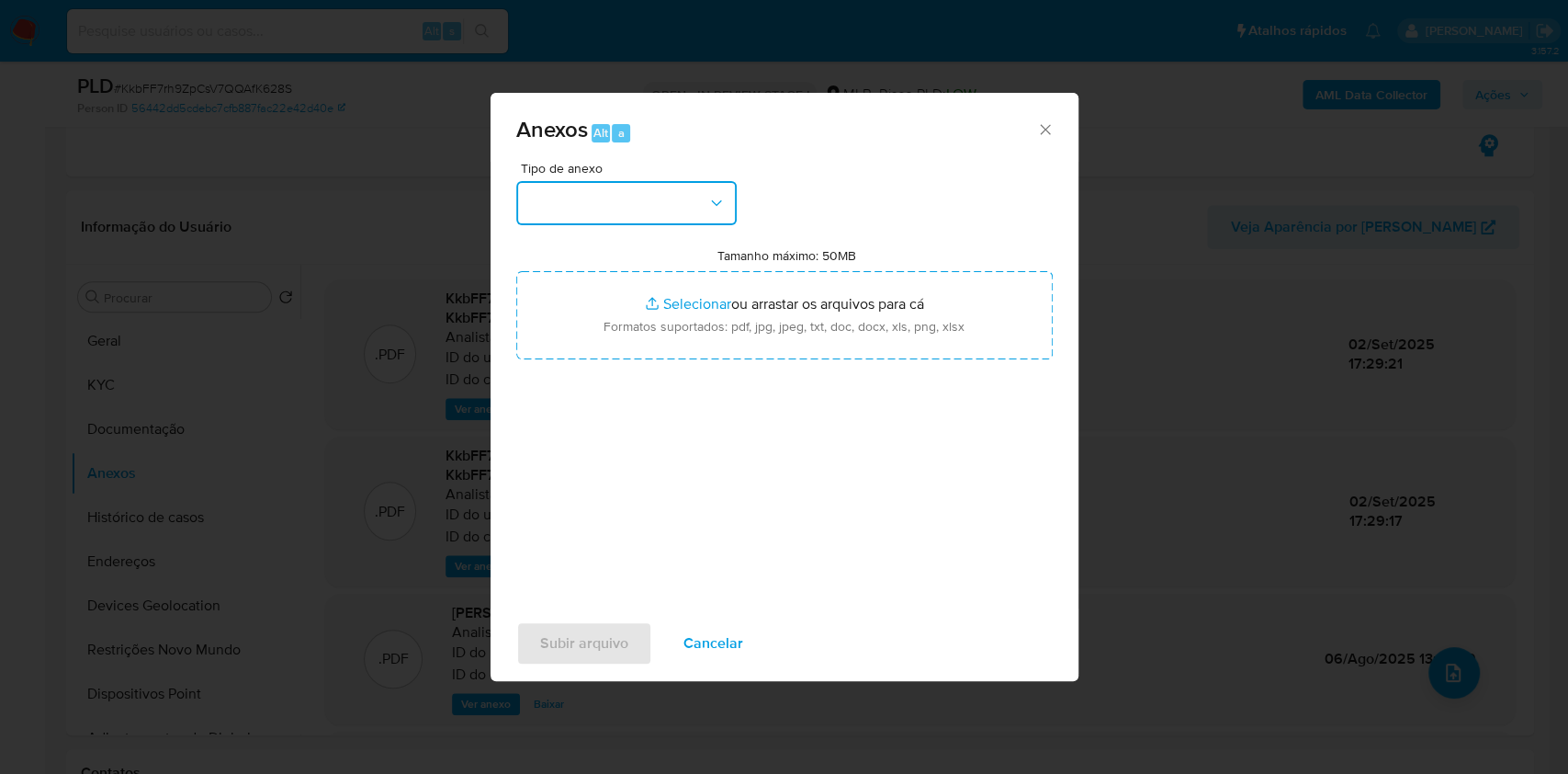
click at [665, 200] on button "button" at bounding box center [626, 203] width 221 height 45
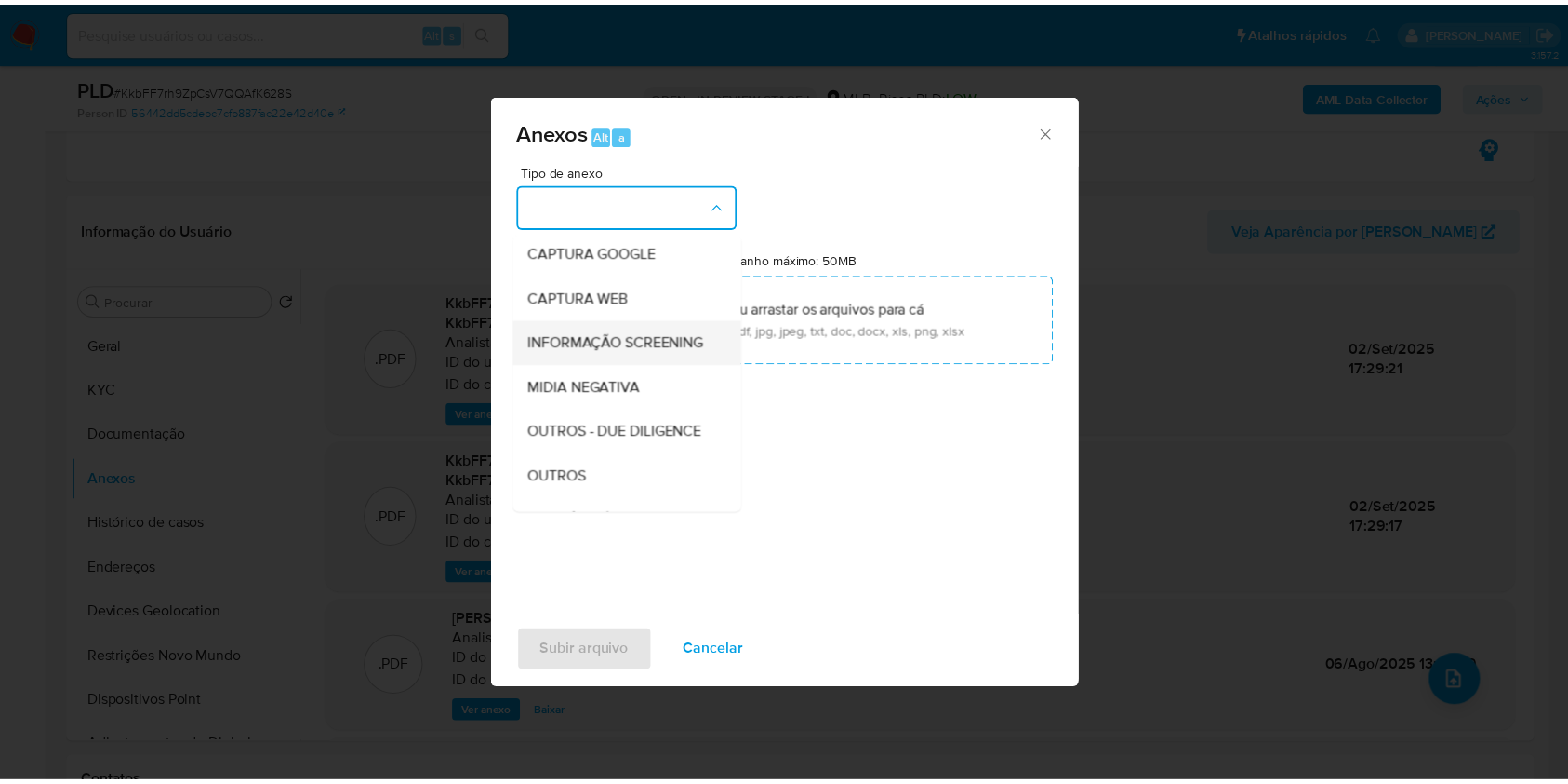
scroll to position [124, 0]
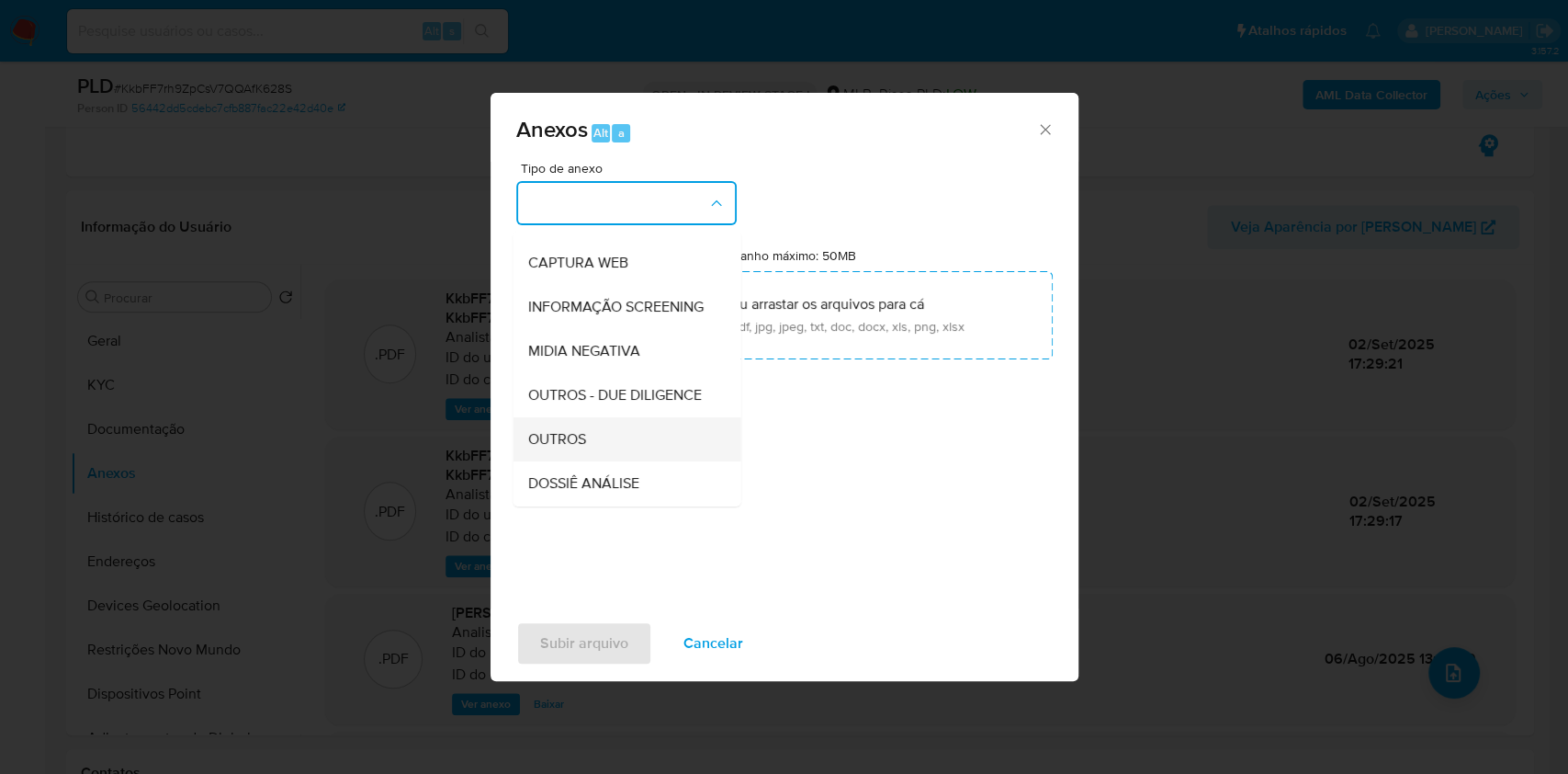
click at [599, 461] on div "OUTROS" at bounding box center [621, 439] width 187 height 45
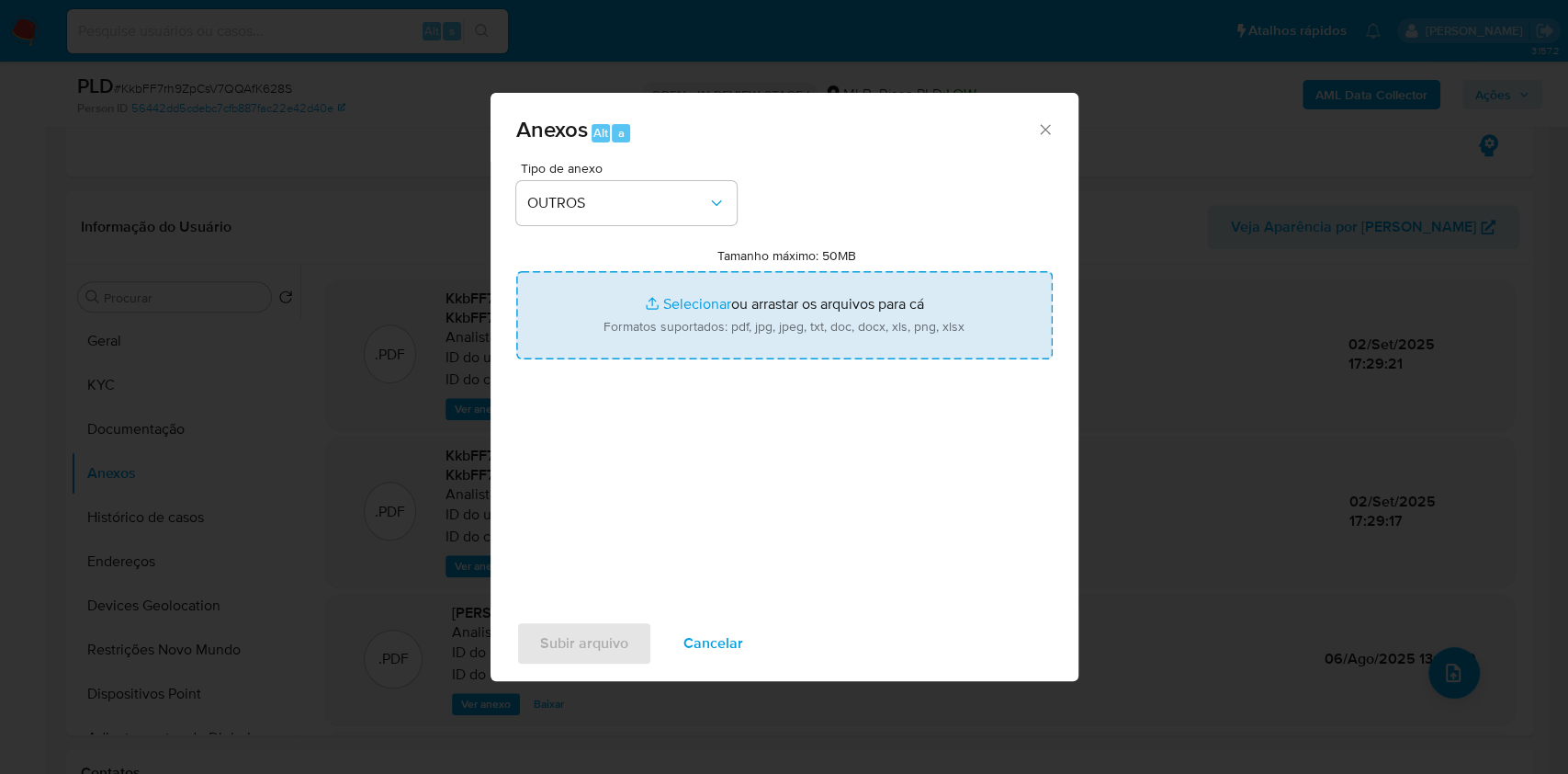
click at [705, 348] on input "Tamanho máximo: 50MB Selecionar arquivos" at bounding box center [784, 315] width 536 height 88
type input "C:\fakepath\Mulan 136410568_2025_09_01_12_41_23.xlsx"
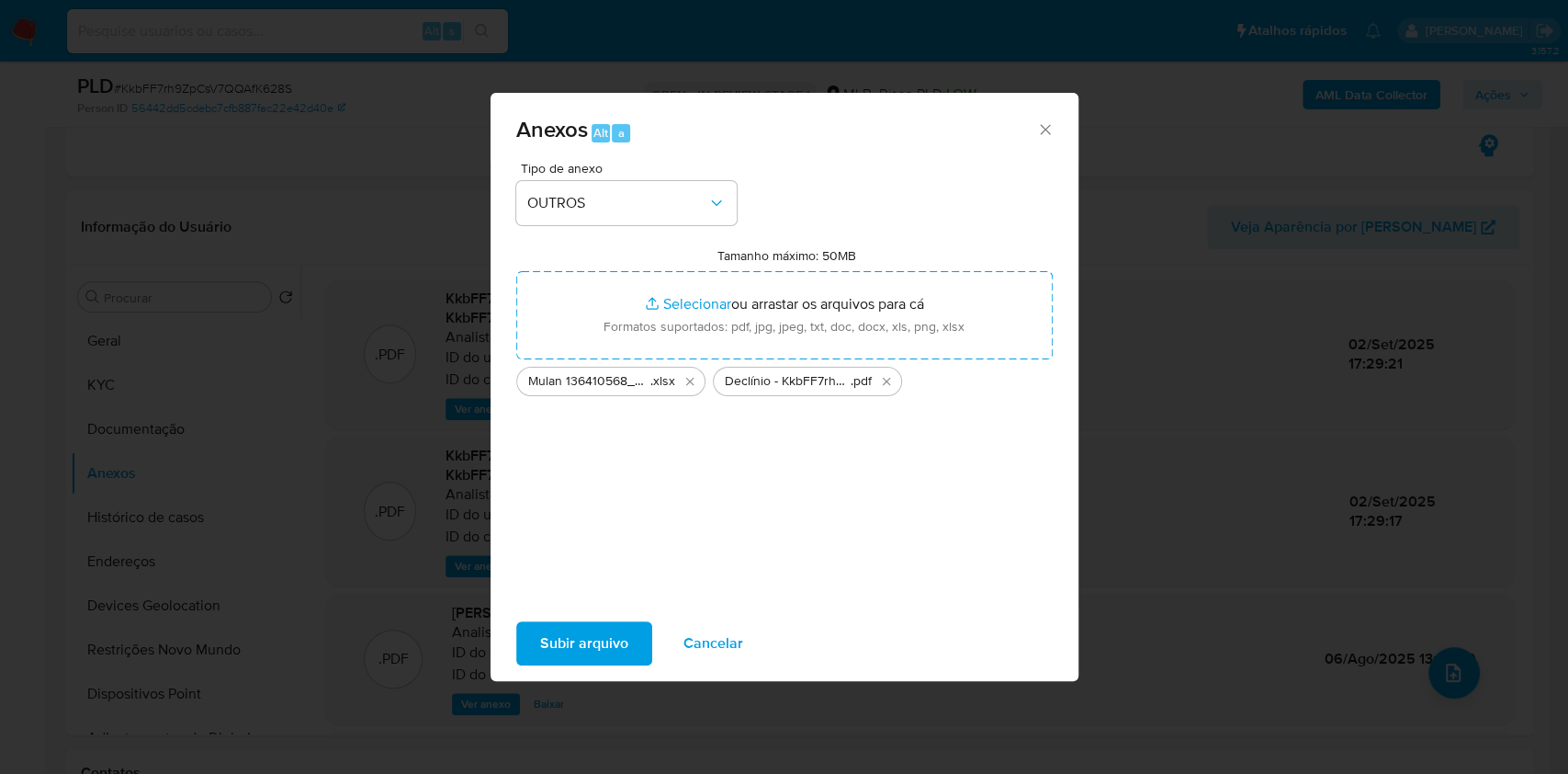
click at [584, 651] on span "Subir arquivo" at bounding box center [583, 643] width 88 height 41
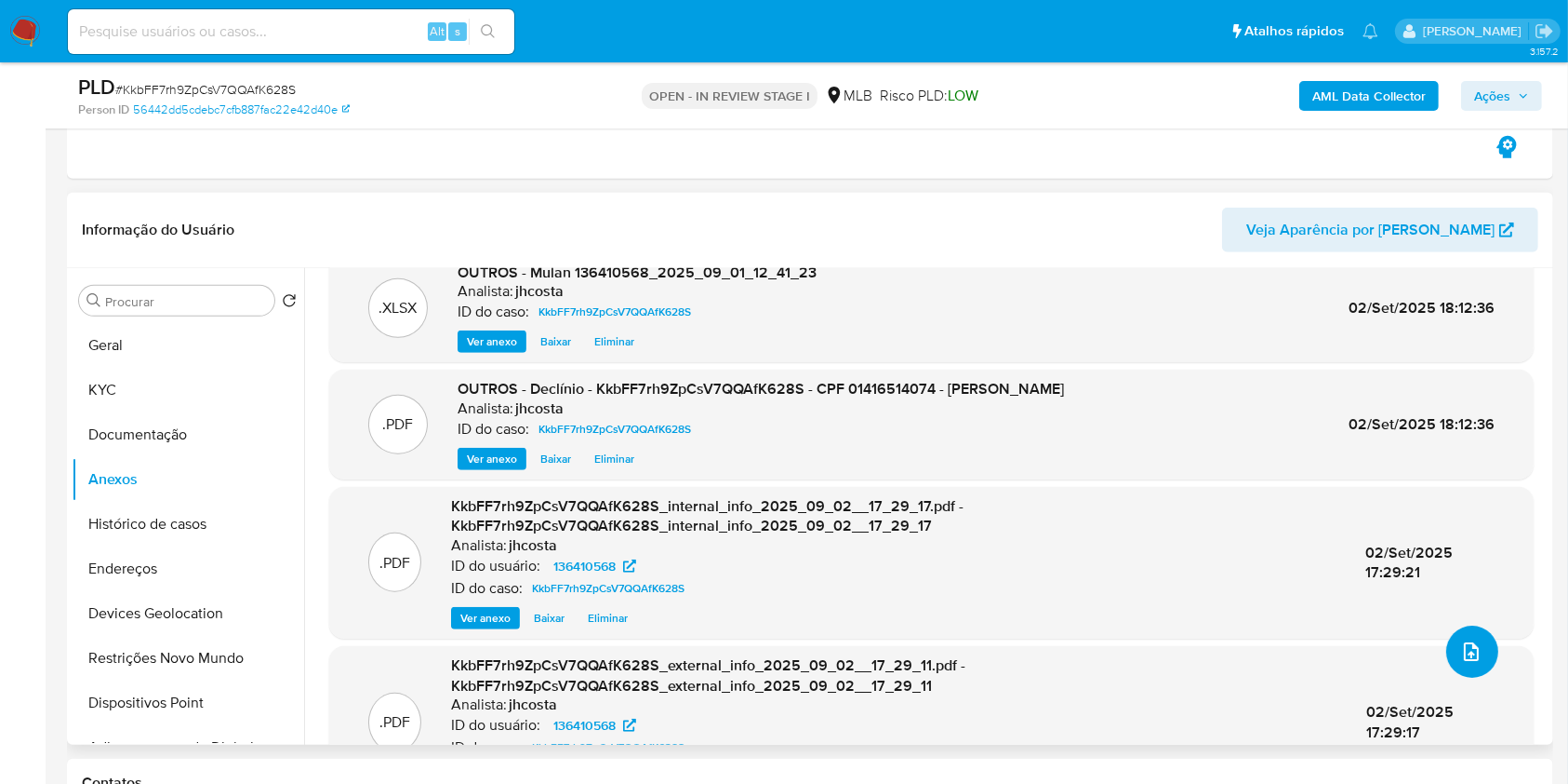
scroll to position [0, 0]
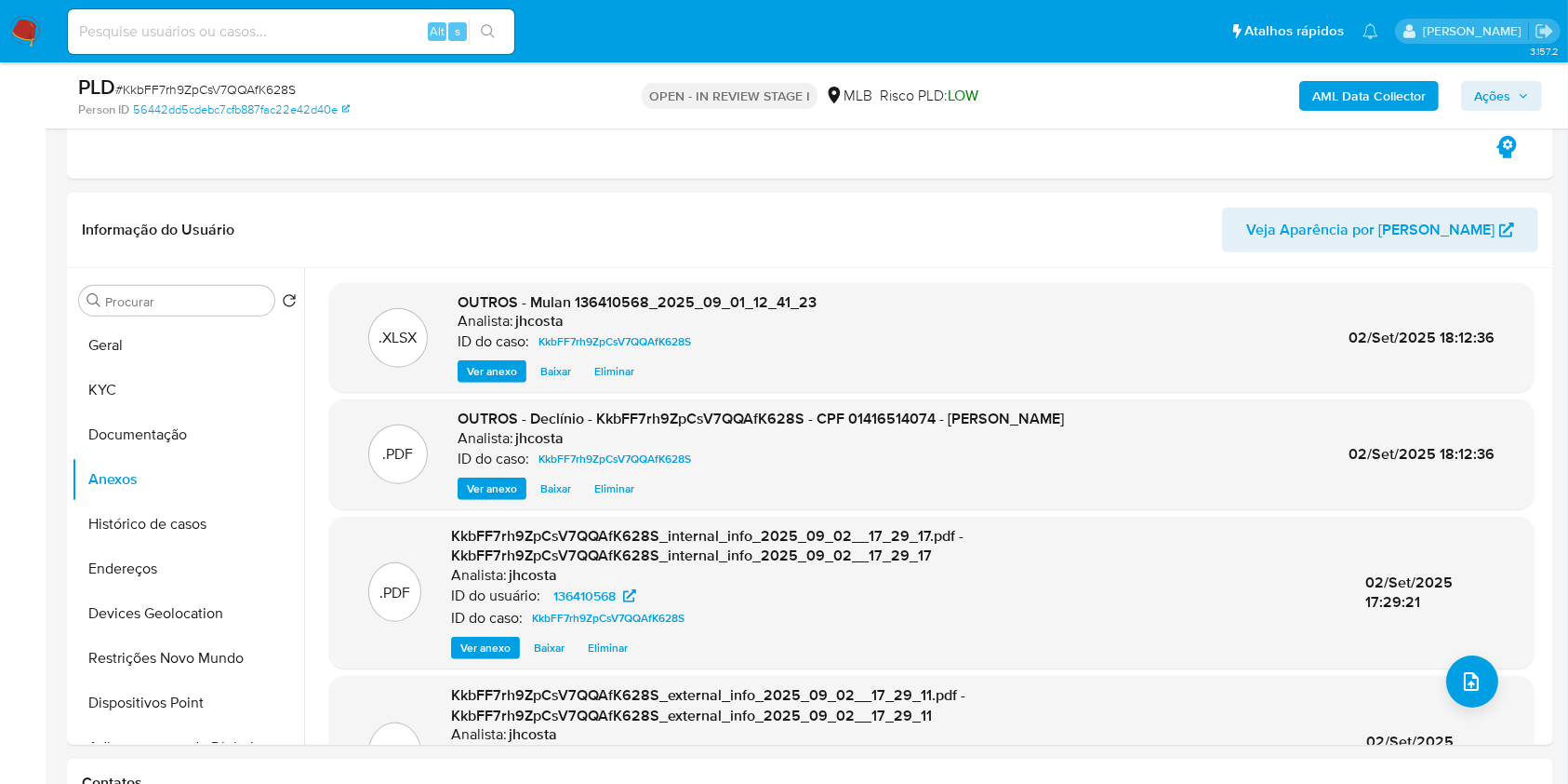
click at [1479, 98] on span "Ações" at bounding box center [1492, 95] width 36 height 30
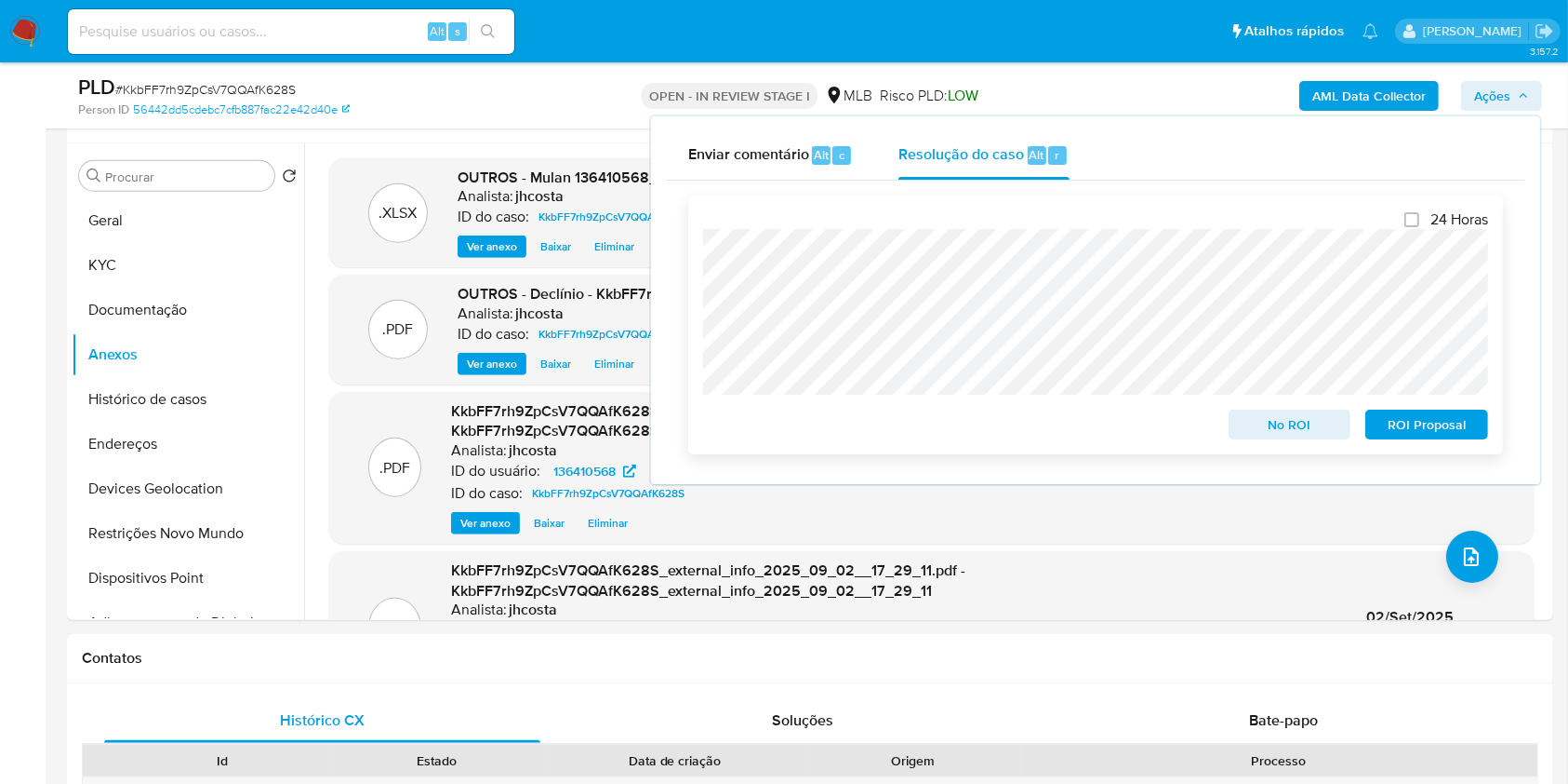
scroll to position [1241, 0]
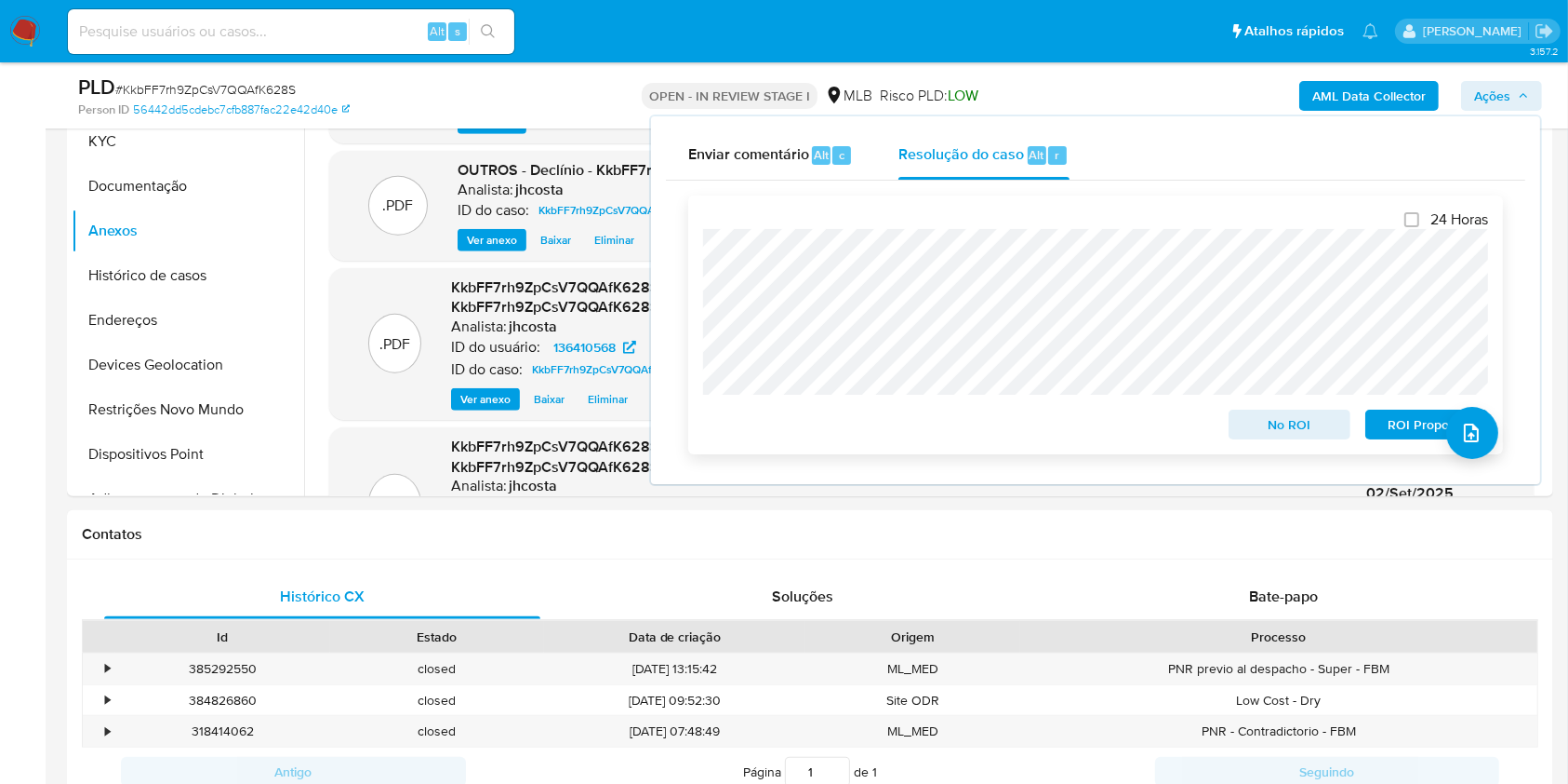
click at [1304, 429] on span "No ROI" at bounding box center [1290, 424] width 97 height 26
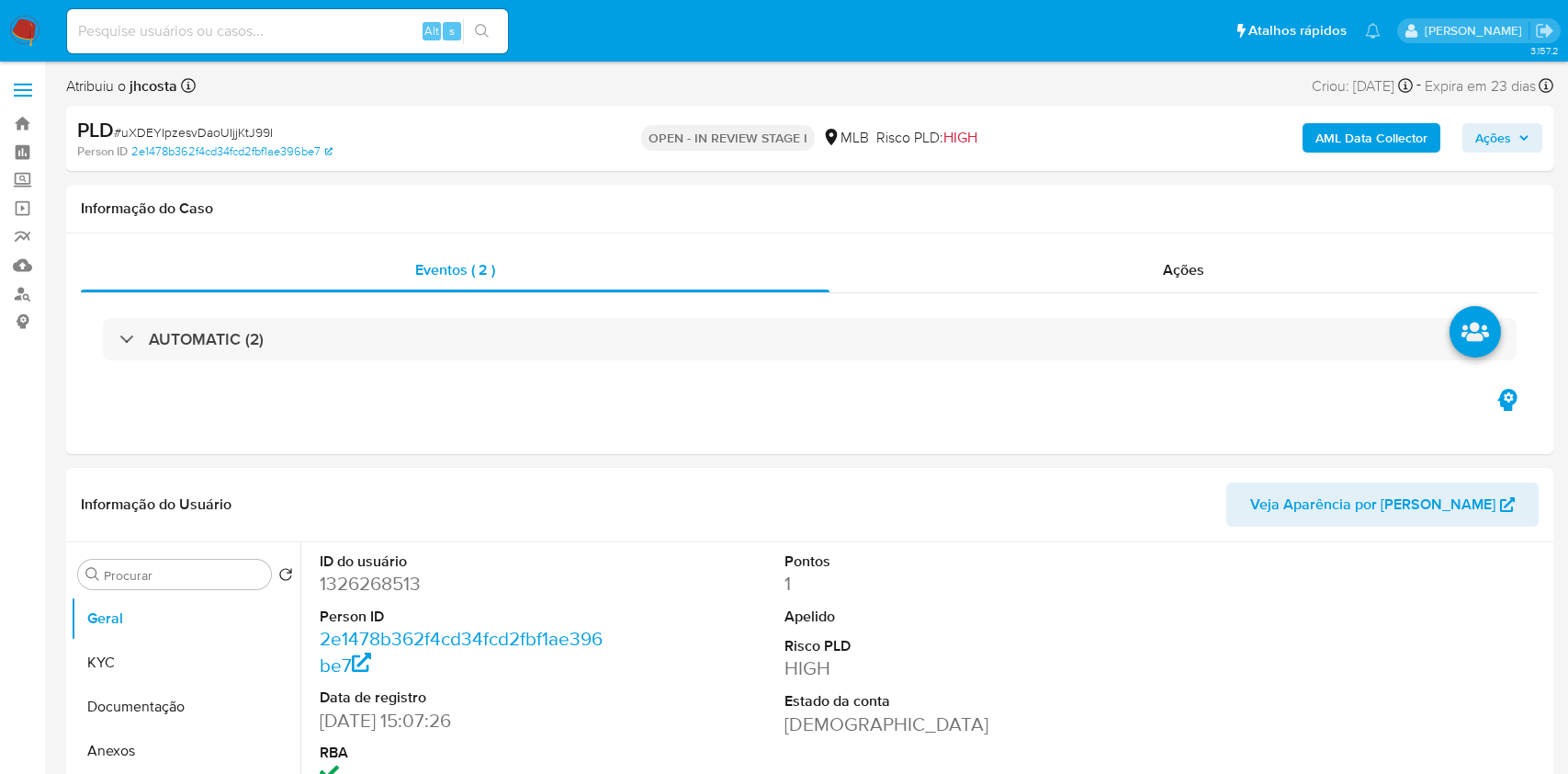
select select "10"
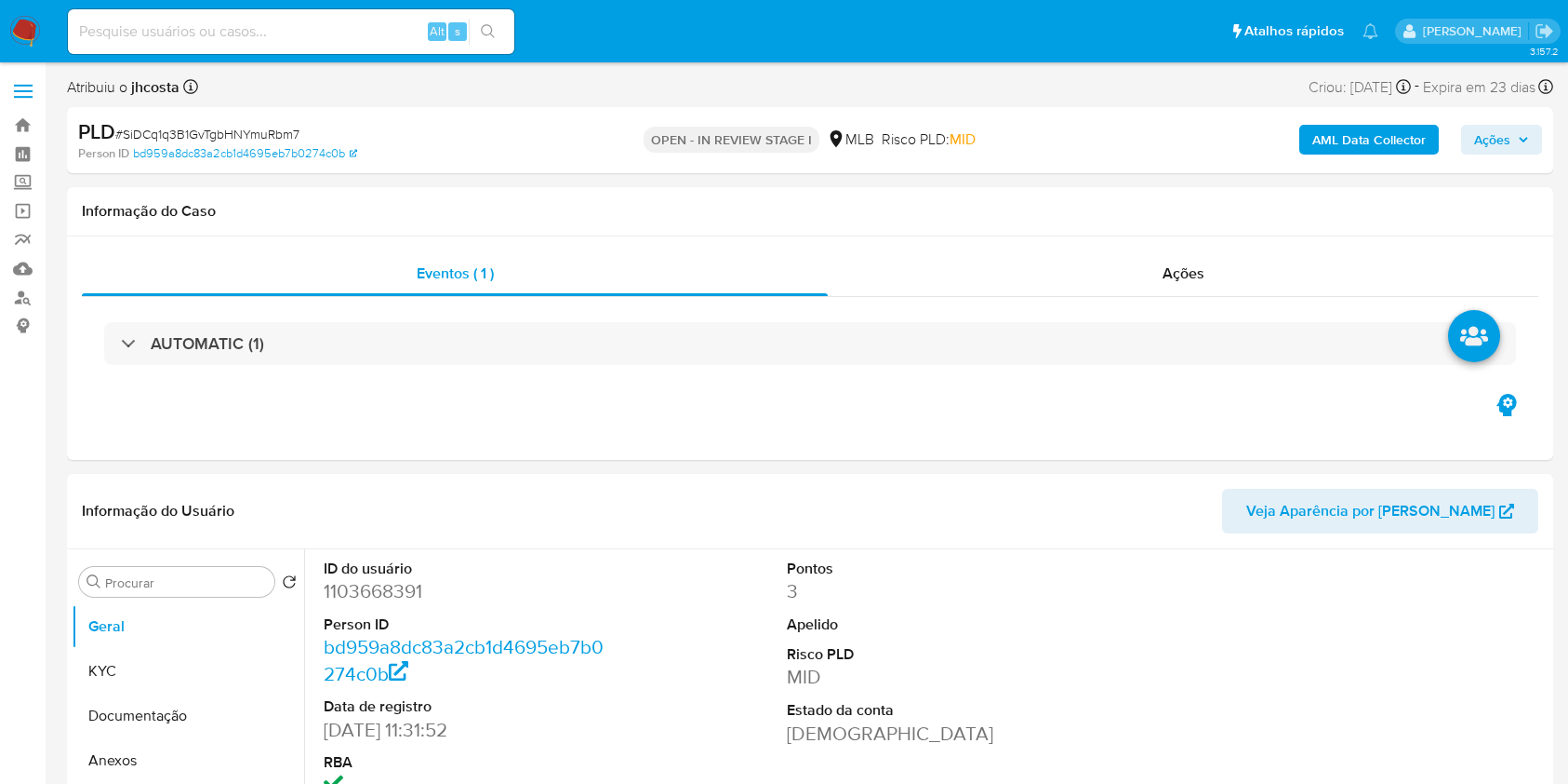
select select "10"
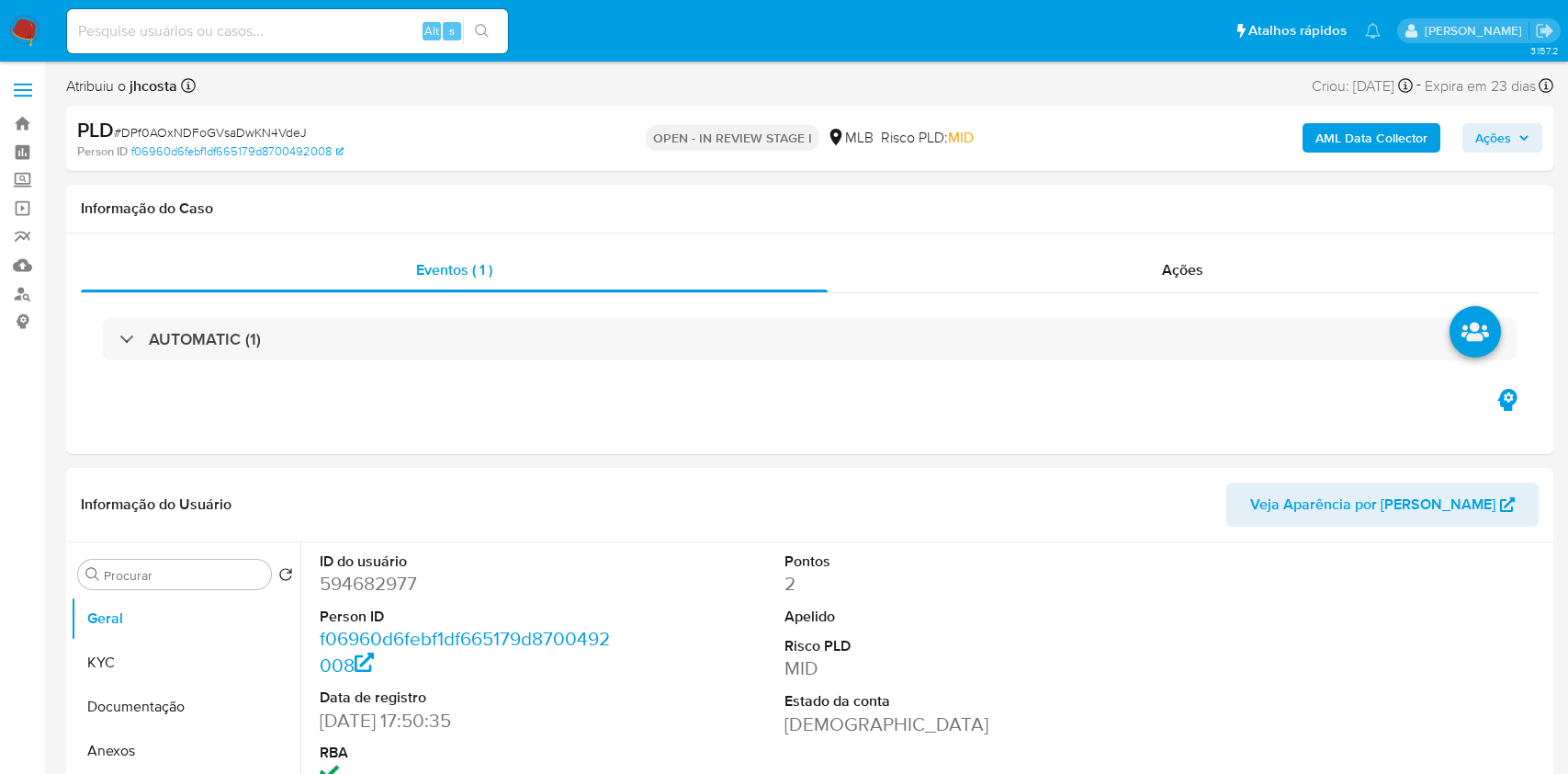
select select "10"
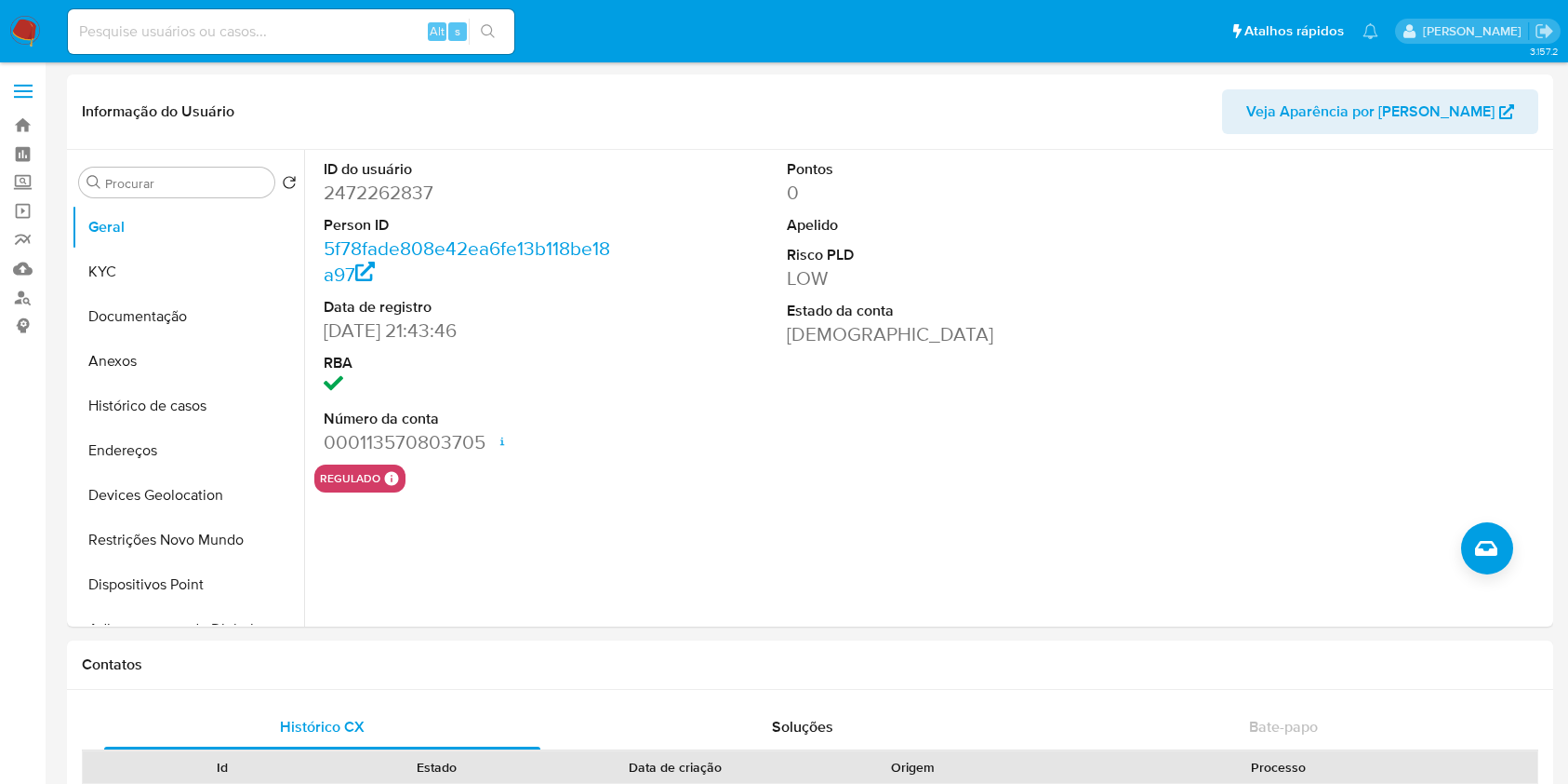
select select "10"
drag, startPoint x: 146, startPoint y: 3, endPoint x: 19, endPoint y: 29, distance: 129.6
click at [19, 29] on img at bounding box center [25, 31] width 32 height 32
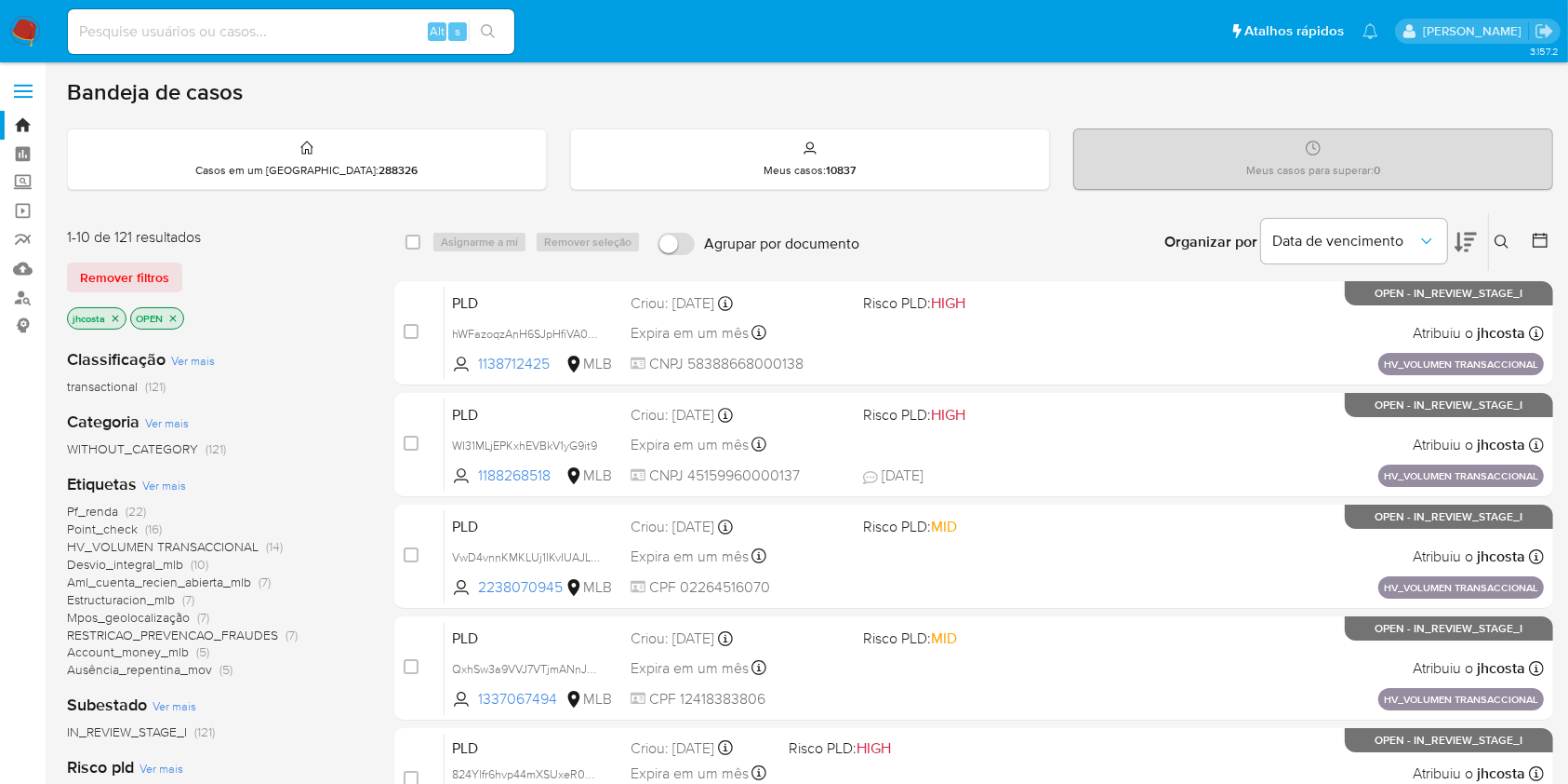
click at [175, 315] on icon "close-filter" at bounding box center [174, 318] width 7 height 7
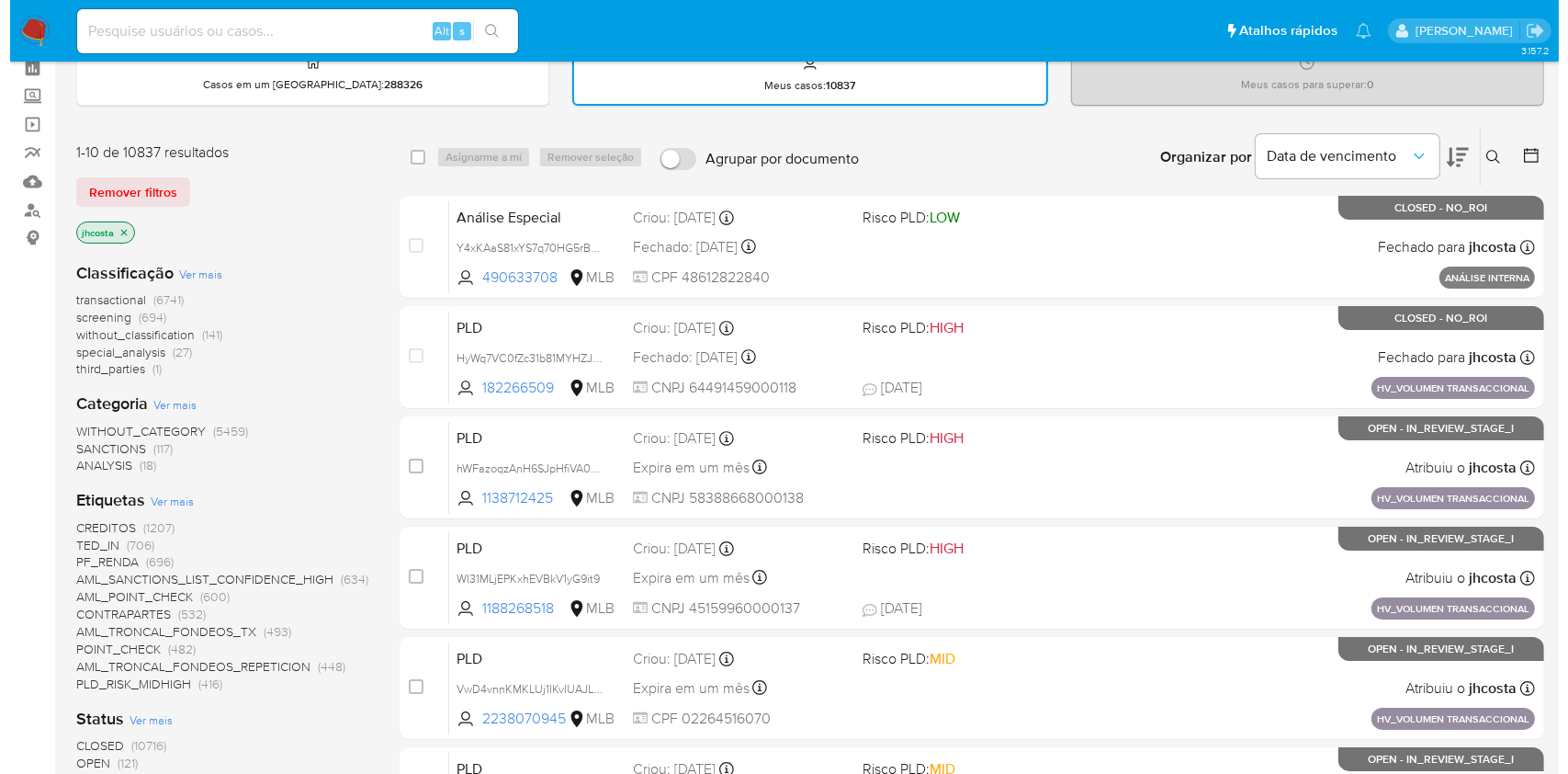
scroll to position [122, 0]
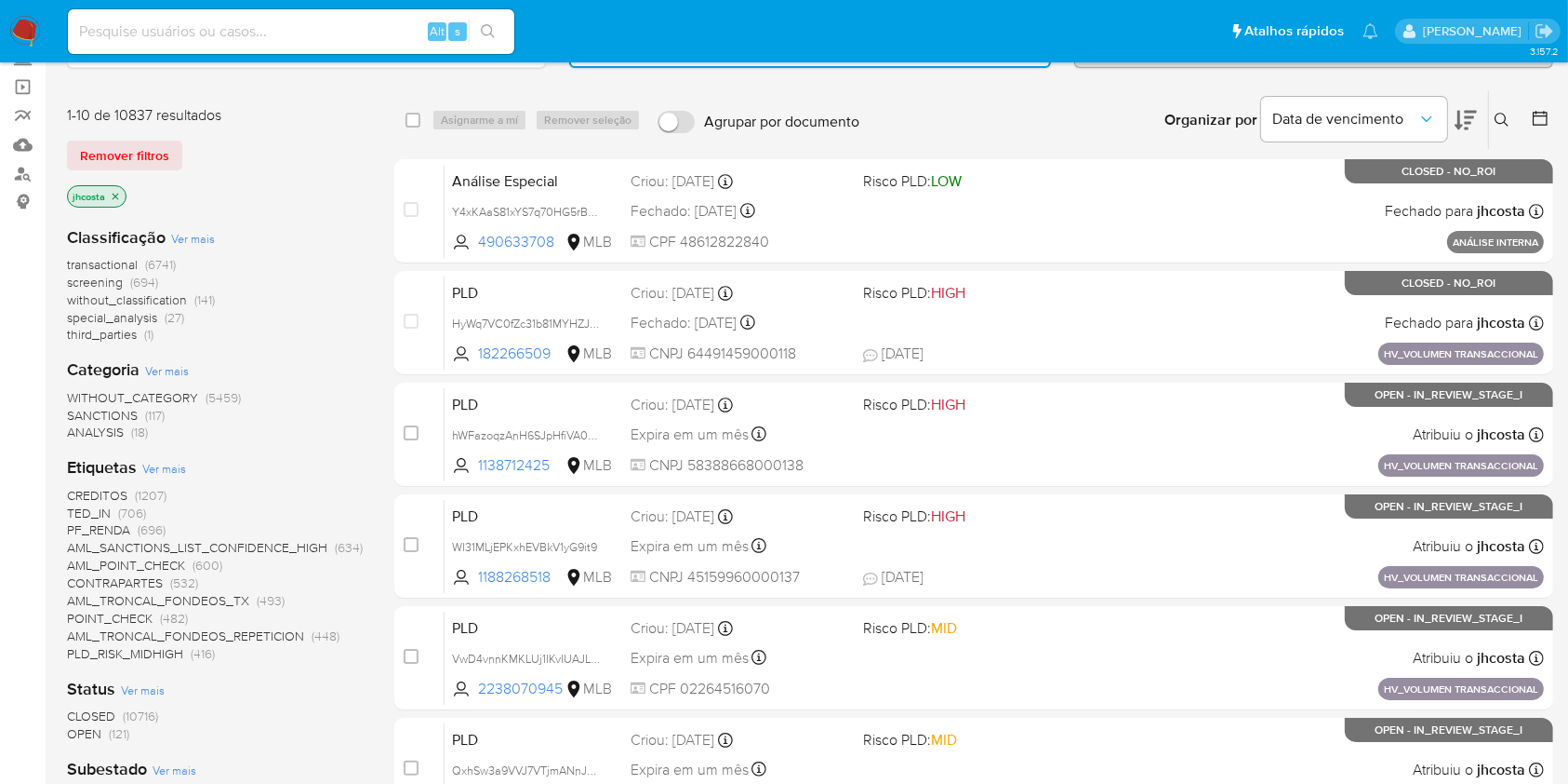
click at [152, 472] on span "Ver mais" at bounding box center [164, 467] width 44 height 16
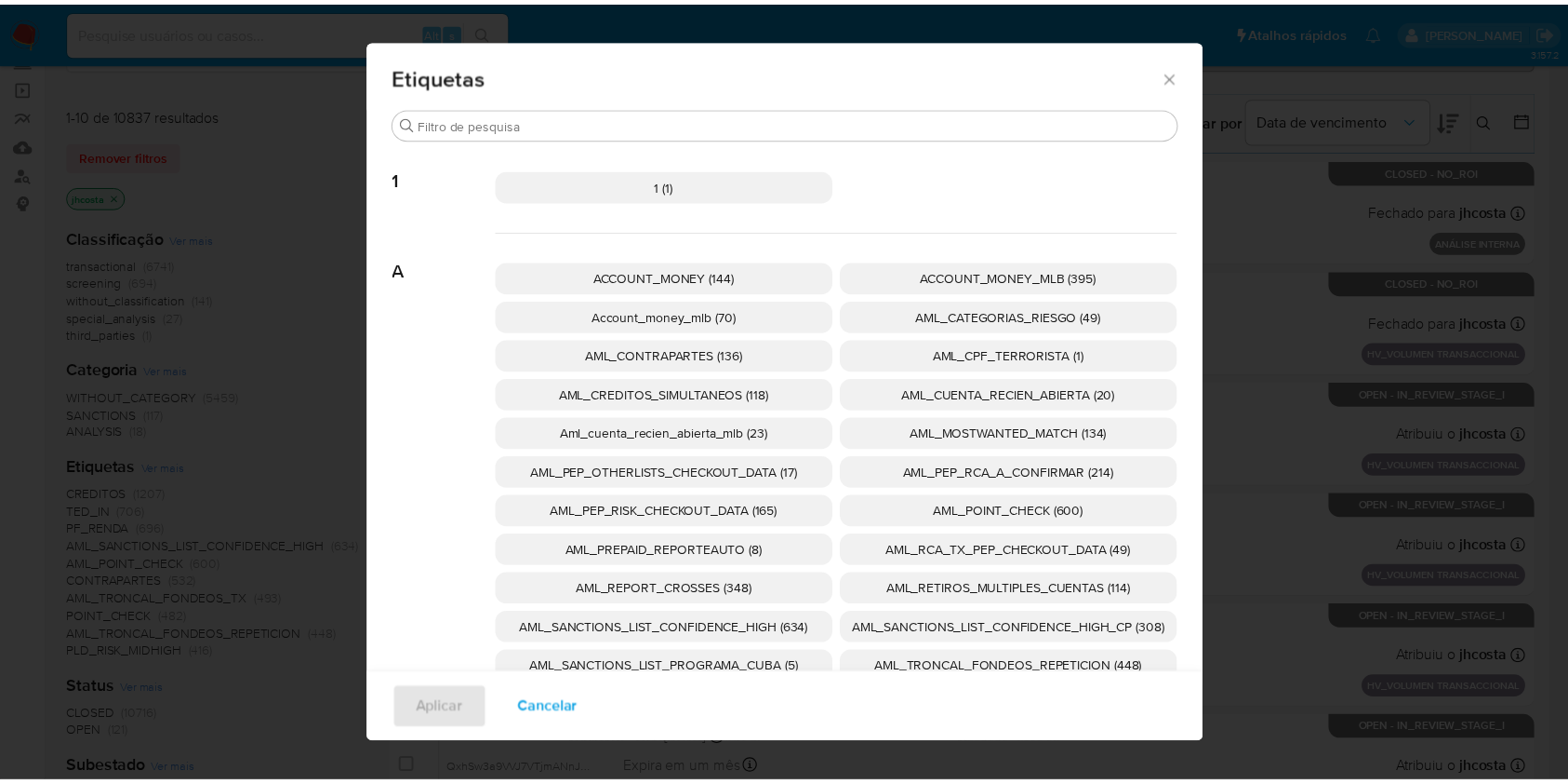
scroll to position [0, 0]
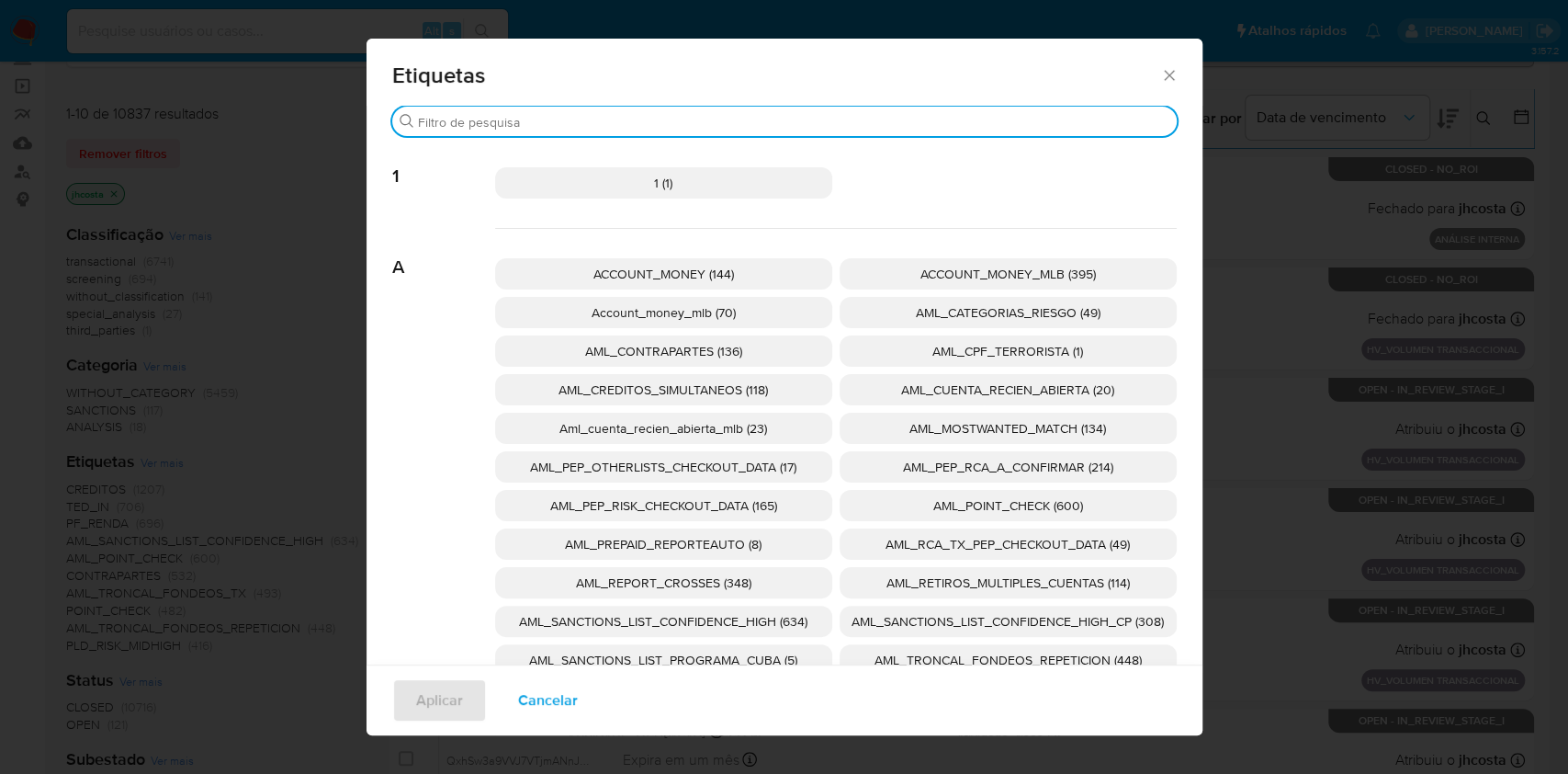
click at [739, 117] on input "Procurar" at bounding box center [793, 121] width 751 height 16
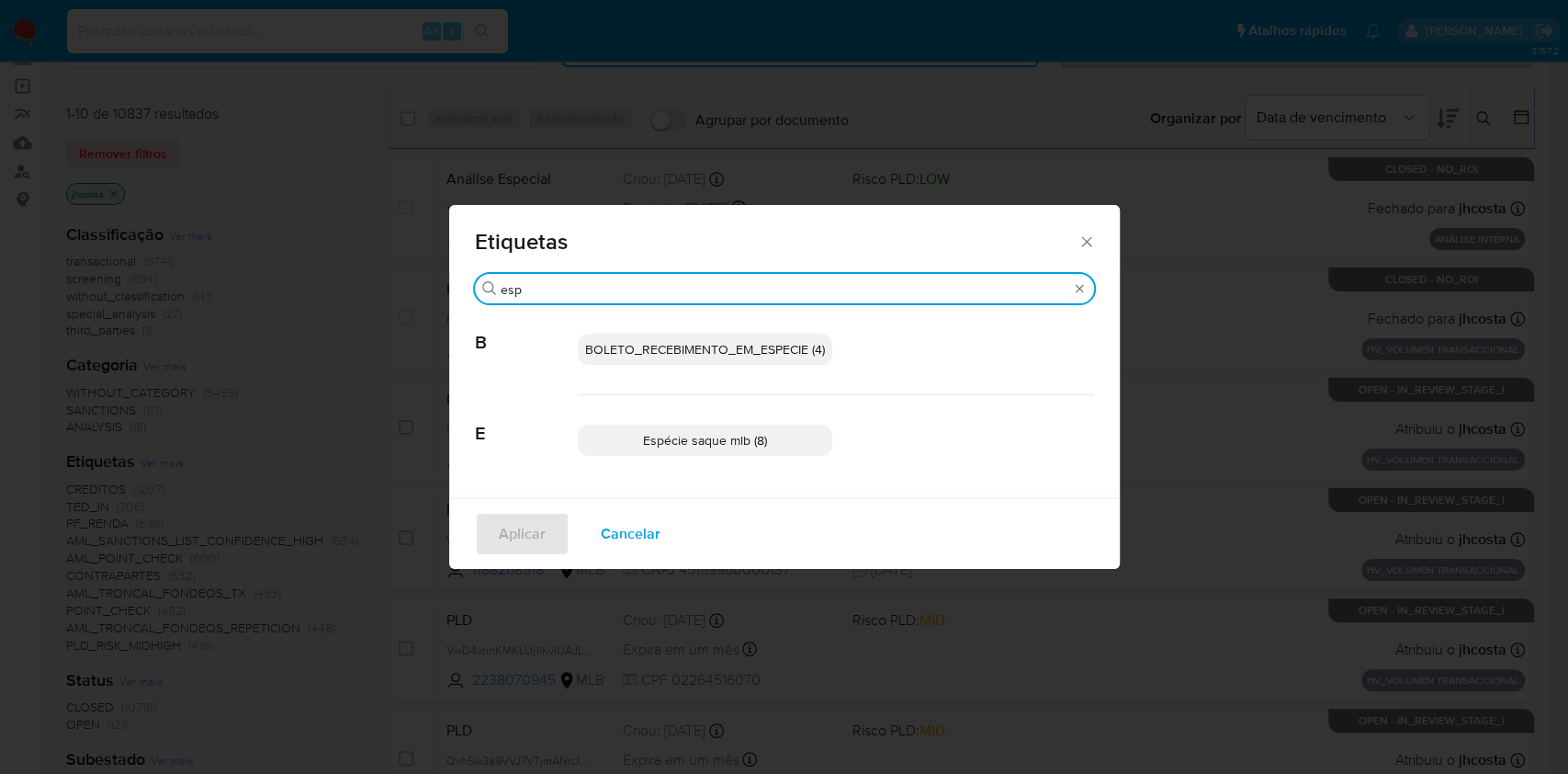
type input "esp"
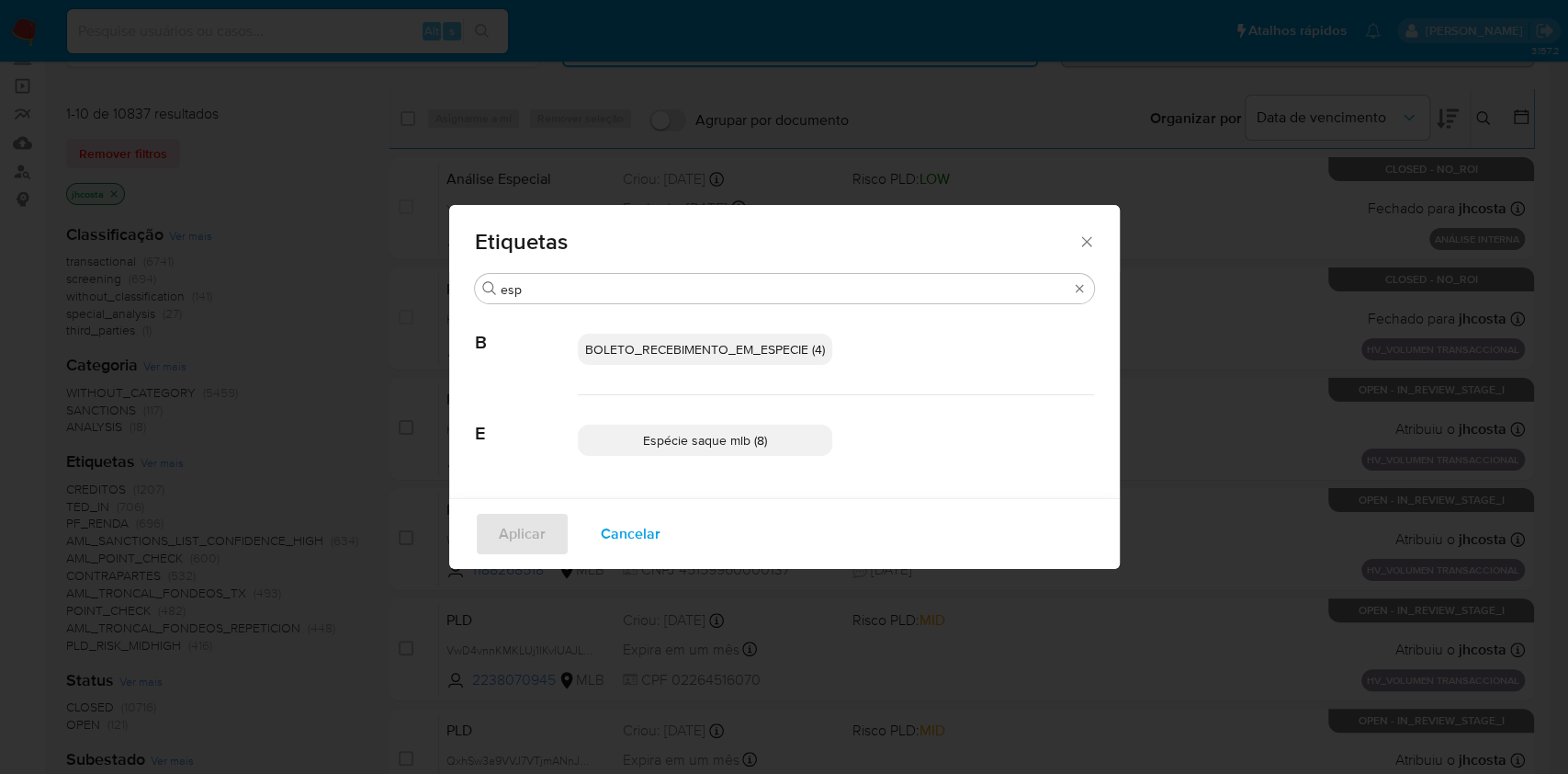
click at [1078, 232] on icon "Fechar" at bounding box center [1086, 241] width 18 height 18
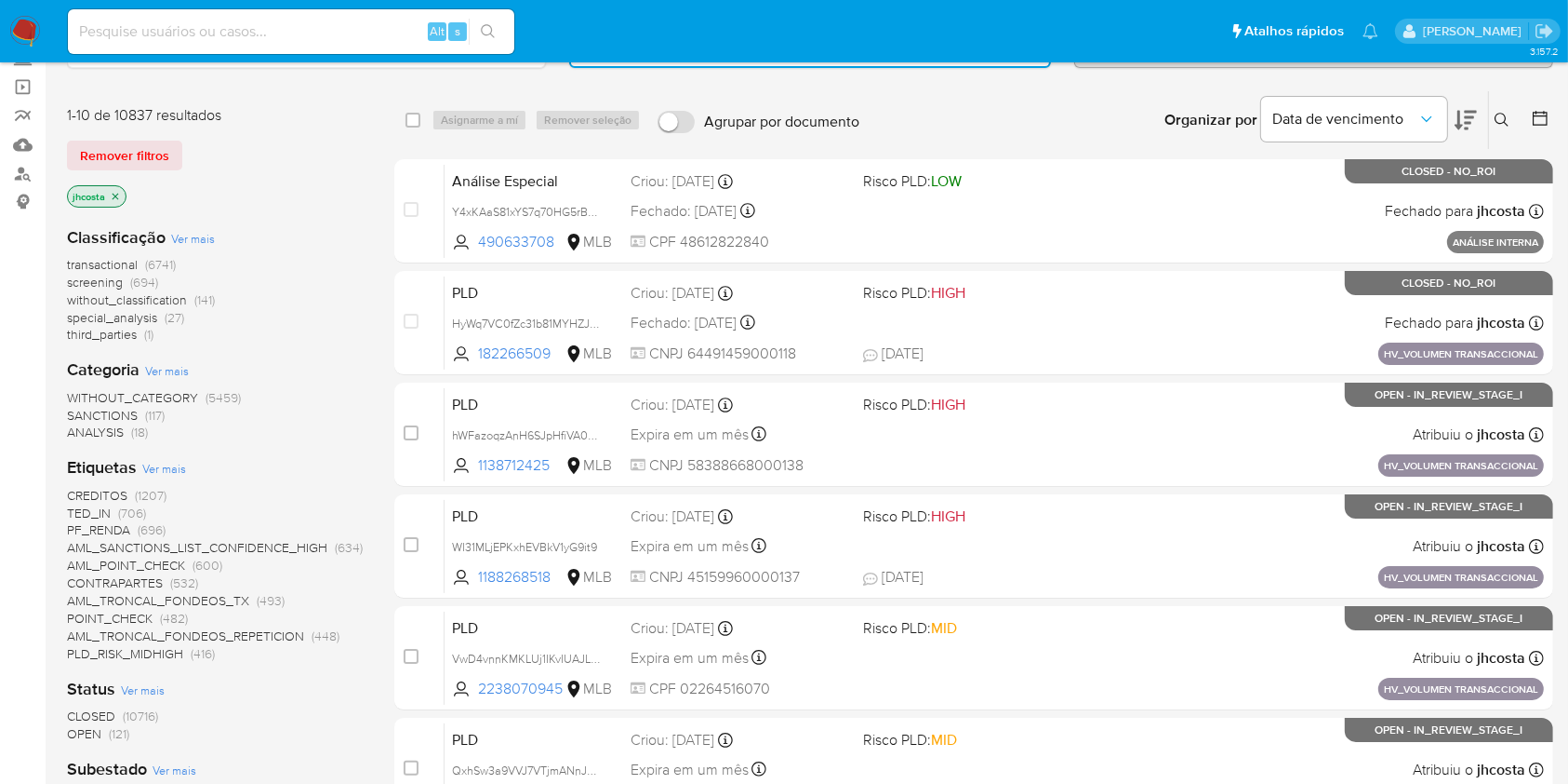
click at [156, 466] on span "Ver mais" at bounding box center [164, 467] width 44 height 16
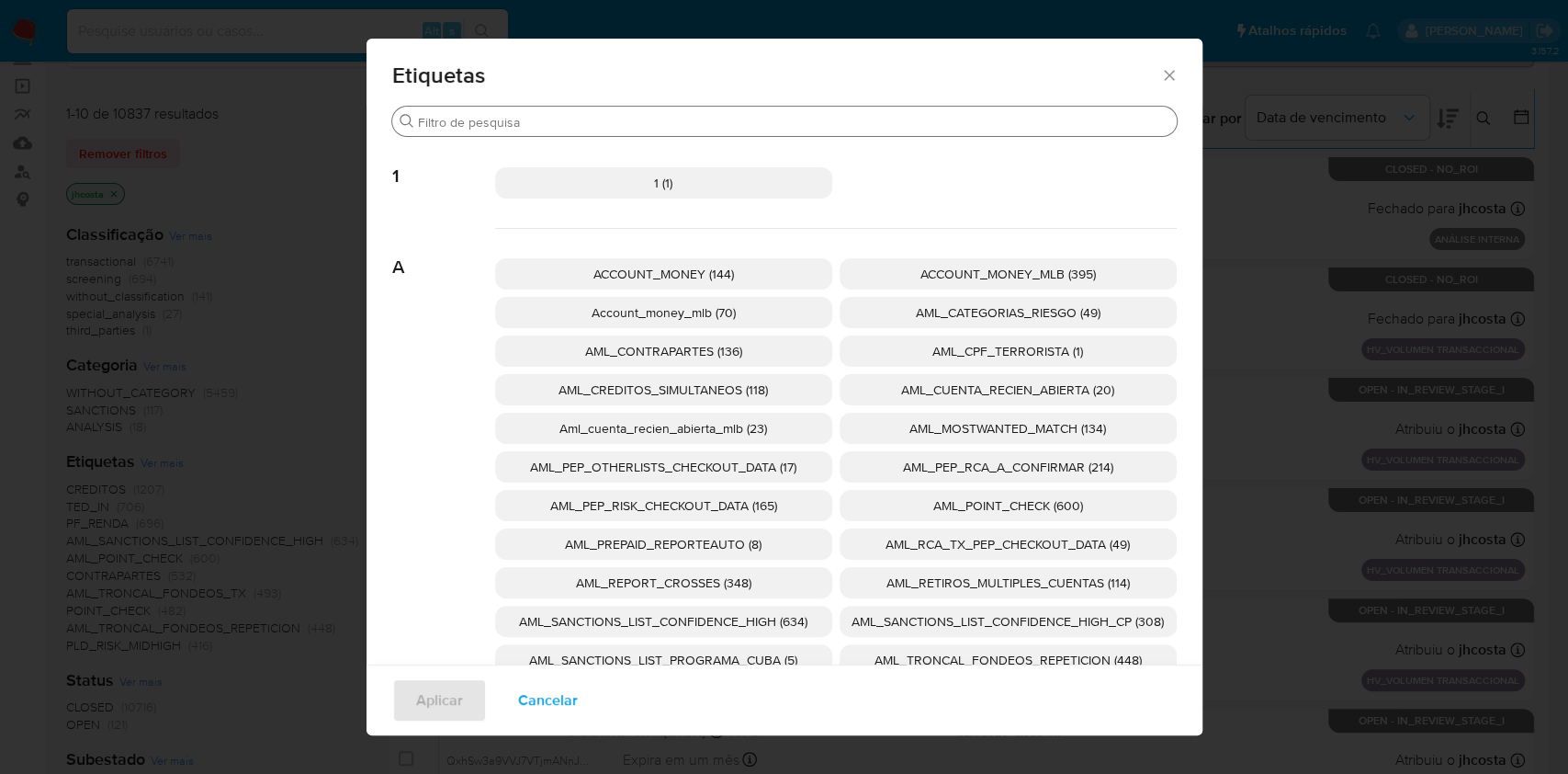
click at [660, 121] on input "Procurar" at bounding box center [793, 121] width 751 height 16
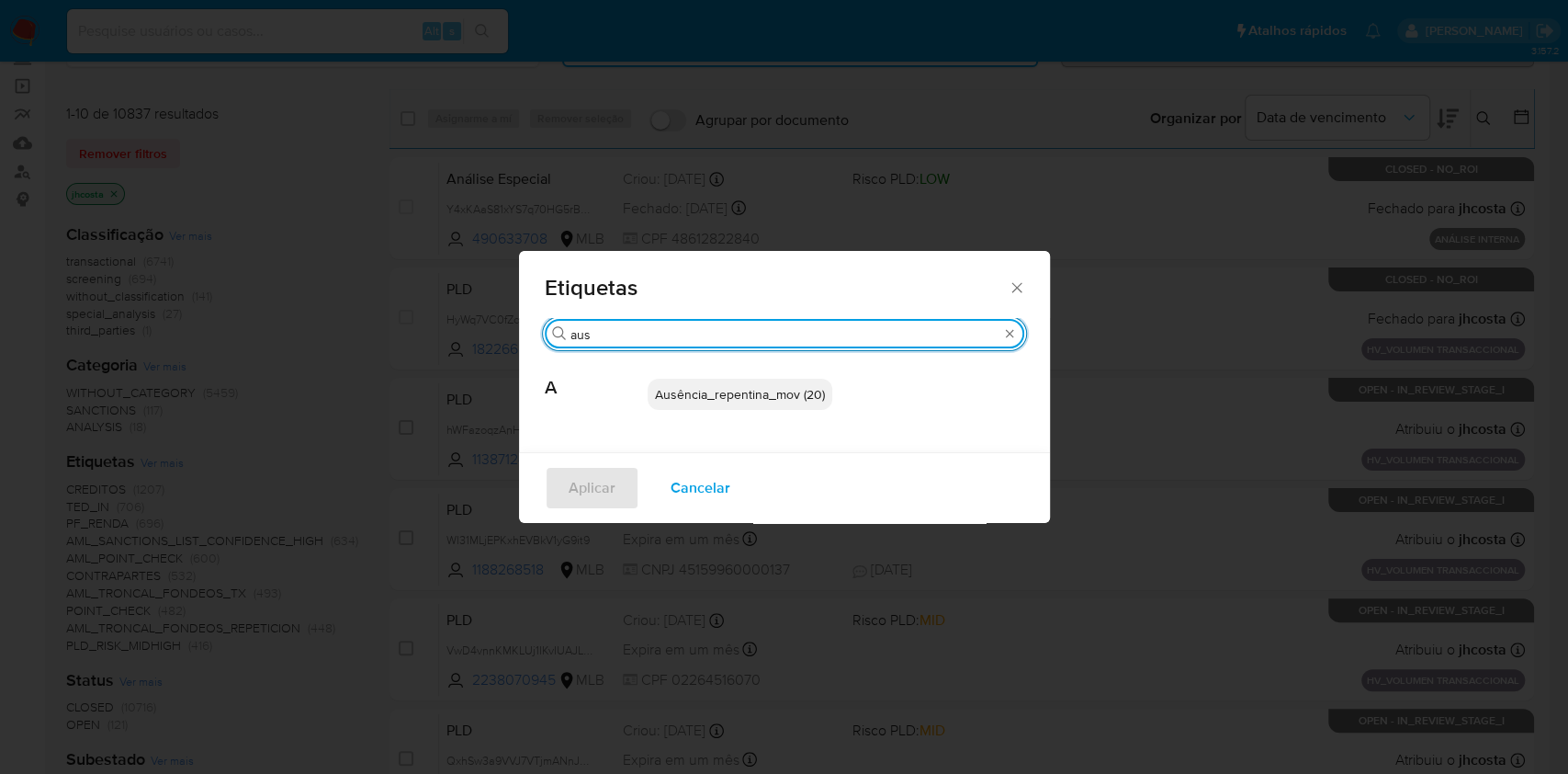
click at [681, 334] on input "aus" at bounding box center [784, 333] width 428 height 16
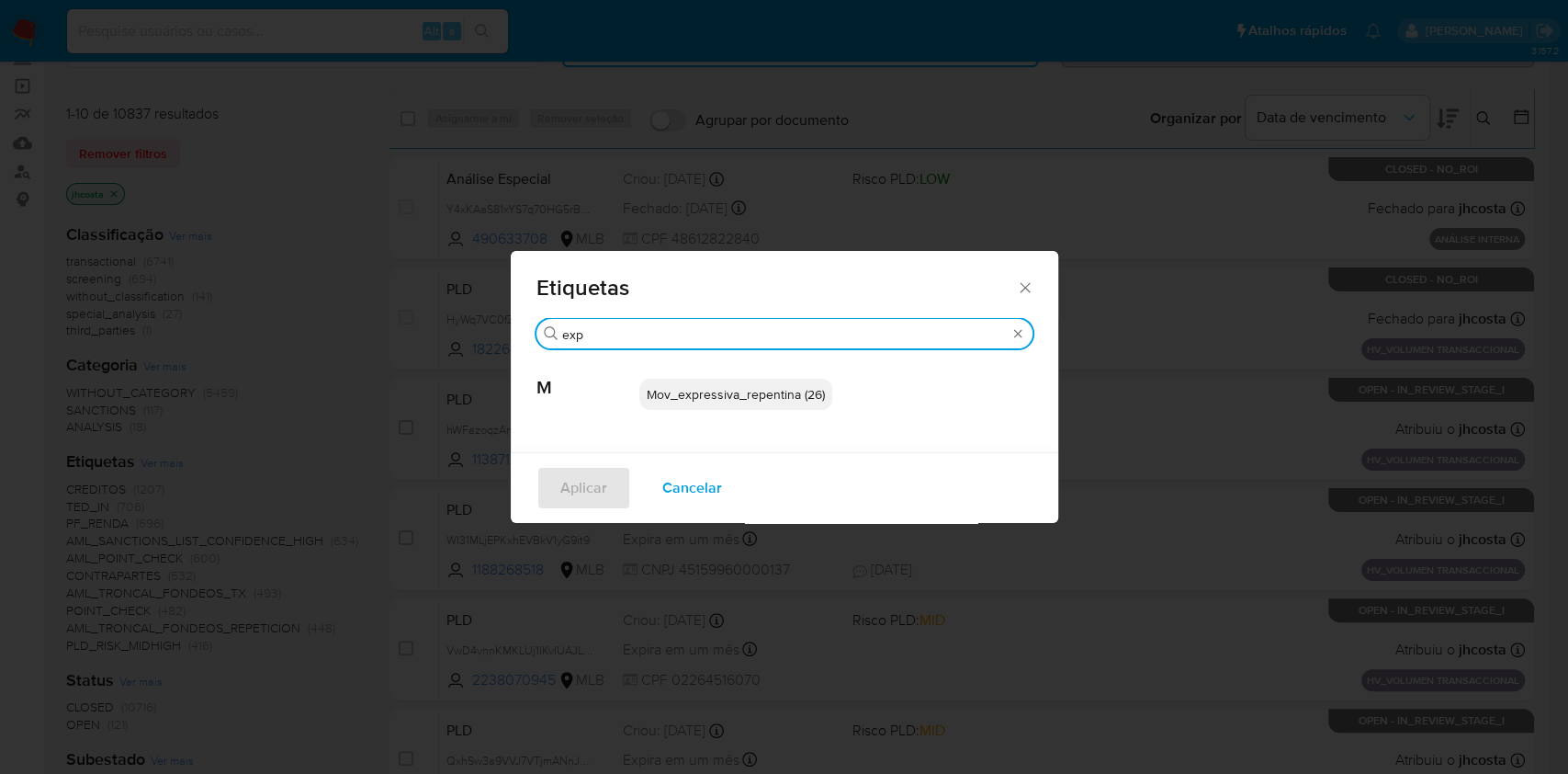
type input "exp"
click at [1027, 291] on icon "Fechar" at bounding box center [1025, 287] width 18 height 18
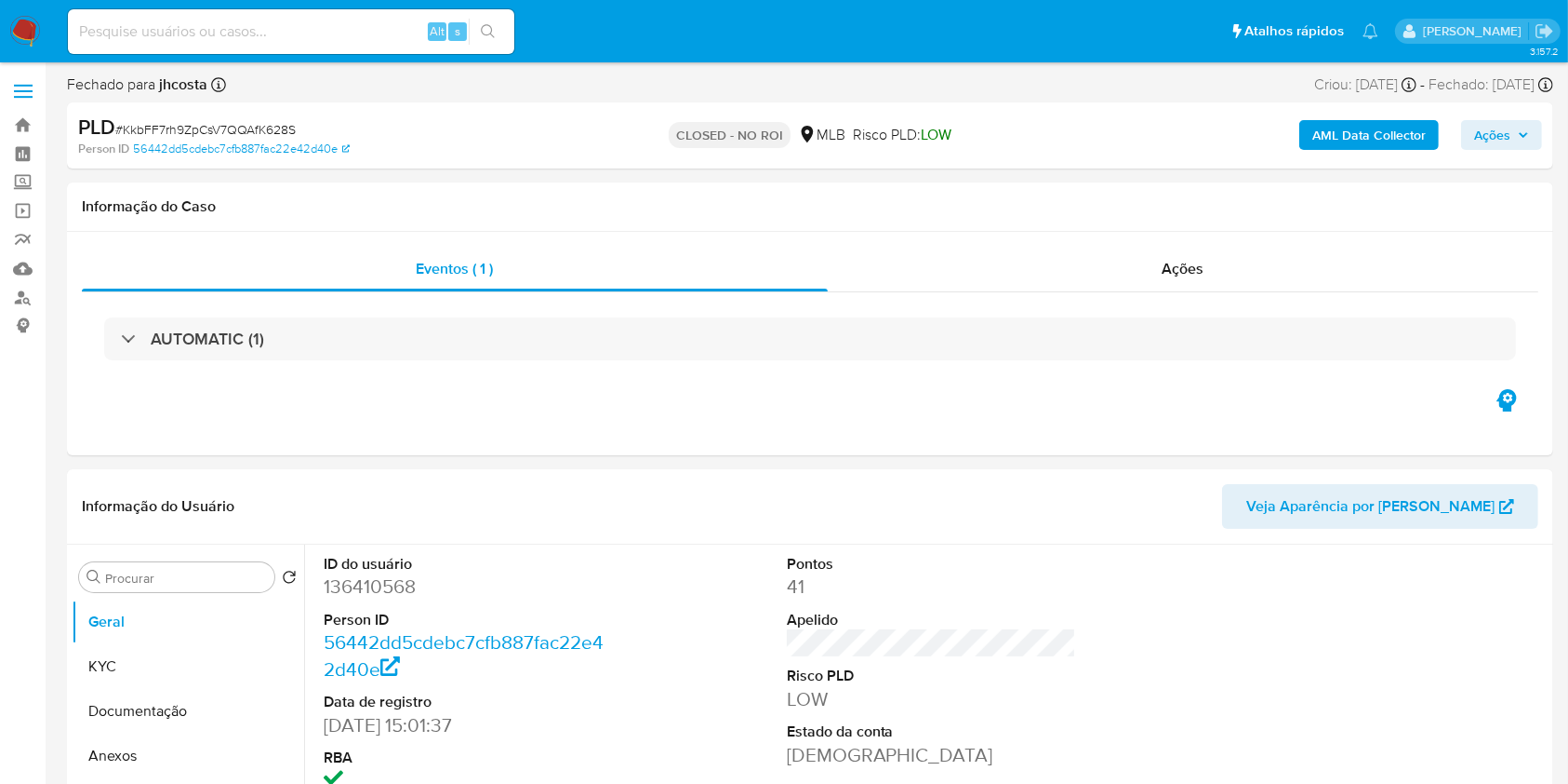
select select "10"
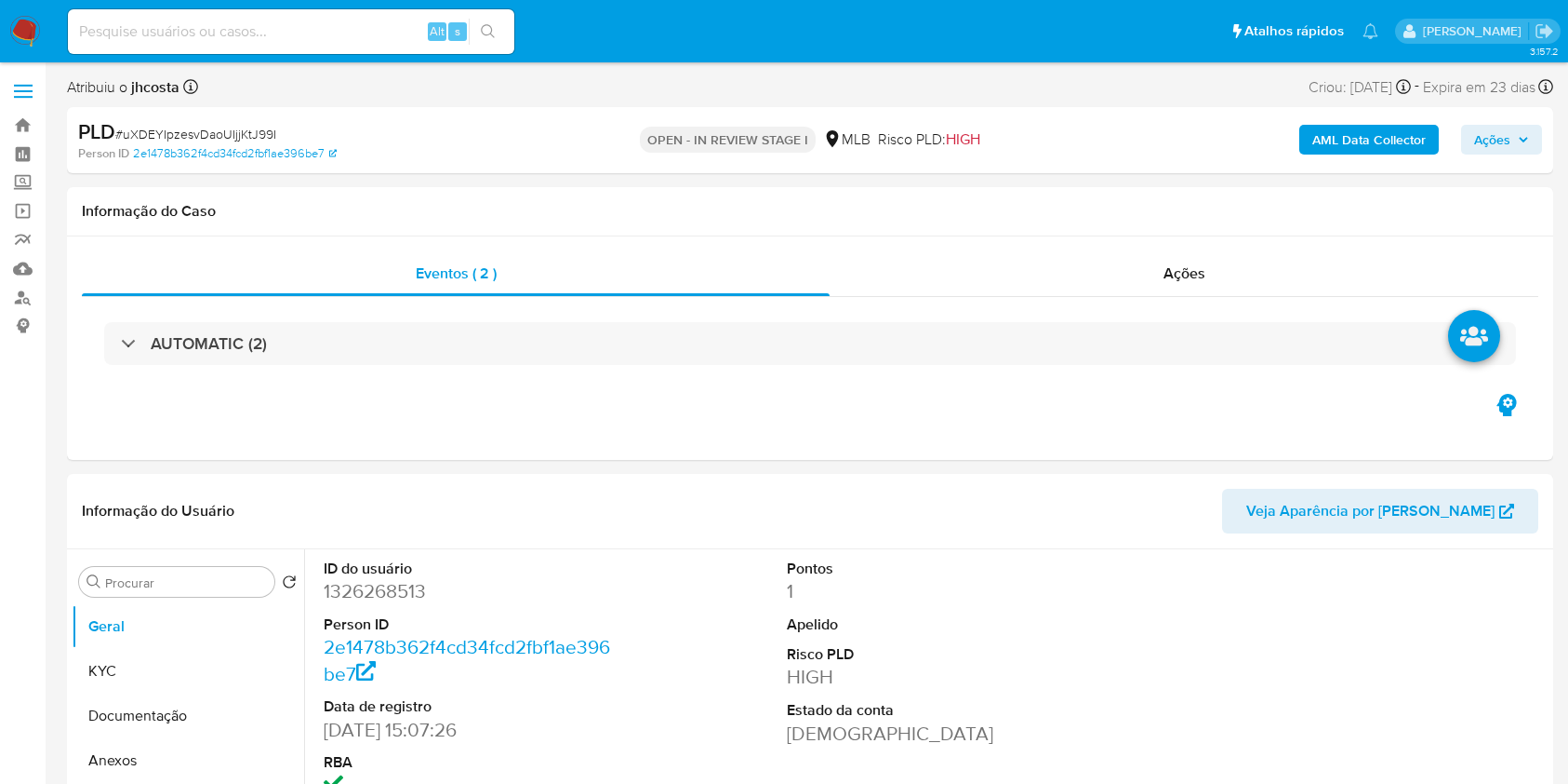
select select "10"
click at [345, 579] on dd "1326268513" at bounding box center [469, 590] width 291 height 26
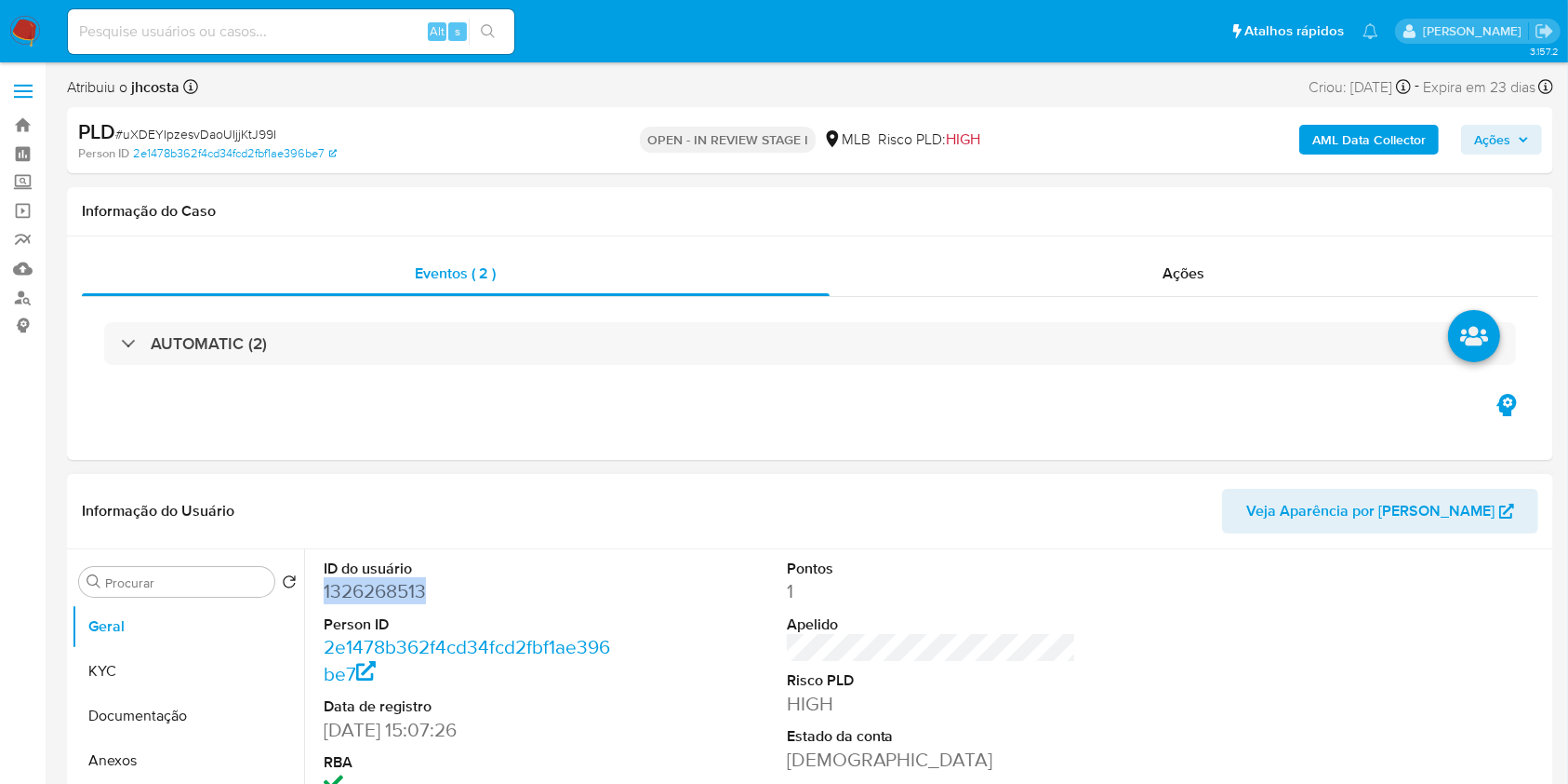
click at [345, 579] on dd "1326268513" at bounding box center [469, 590] width 291 height 26
copy dd "1326268513"
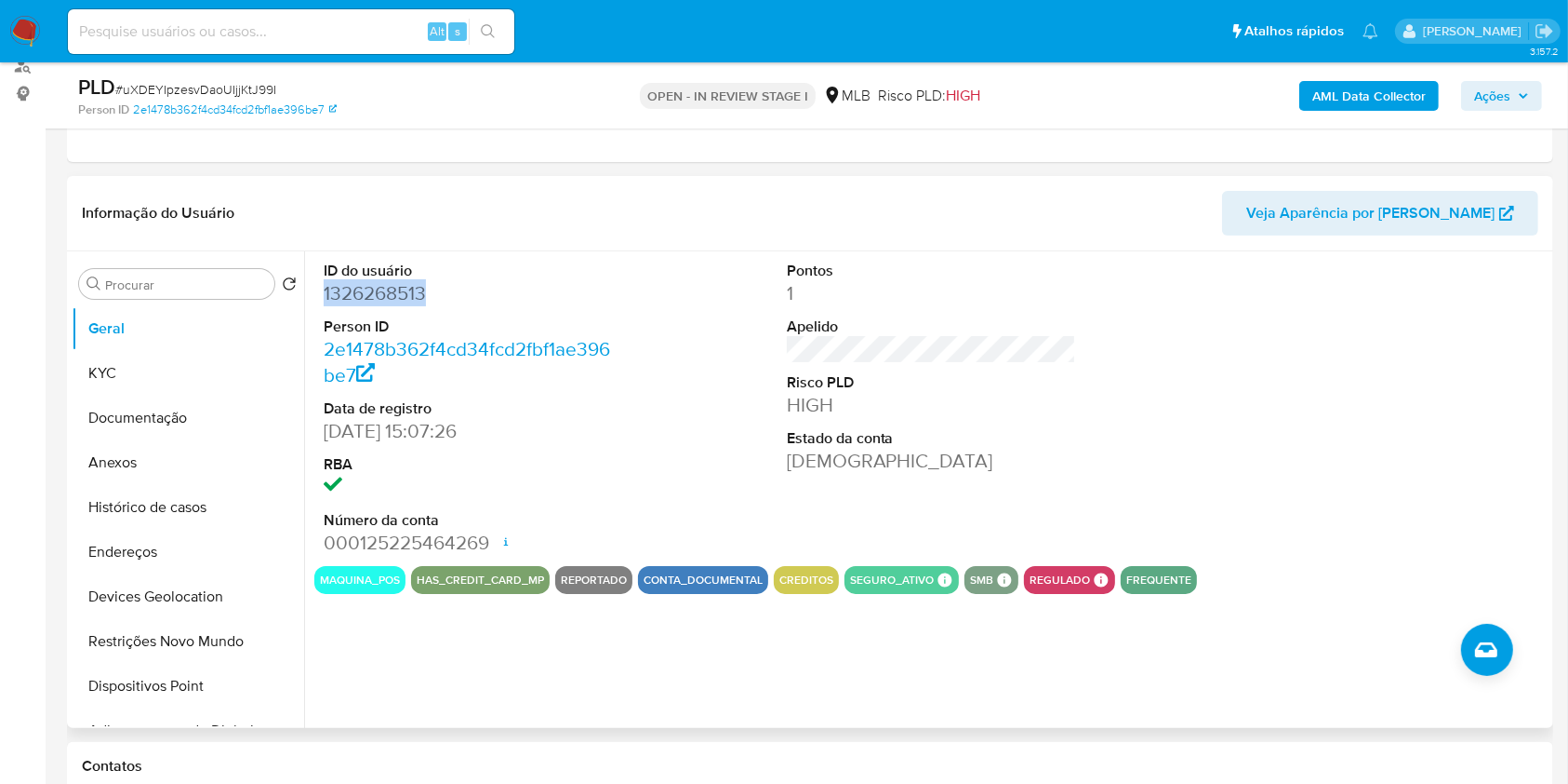
scroll to position [248, 0]
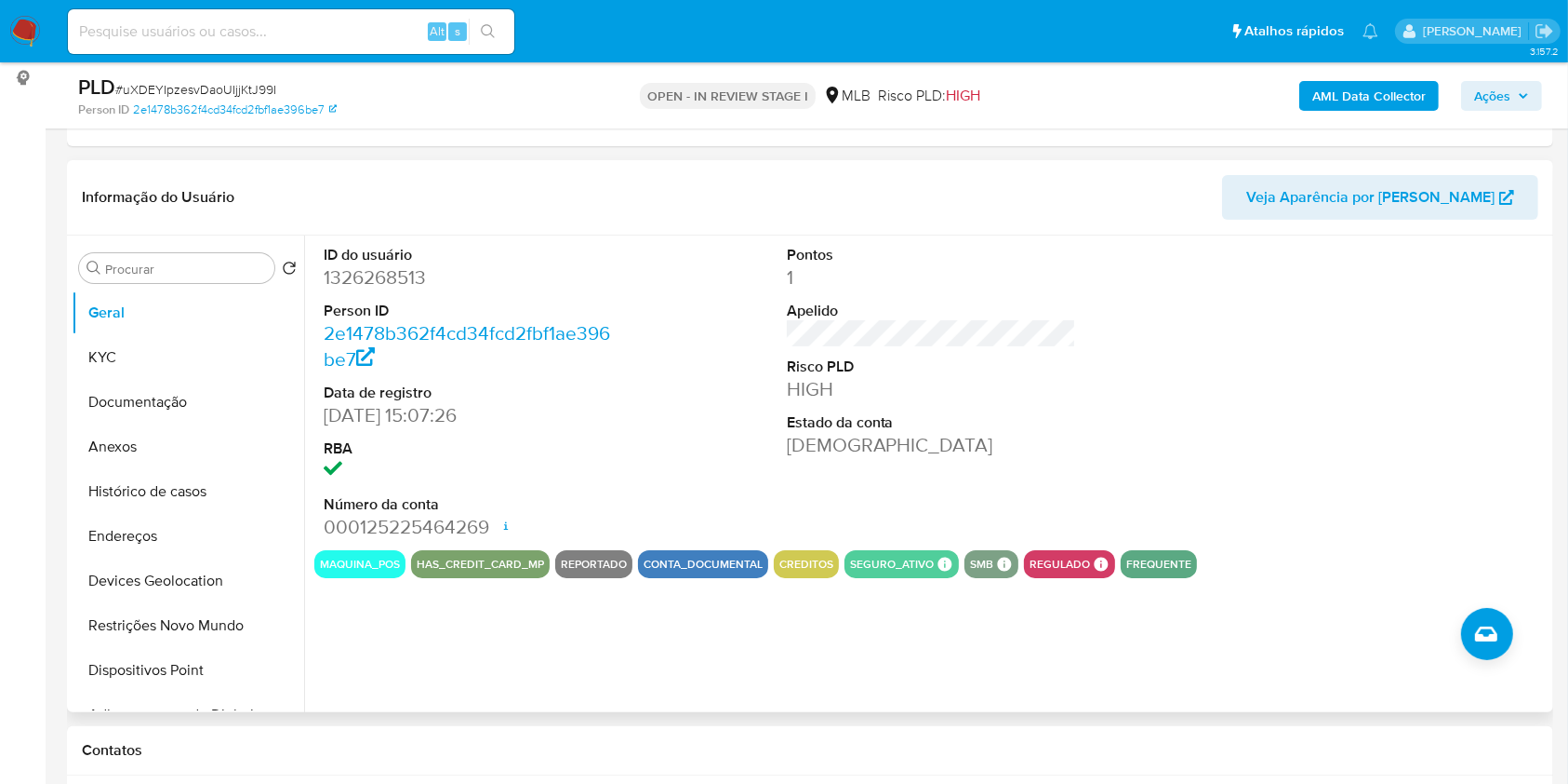
click at [672, 312] on div "ID do usuário 1326268513 Person ID 2e1478b362f4cd34fcd2fbf1ae396be7 Data de reg…" at bounding box center [931, 392] width 1234 height 315
drag, startPoint x: 151, startPoint y: 357, endPoint x: 191, endPoint y: 378, distance: 45.2
click at [152, 357] on button "KYC" at bounding box center [188, 357] width 232 height 45
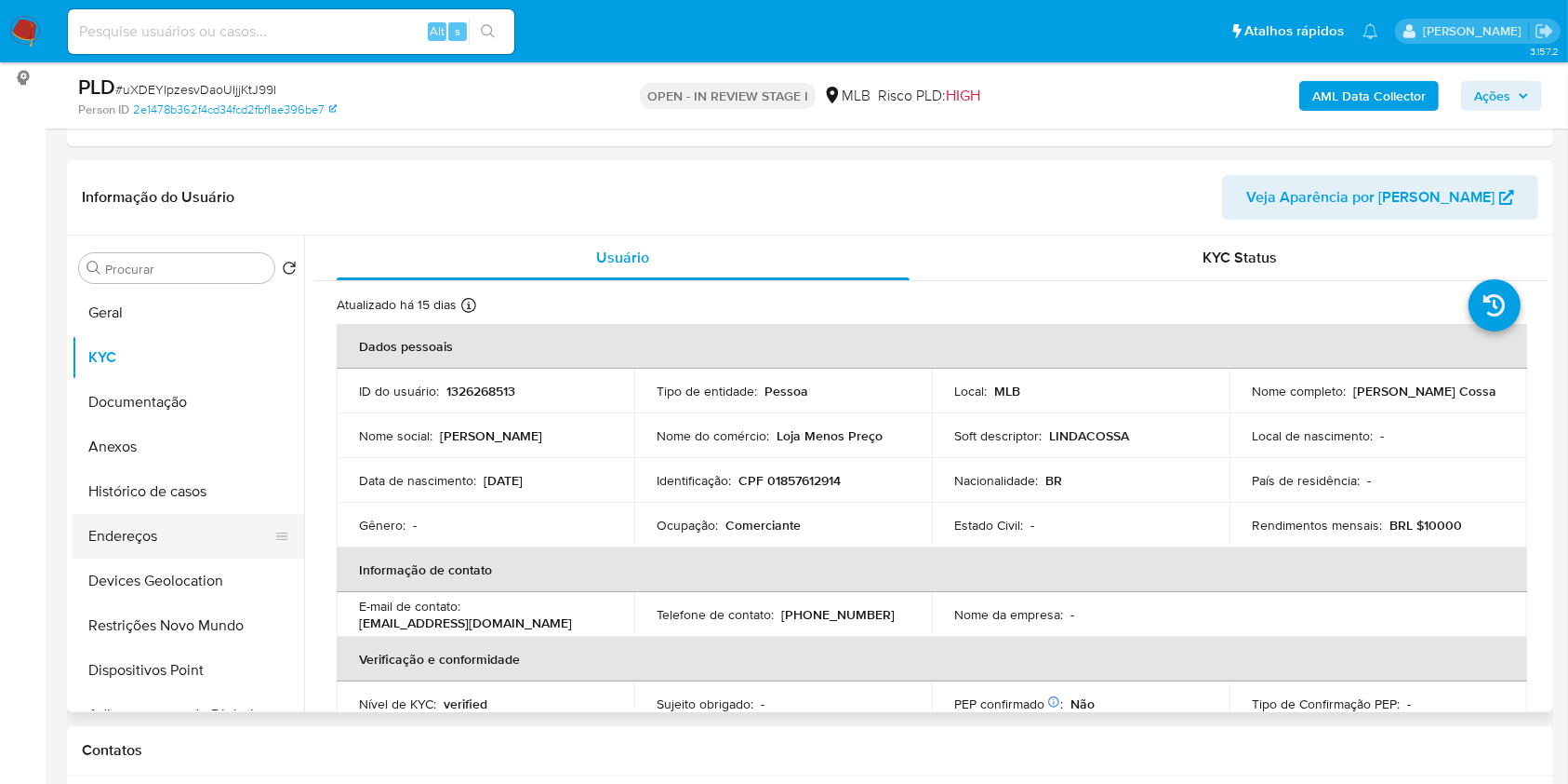
drag, startPoint x: 149, startPoint y: 538, endPoint x: 224, endPoint y: 538, distance: 75.0
click at [149, 539] on button "Endereços" at bounding box center [180, 535] width 218 height 45
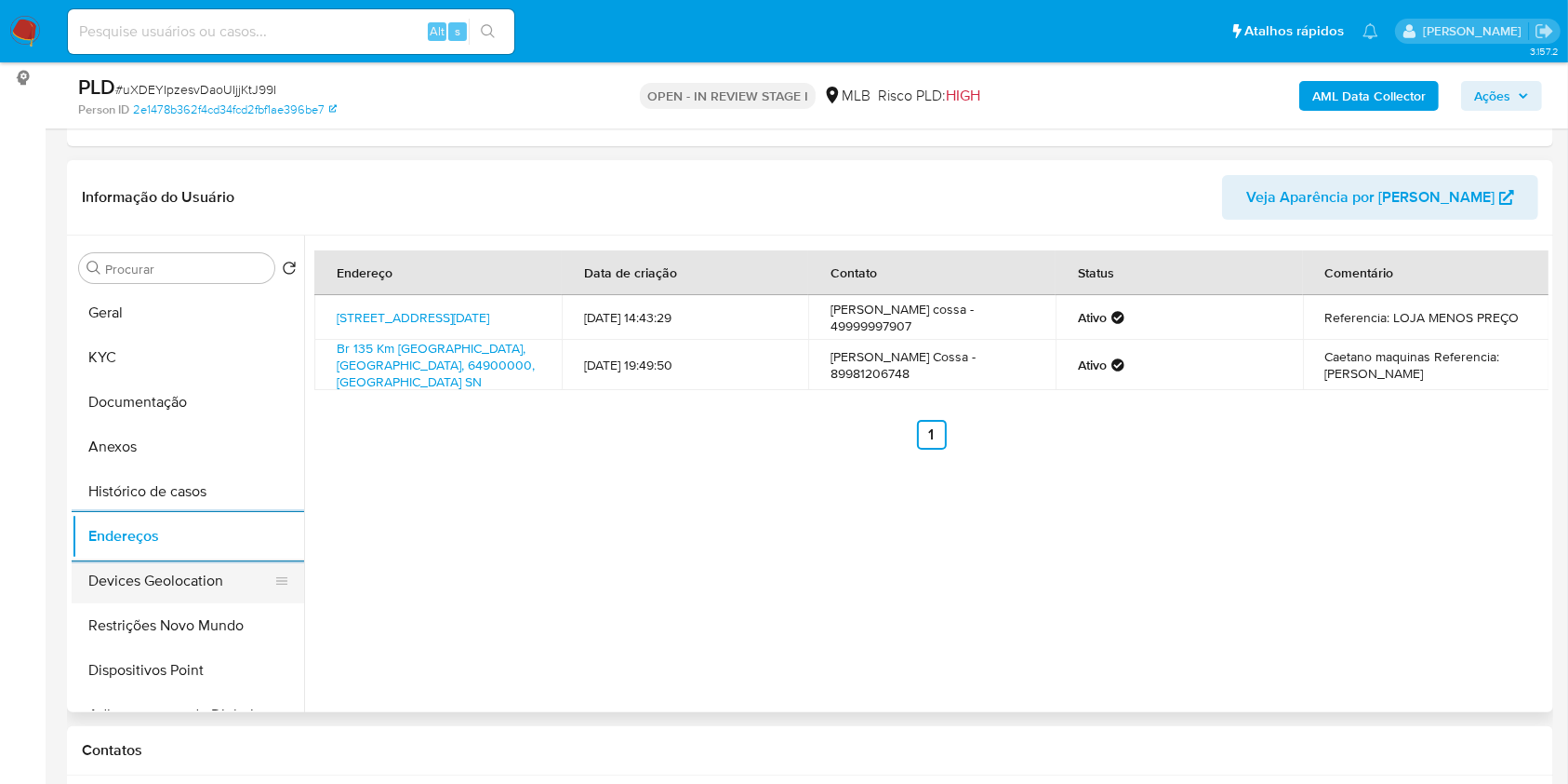
click at [120, 579] on button "Devices Geolocation" at bounding box center [180, 581] width 218 height 45
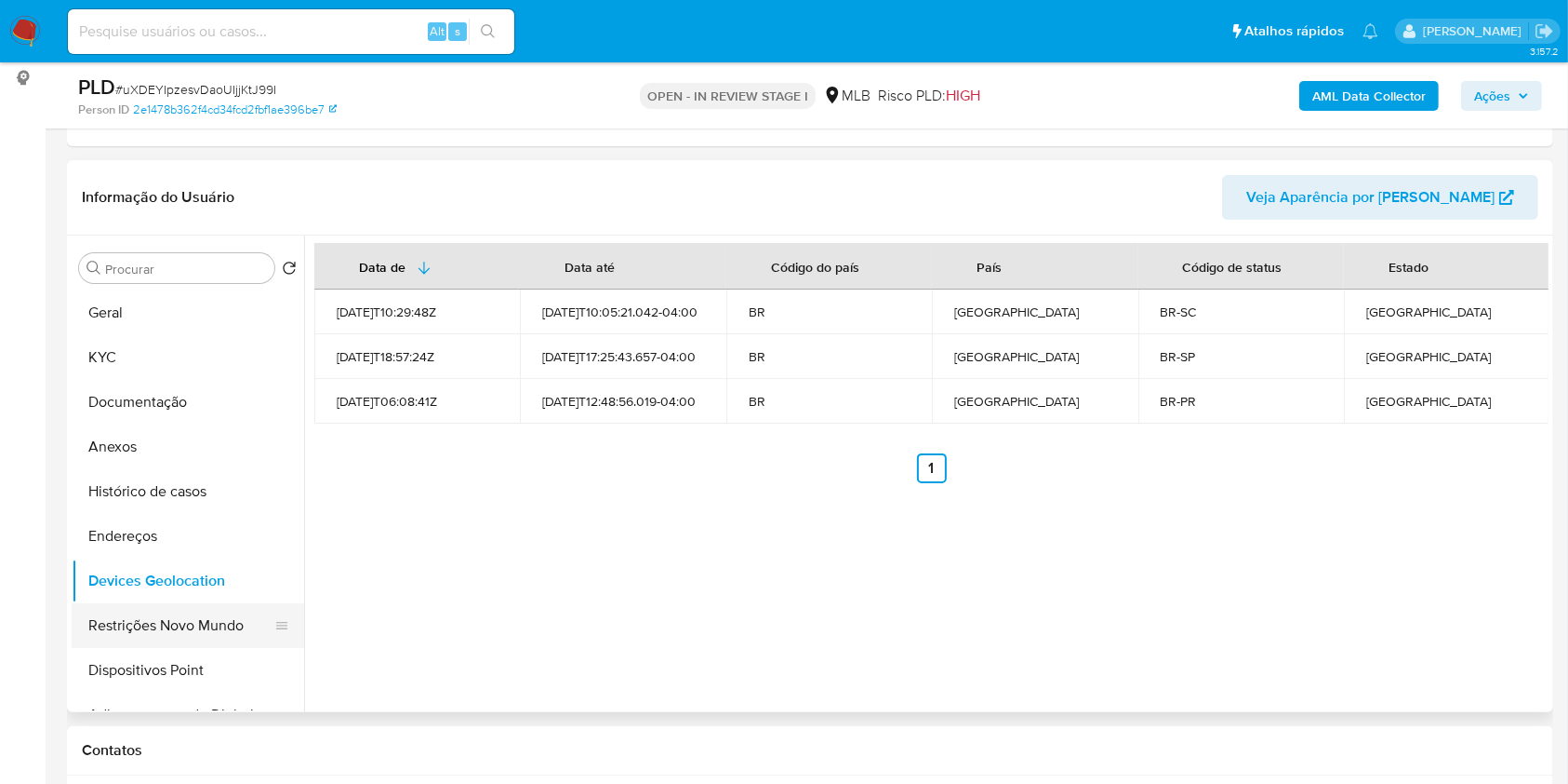
click at [144, 636] on button "Restrições Novo Mundo" at bounding box center [180, 626] width 218 height 45
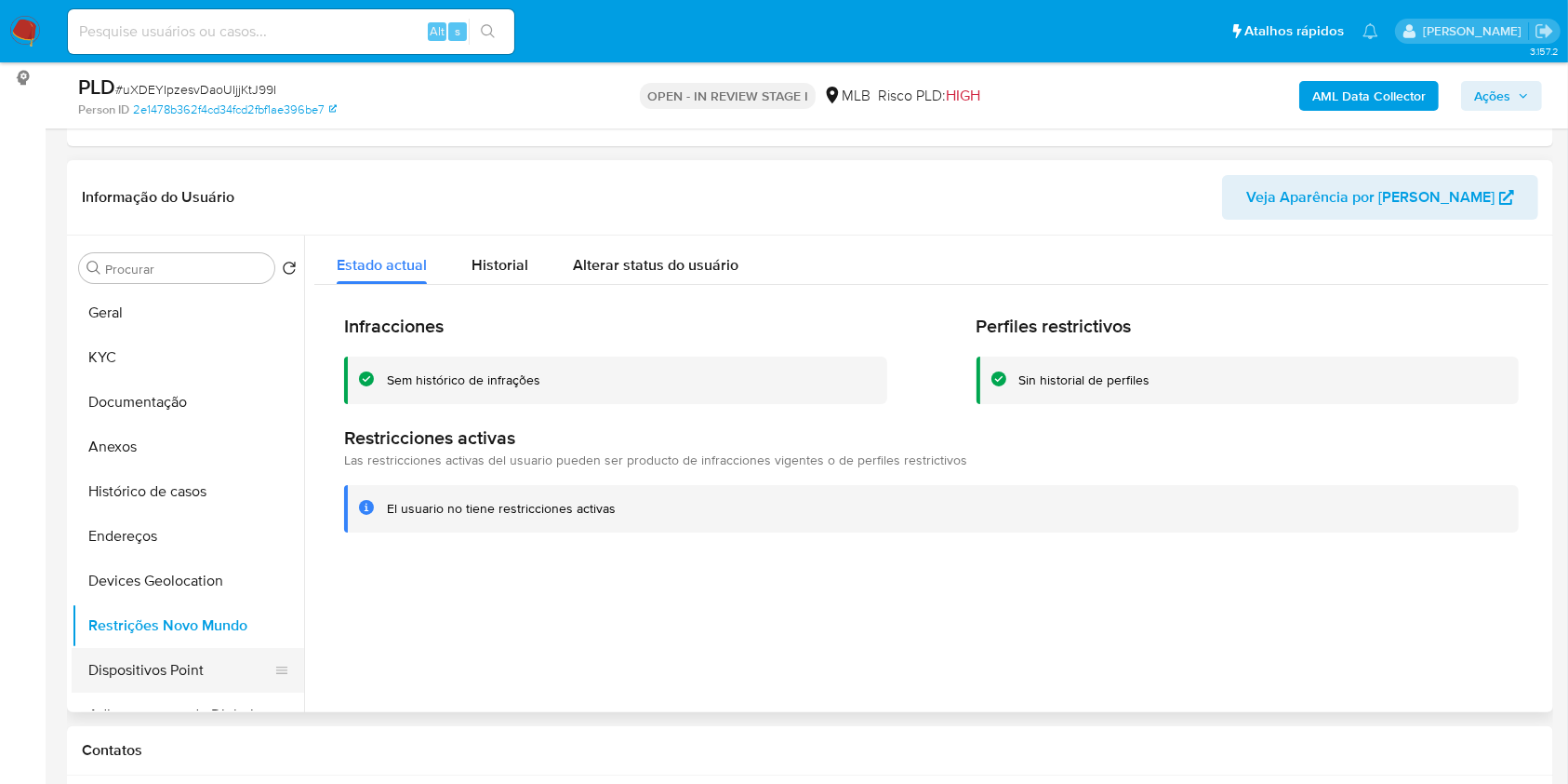
click at [199, 669] on button "Dispositivos Point" at bounding box center [180, 670] width 218 height 45
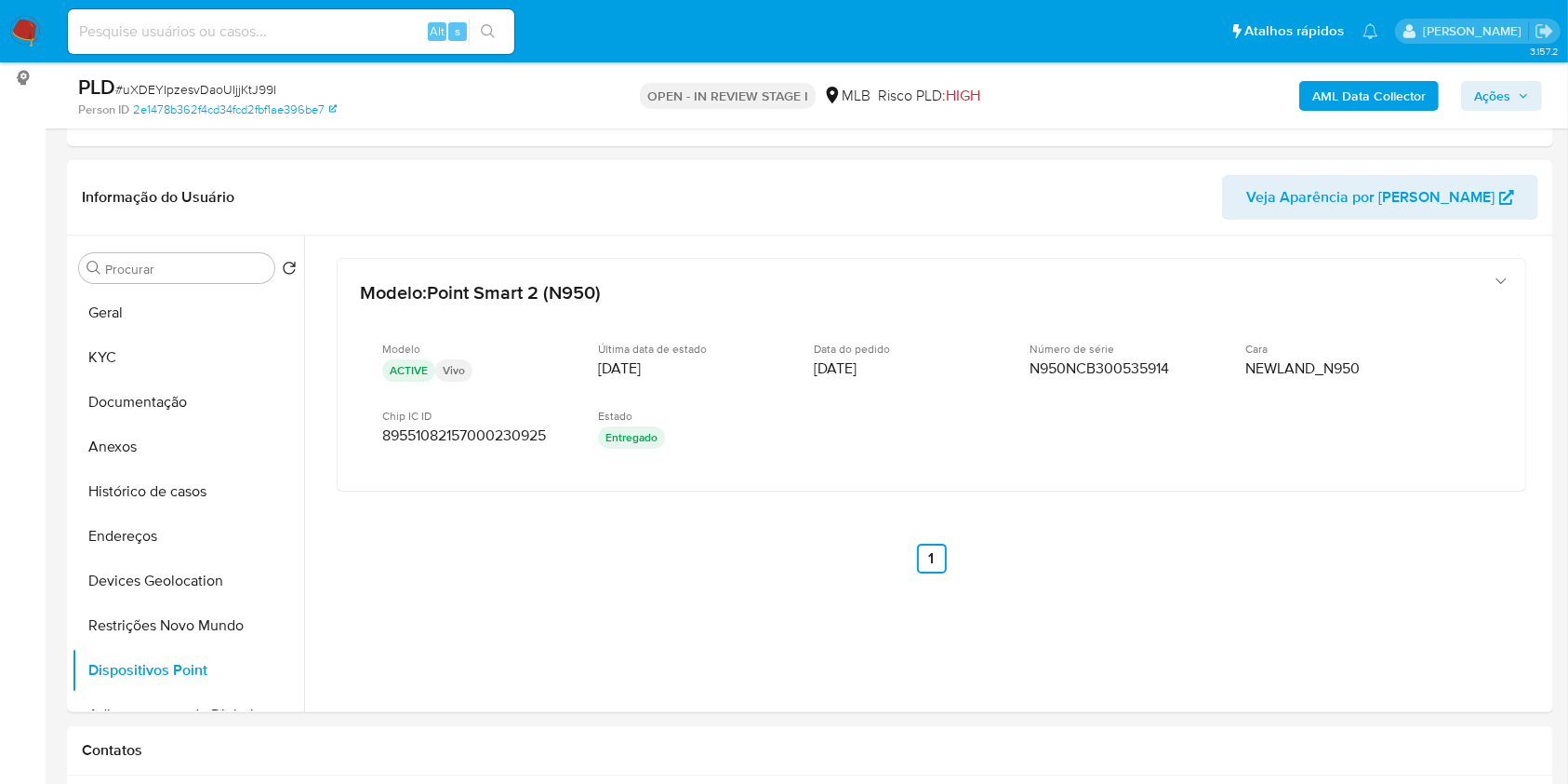
click at [1371, 91] on b "AML Data Collector" at bounding box center [1369, 95] width 113 height 30
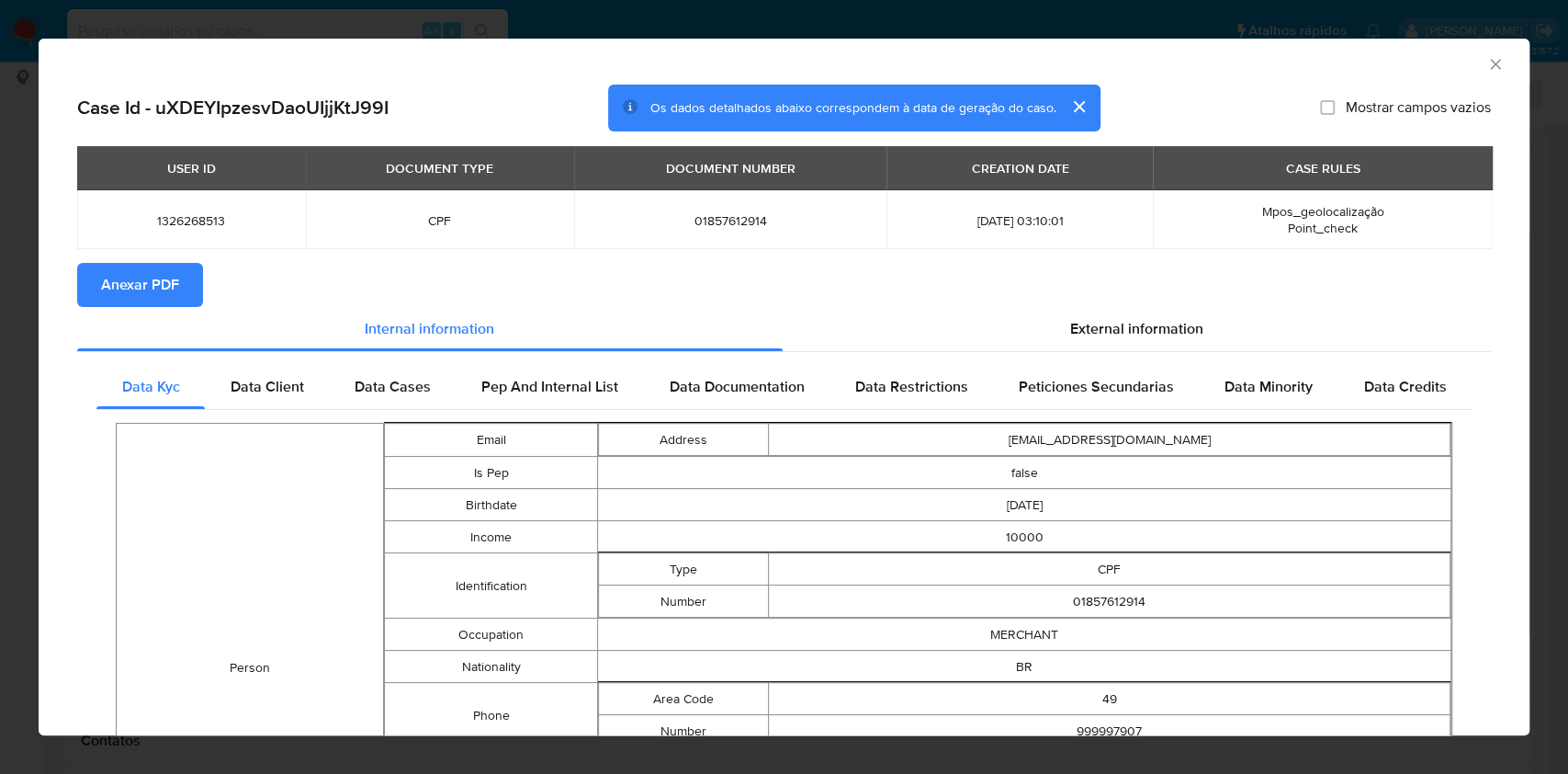
click at [168, 291] on span "Anexar PDF" at bounding box center [140, 284] width 78 height 41
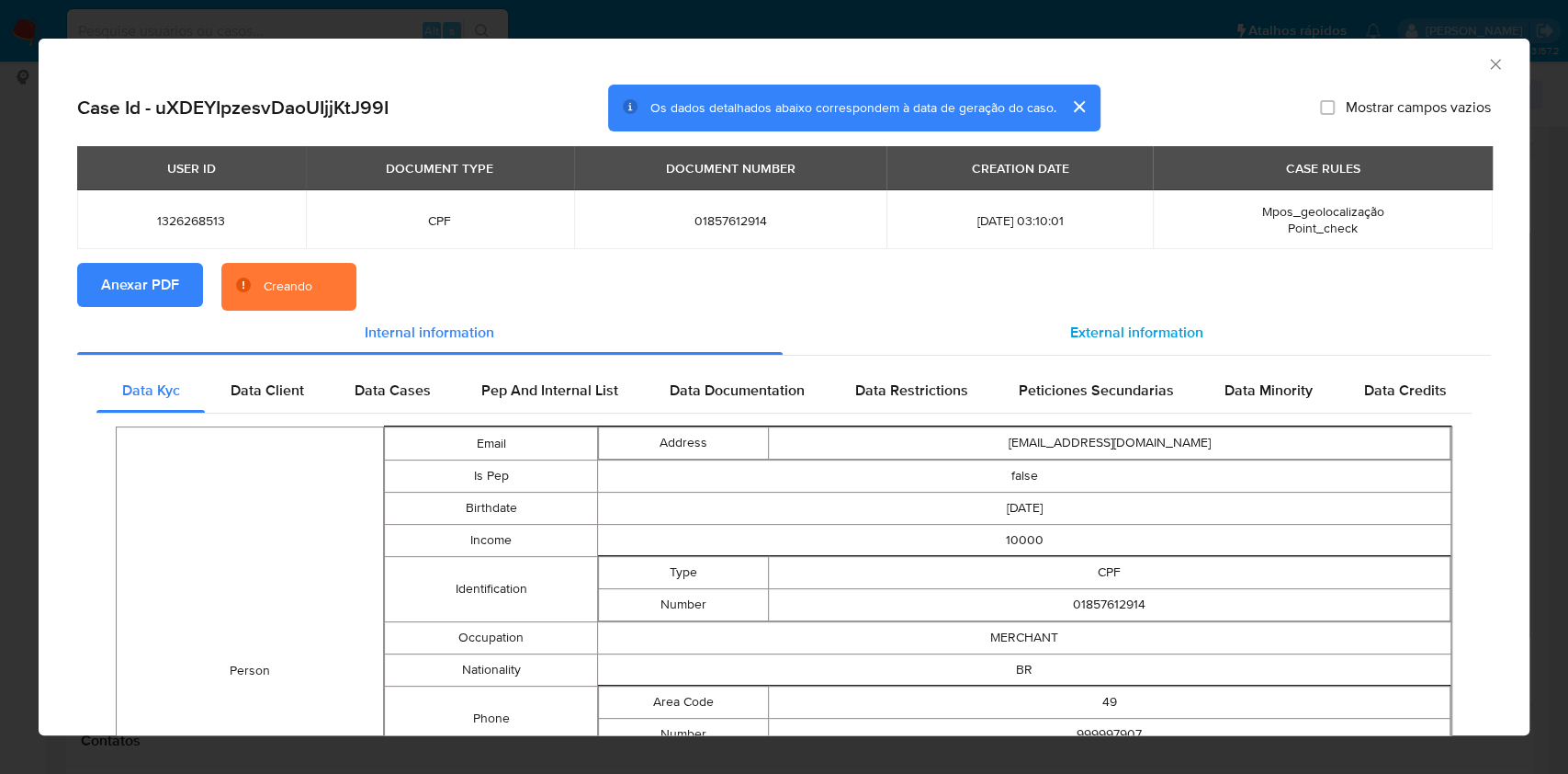
click at [1145, 339] on span "External information" at bounding box center [1136, 332] width 134 height 21
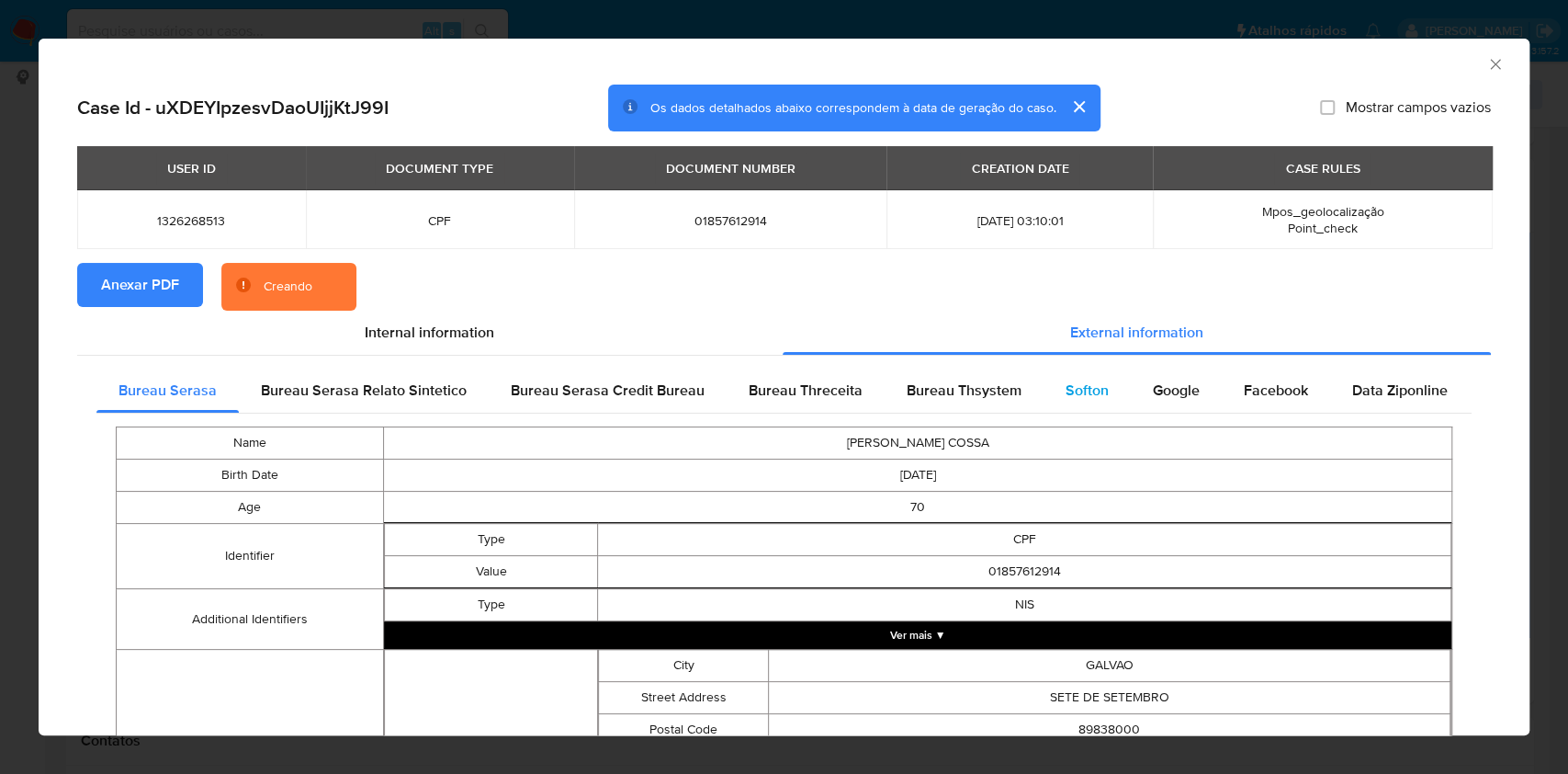
click at [1065, 392] on span "Softon" at bounding box center [1087, 390] width 44 height 21
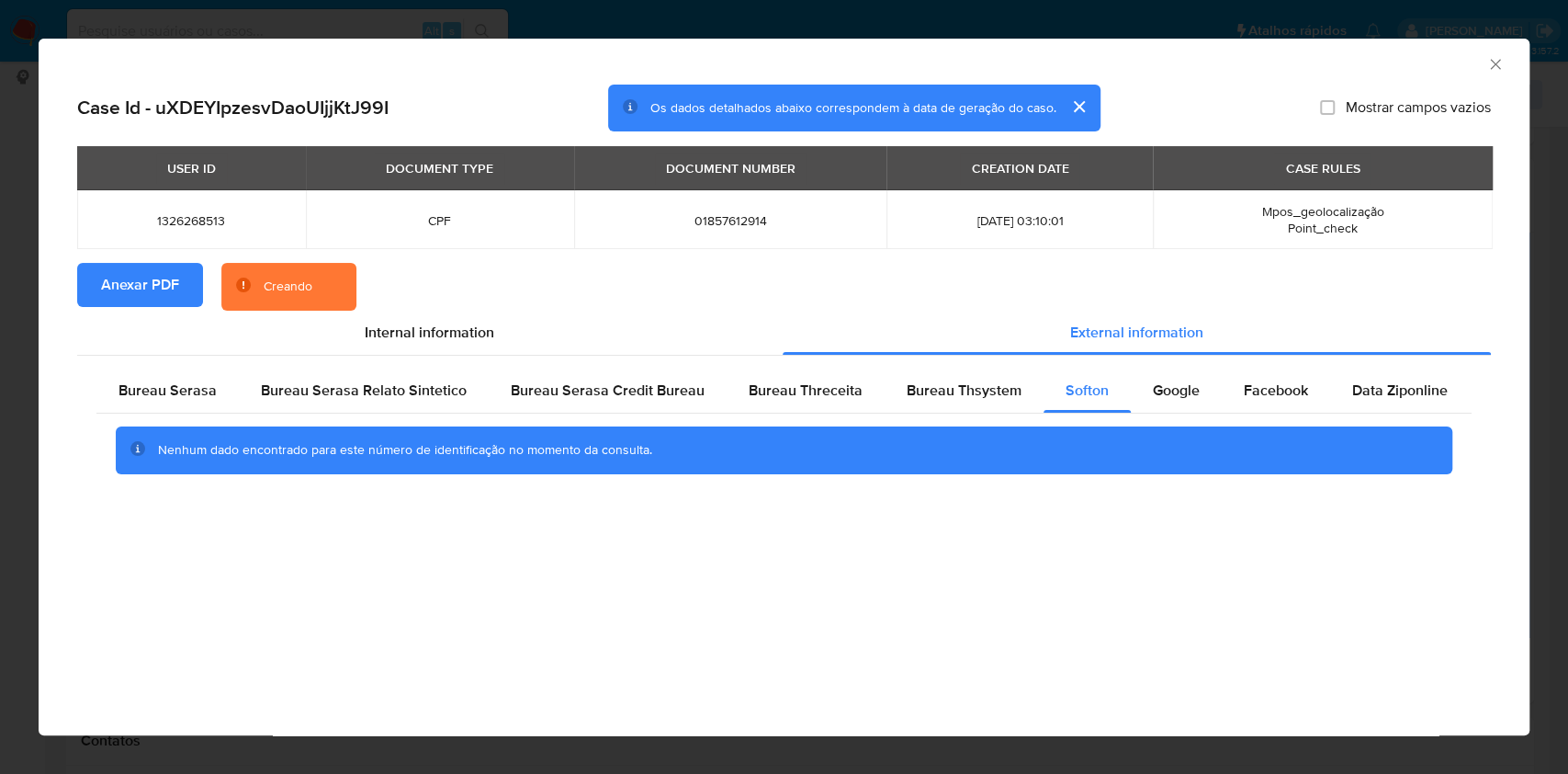
click at [1497, 68] on icon "Fechar a janela" at bounding box center [1494, 63] width 18 height 18
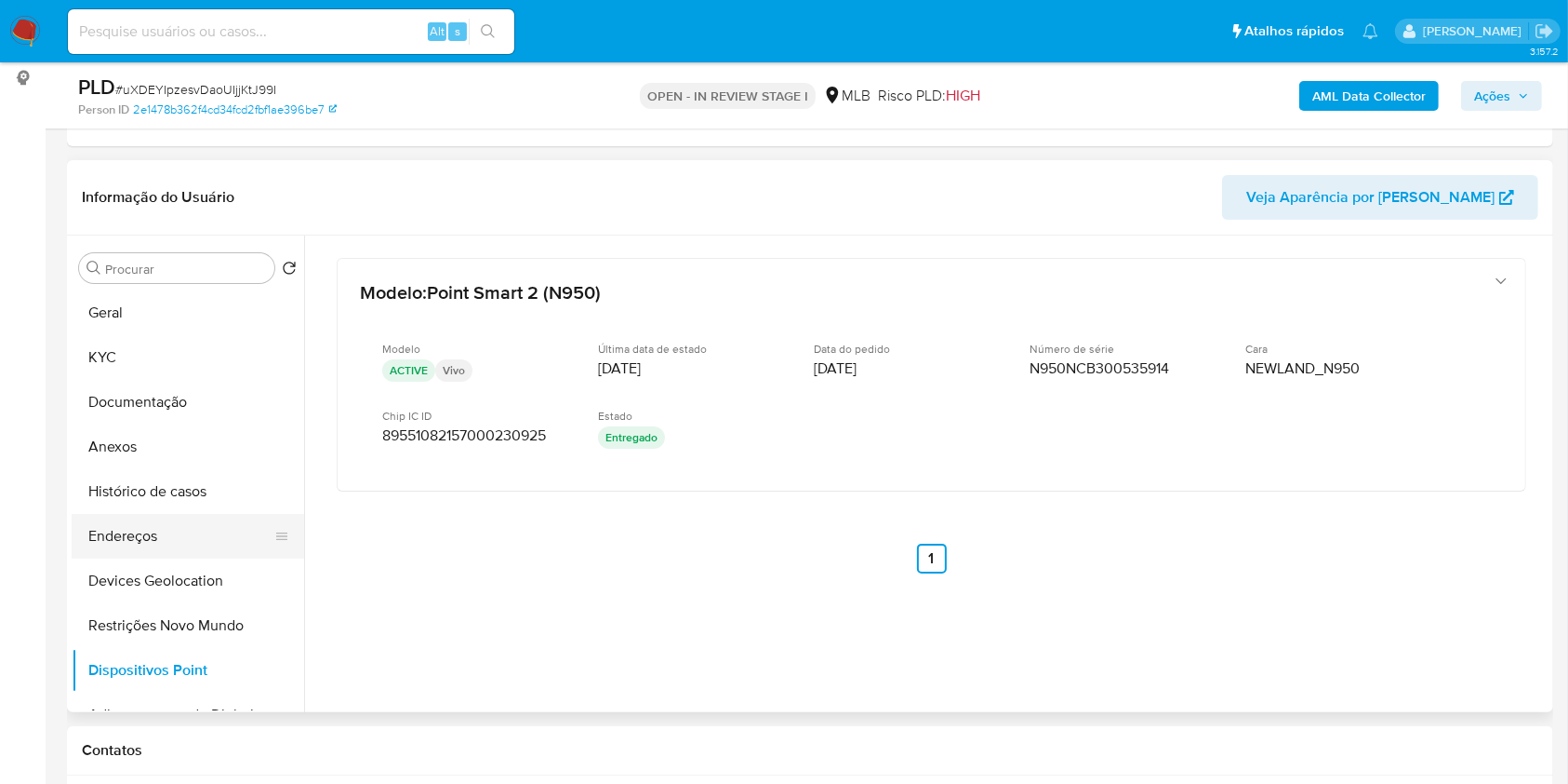
click at [130, 534] on button "Endereços" at bounding box center [180, 535] width 218 height 45
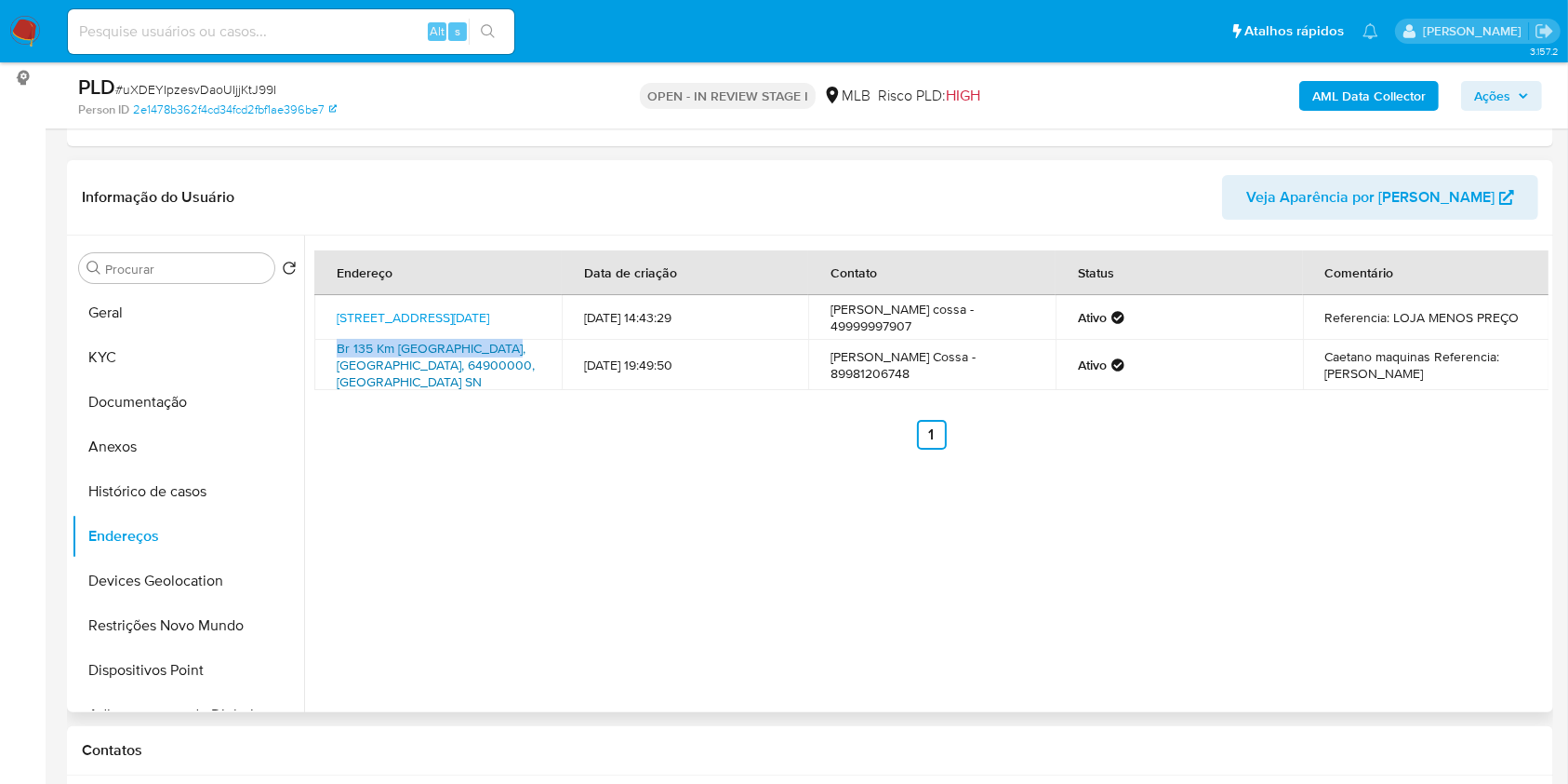
drag, startPoint x: 320, startPoint y: 361, endPoint x: 499, endPoint y: 361, distance: 179.0
click at [503, 361] on td "Br 135 Km [GEOGRAPHIC_DATA], [GEOGRAPHIC_DATA], 64900000, [GEOGRAPHIC_DATA] SN" at bounding box center [438, 365] width 247 height 50
drag, startPoint x: 325, startPoint y: 301, endPoint x: 532, endPoint y: 315, distance: 207.5
click at [532, 315] on td "[STREET_ADDRESS][DATE]" at bounding box center [438, 317] width 247 height 45
copy link "[STREET_ADDRESS][DATE]"
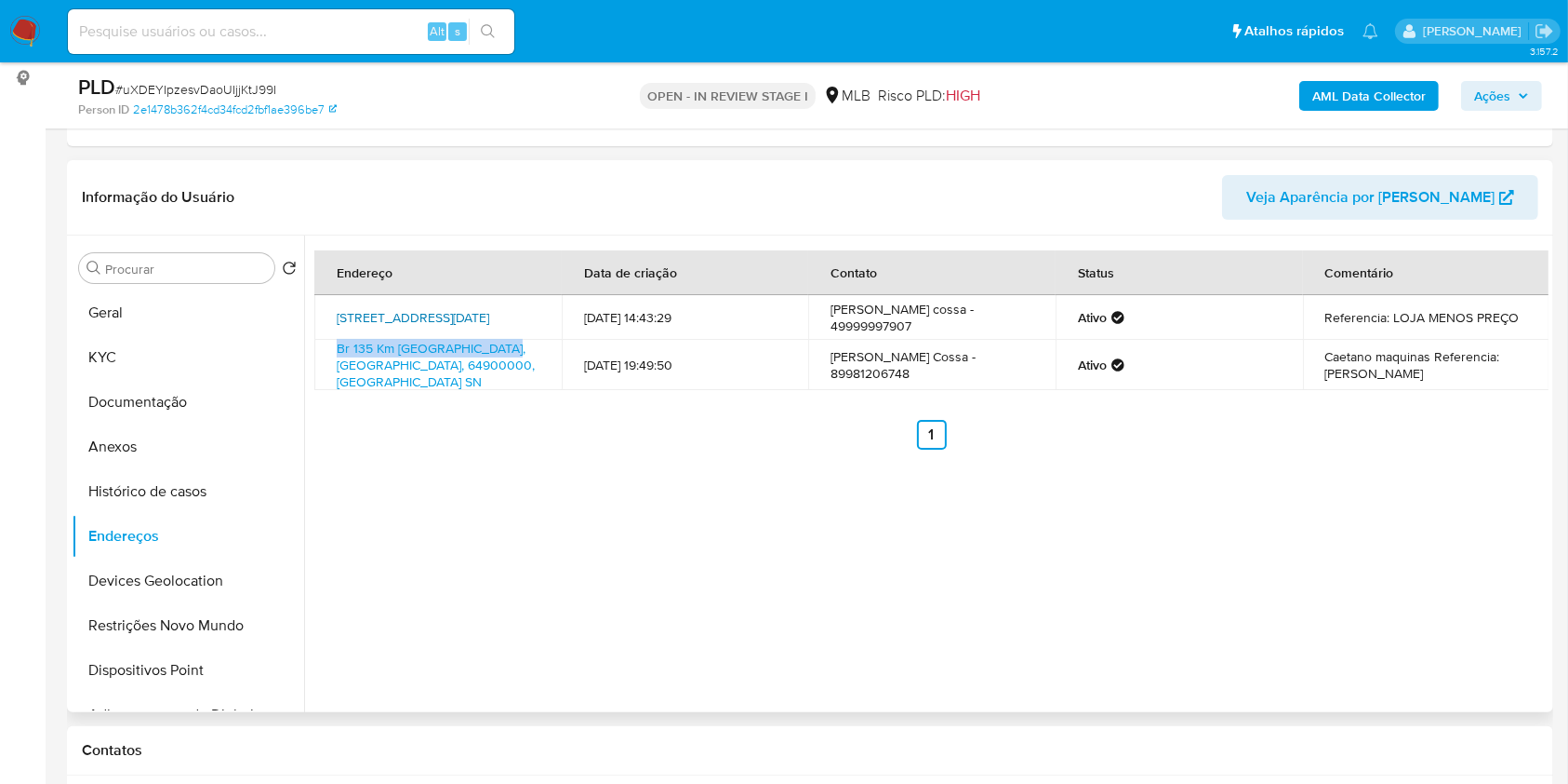
click at [489, 315] on link "[STREET_ADDRESS][DATE]" at bounding box center [412, 317] width 152 height 18
click at [128, 345] on button "KYC" at bounding box center [180, 357] width 218 height 45
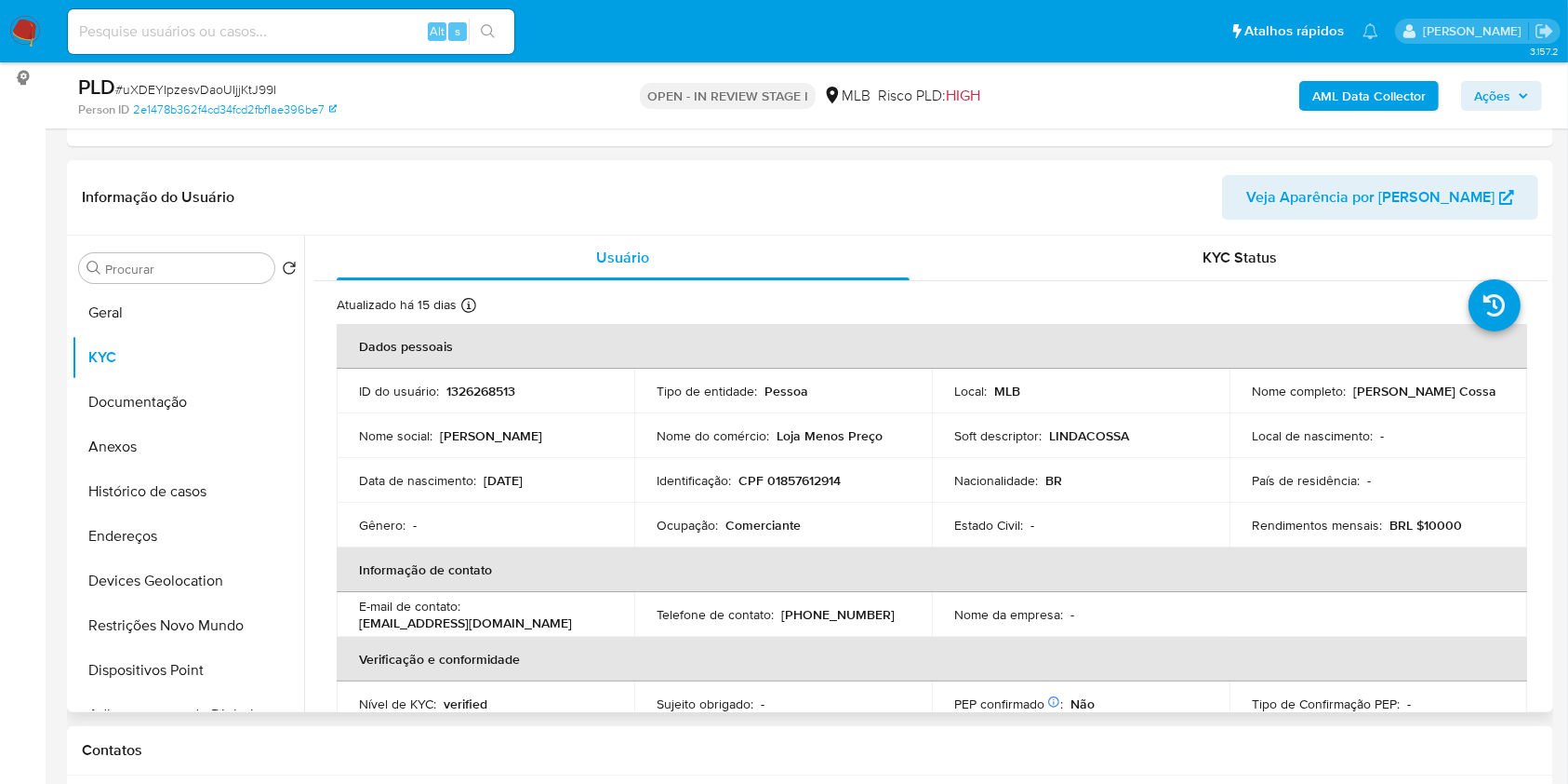
click at [788, 488] on td "Identificação : CPF 01857612914" at bounding box center [784, 480] width 297 height 45
click at [788, 487] on p "CPF 01857612914" at bounding box center [789, 480] width 103 height 16
copy p "01857612914"
click at [117, 409] on button "Documentação" at bounding box center [180, 402] width 218 height 45
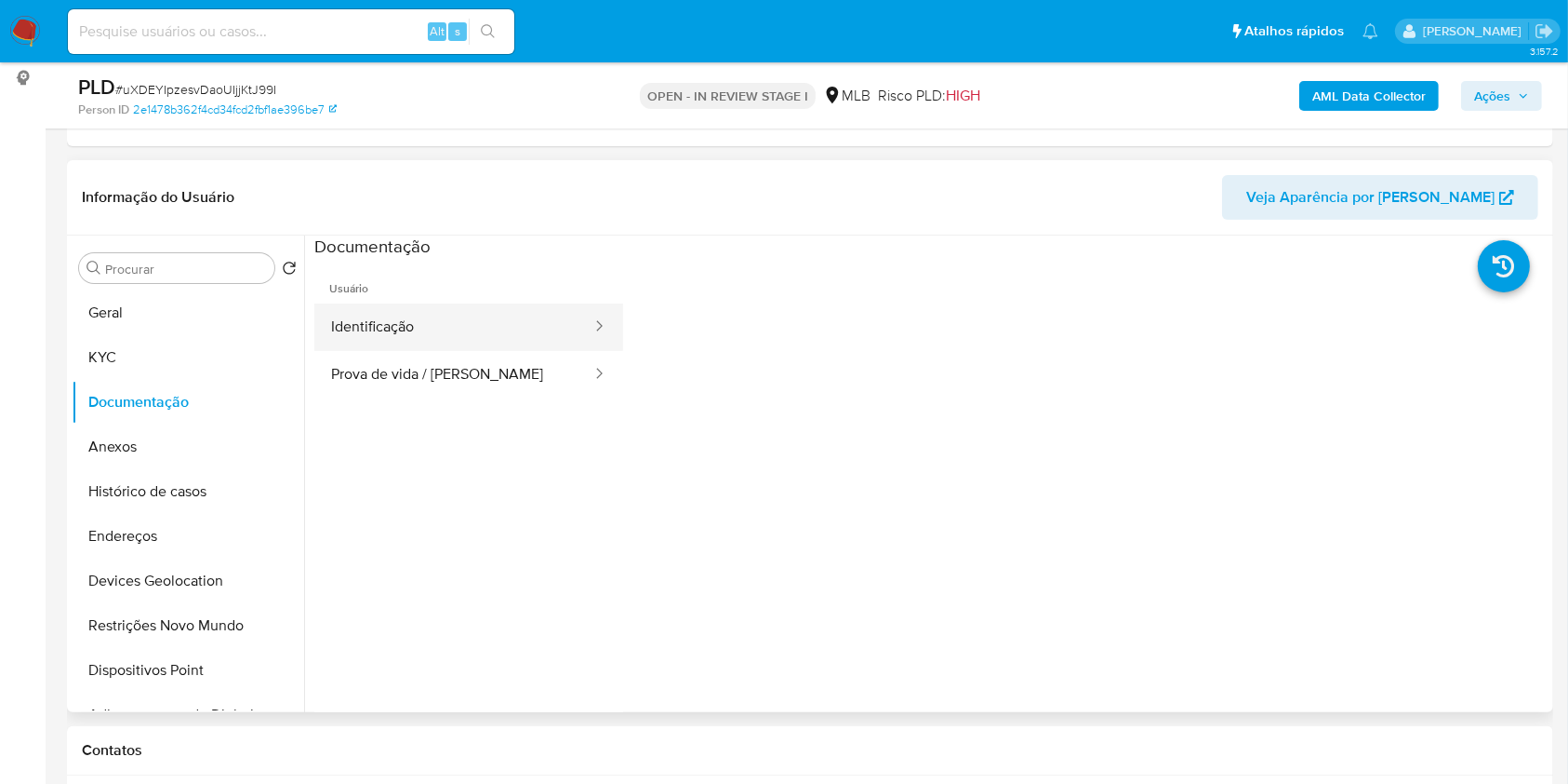
click at [477, 332] on button "Identificação" at bounding box center [454, 326] width 279 height 47
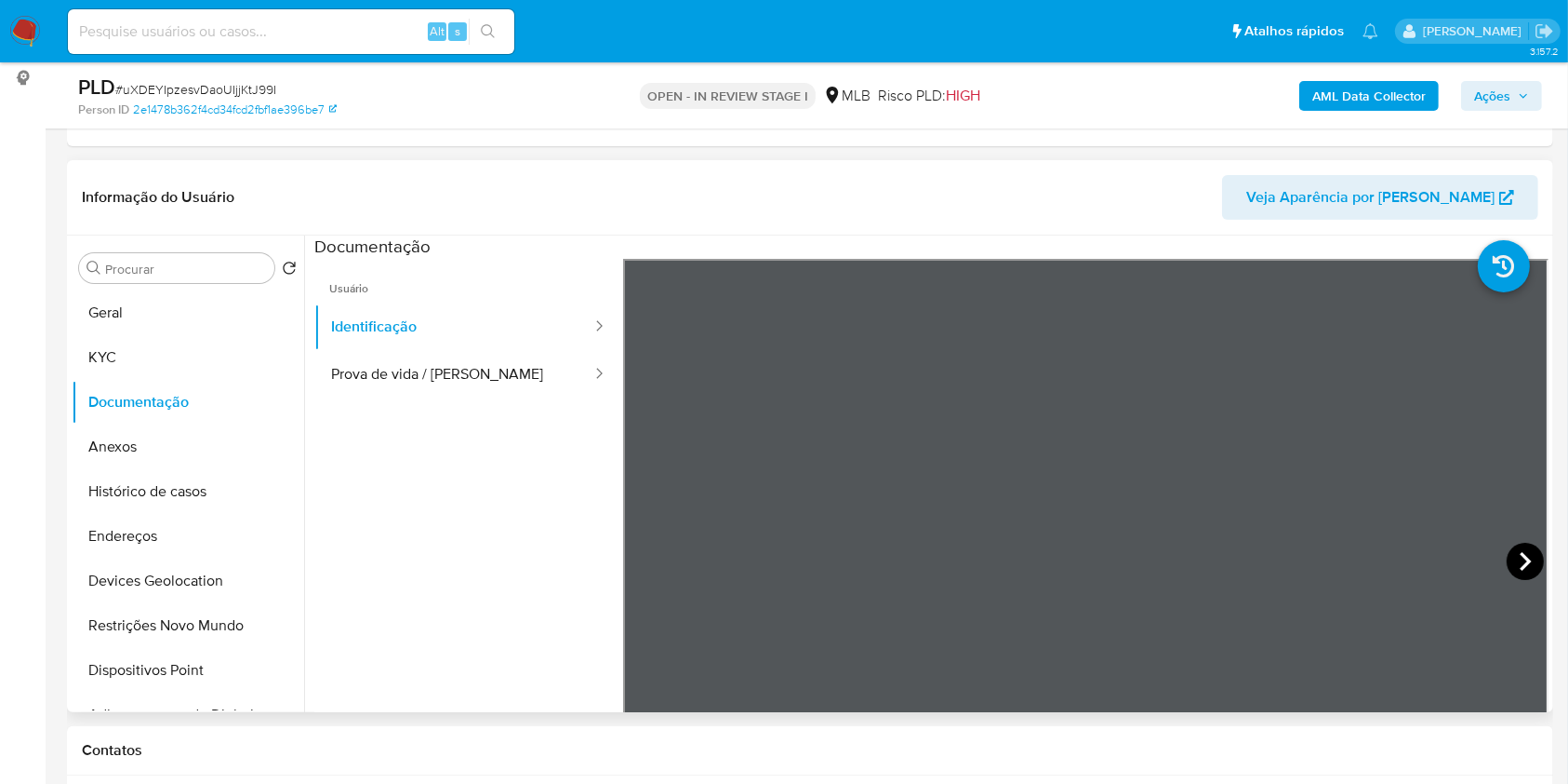
click at [1518, 561] on icon at bounding box center [1525, 561] width 37 height 37
click at [127, 361] on button "KYC" at bounding box center [180, 357] width 218 height 45
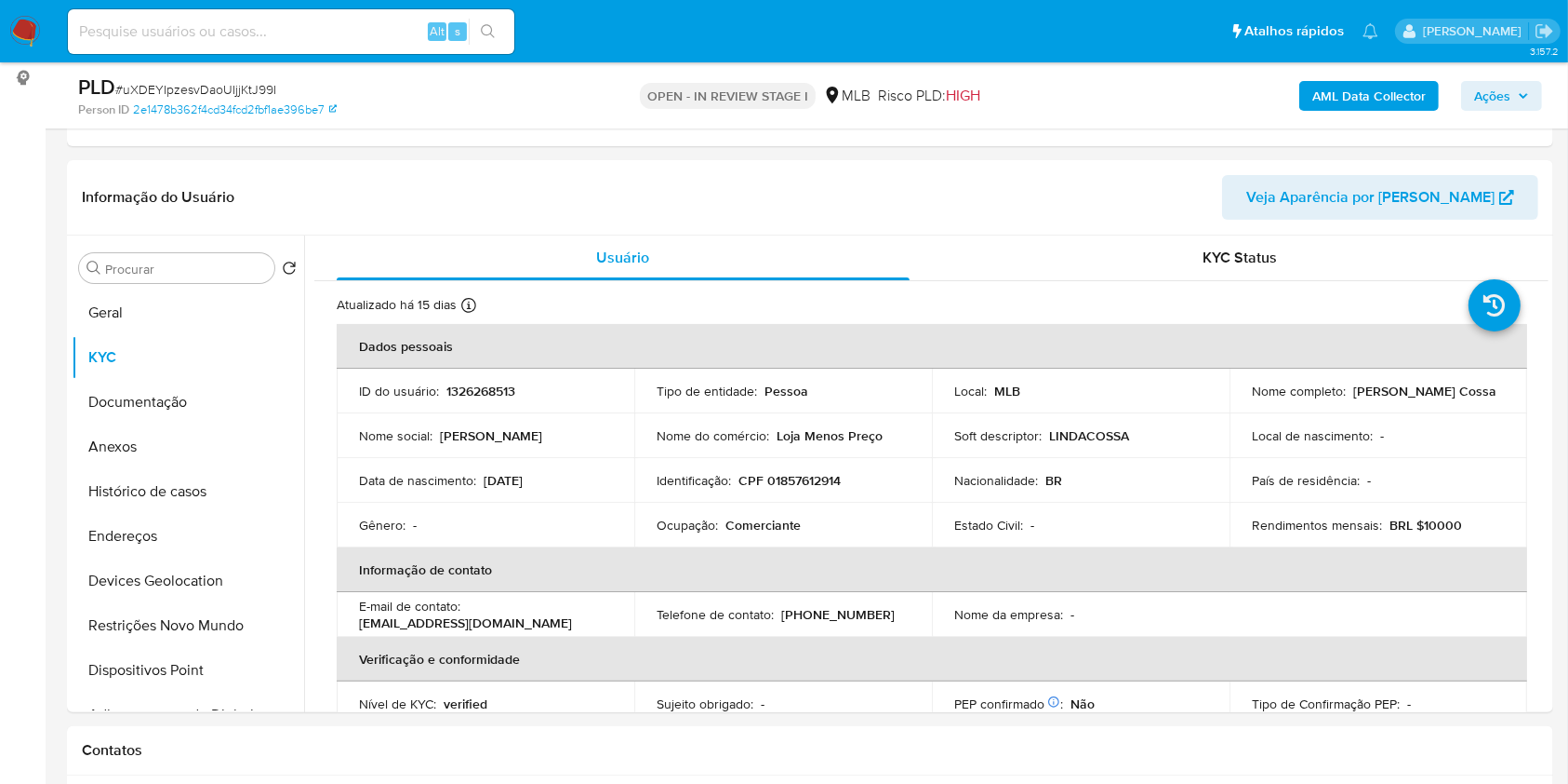
click at [789, 475] on p "CPF 01857612914" at bounding box center [789, 480] width 103 height 16
copy p "01857612914"
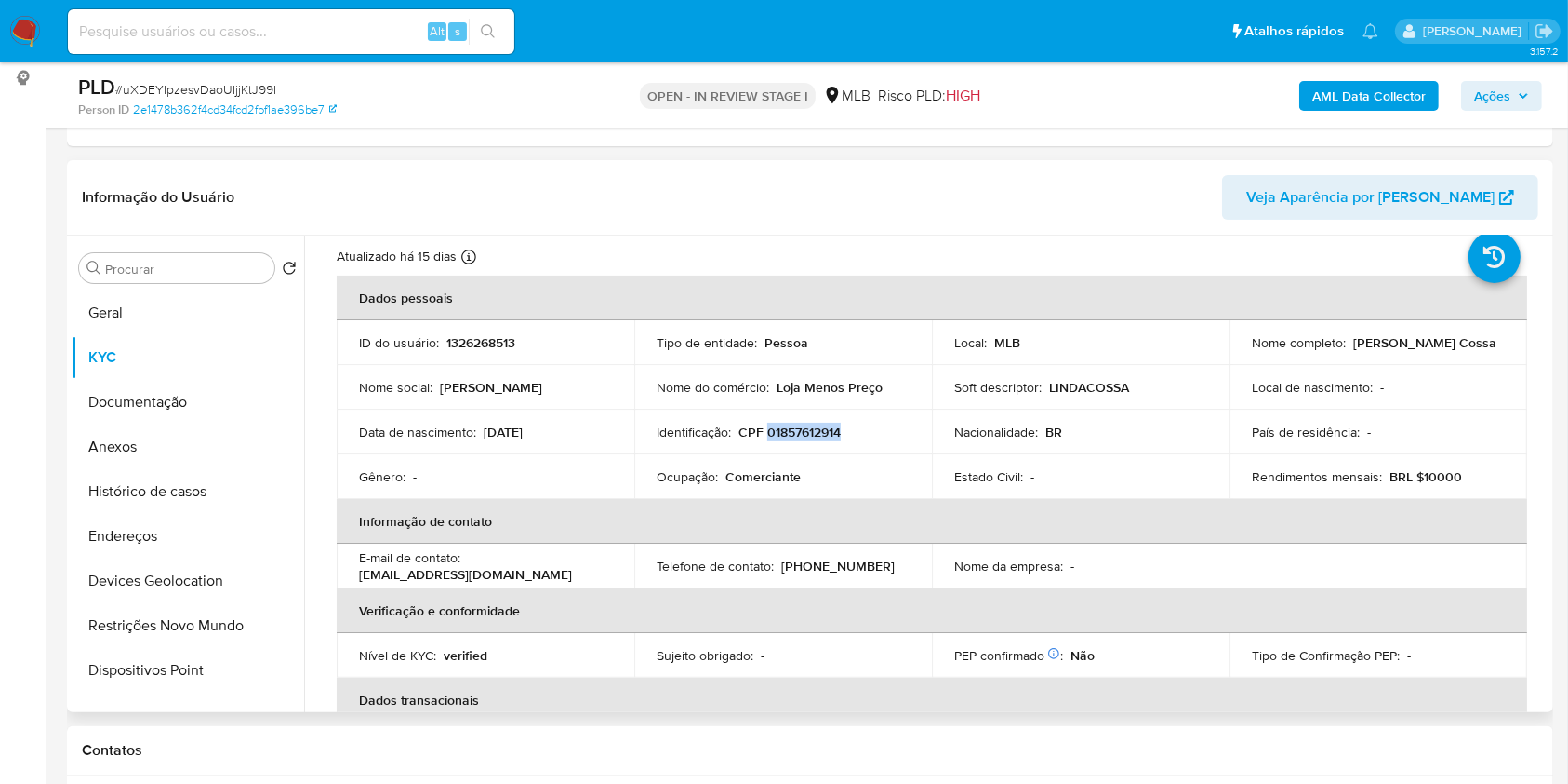
scroll to position [124, 0]
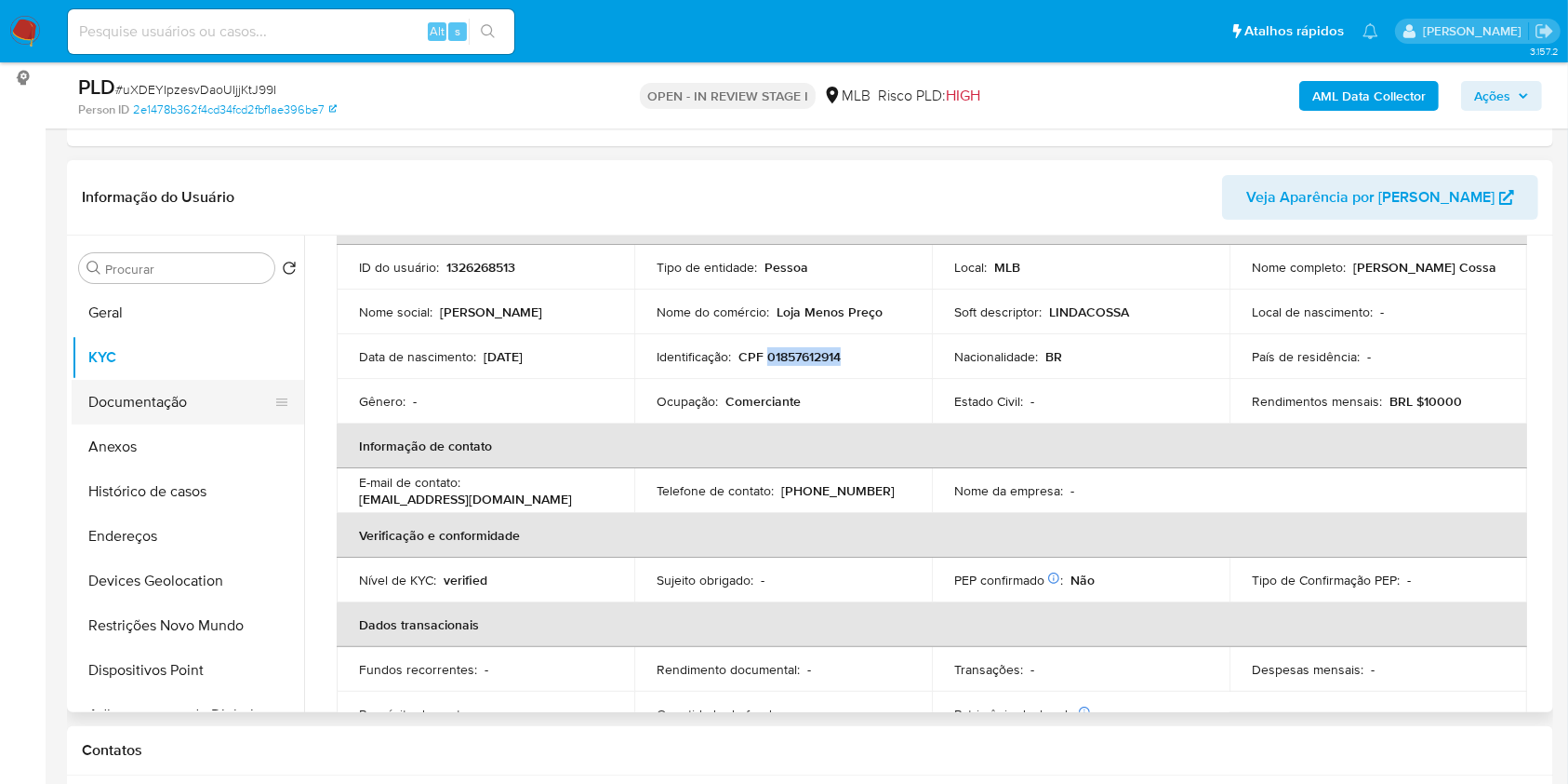
click at [110, 420] on button "Documentação" at bounding box center [180, 402] width 218 height 45
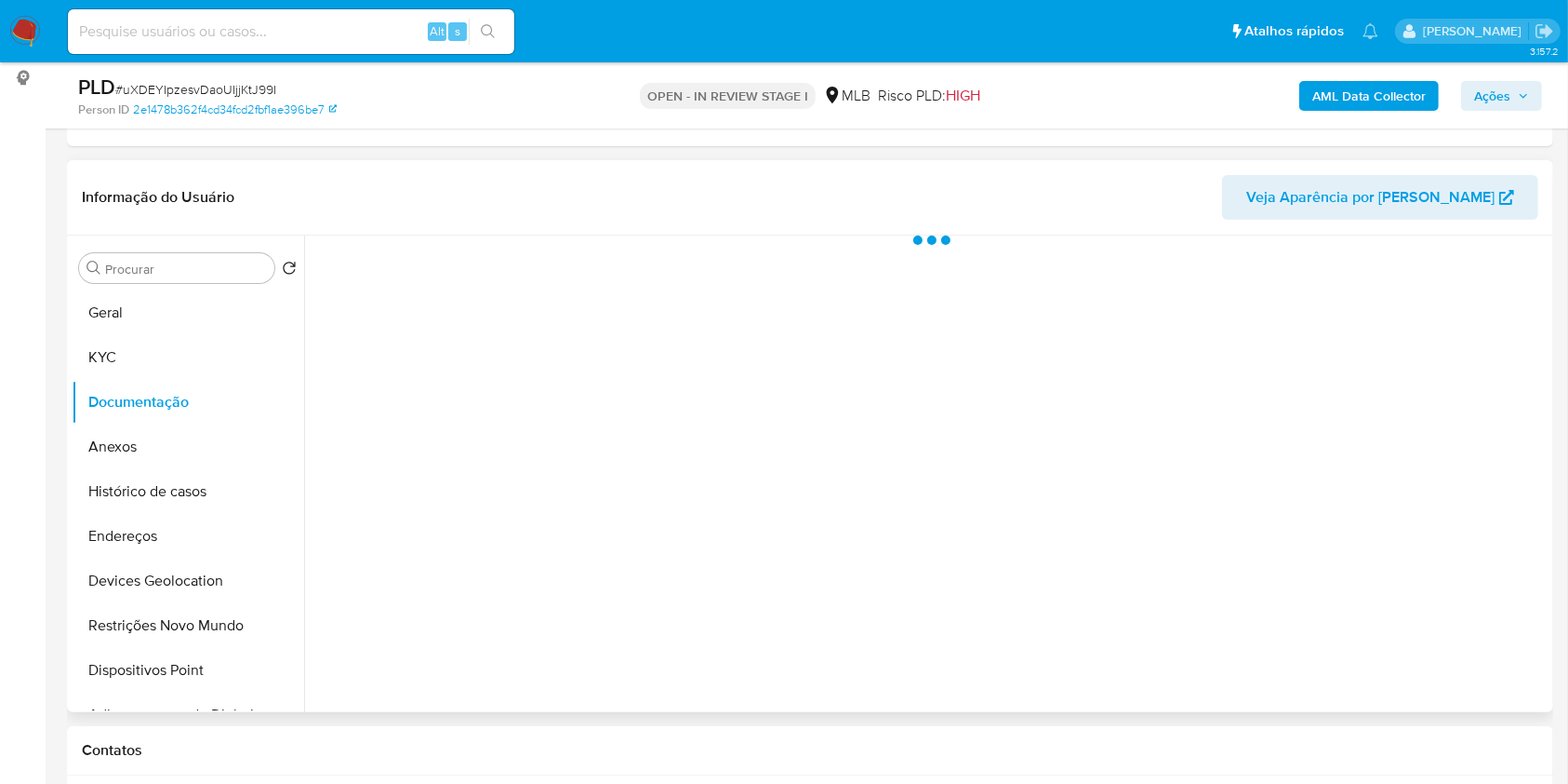
scroll to position [0, 0]
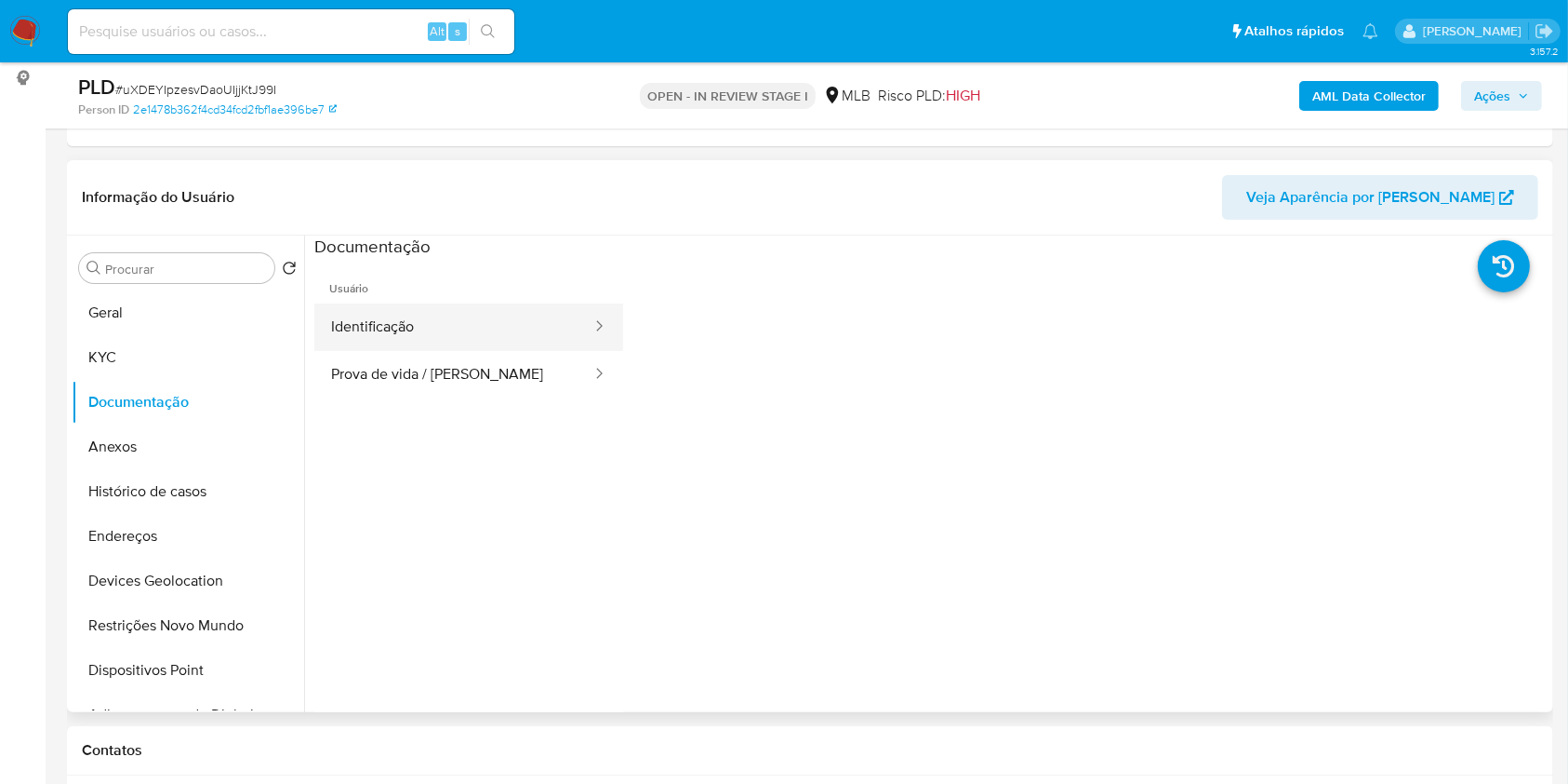
click at [487, 324] on button "Identificação" at bounding box center [454, 326] width 279 height 47
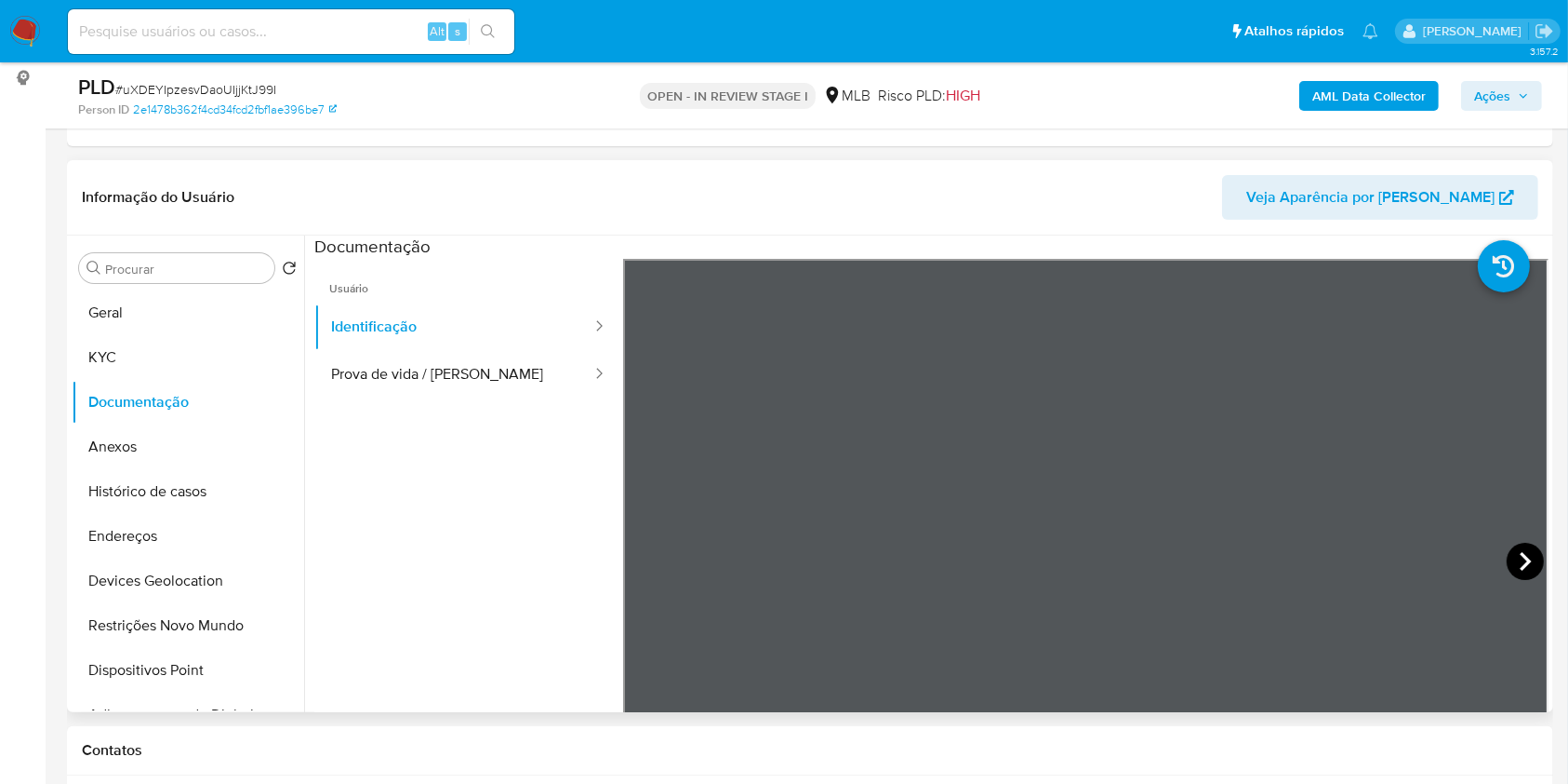
click at [1520, 561] on icon at bounding box center [1526, 560] width 12 height 18
click at [121, 362] on button "KYC" at bounding box center [180, 357] width 218 height 45
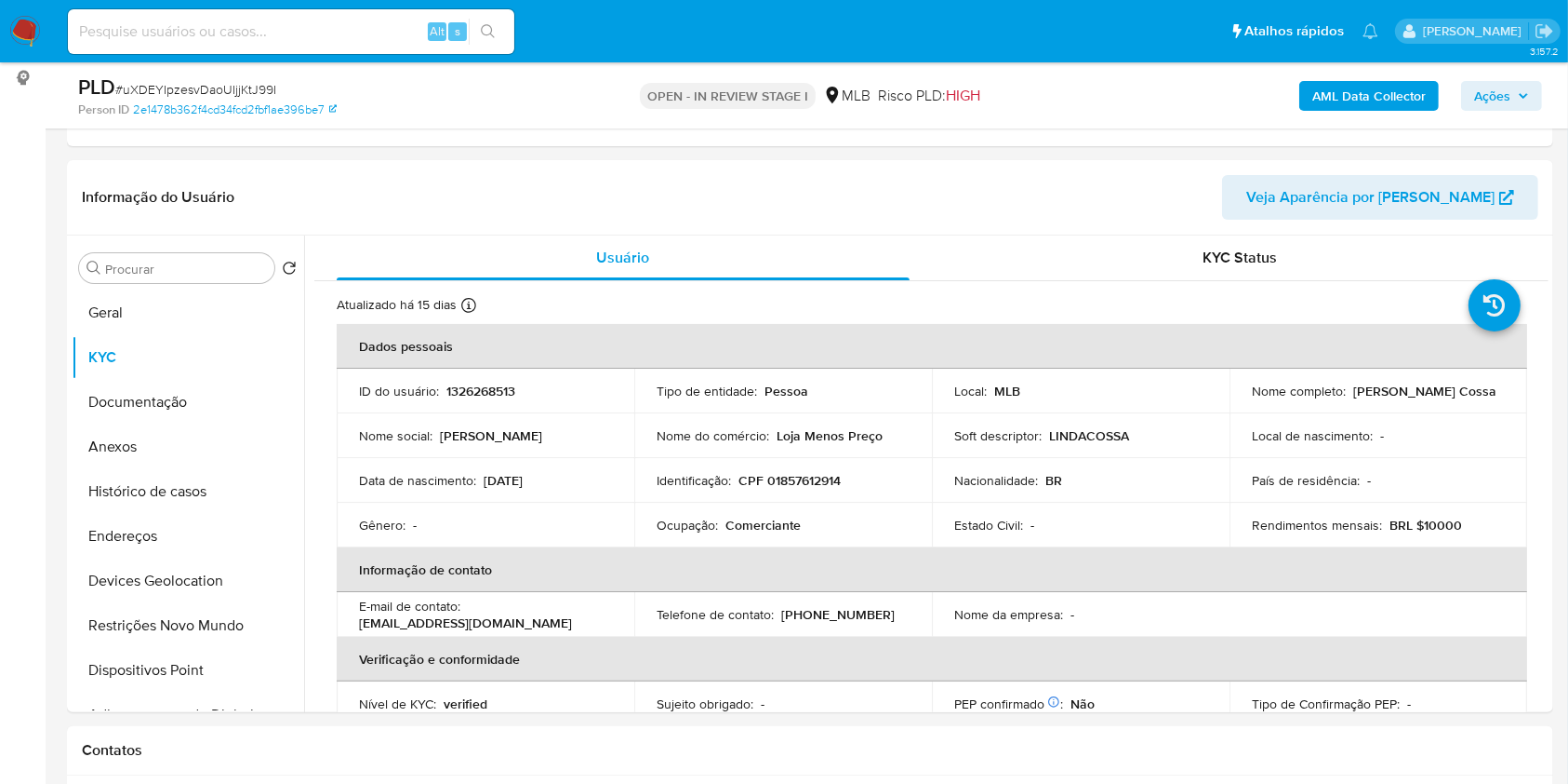
drag, startPoint x: 1347, startPoint y: 393, endPoint x: 1481, endPoint y: 392, distance: 134.0
click at [1481, 392] on div "Nome completo : [PERSON_NAME]" at bounding box center [1379, 391] width 253 height 16
copy p "[PERSON_NAME] Cossa"
click at [795, 481] on p "CPF 01857612914" at bounding box center [789, 480] width 103 height 16
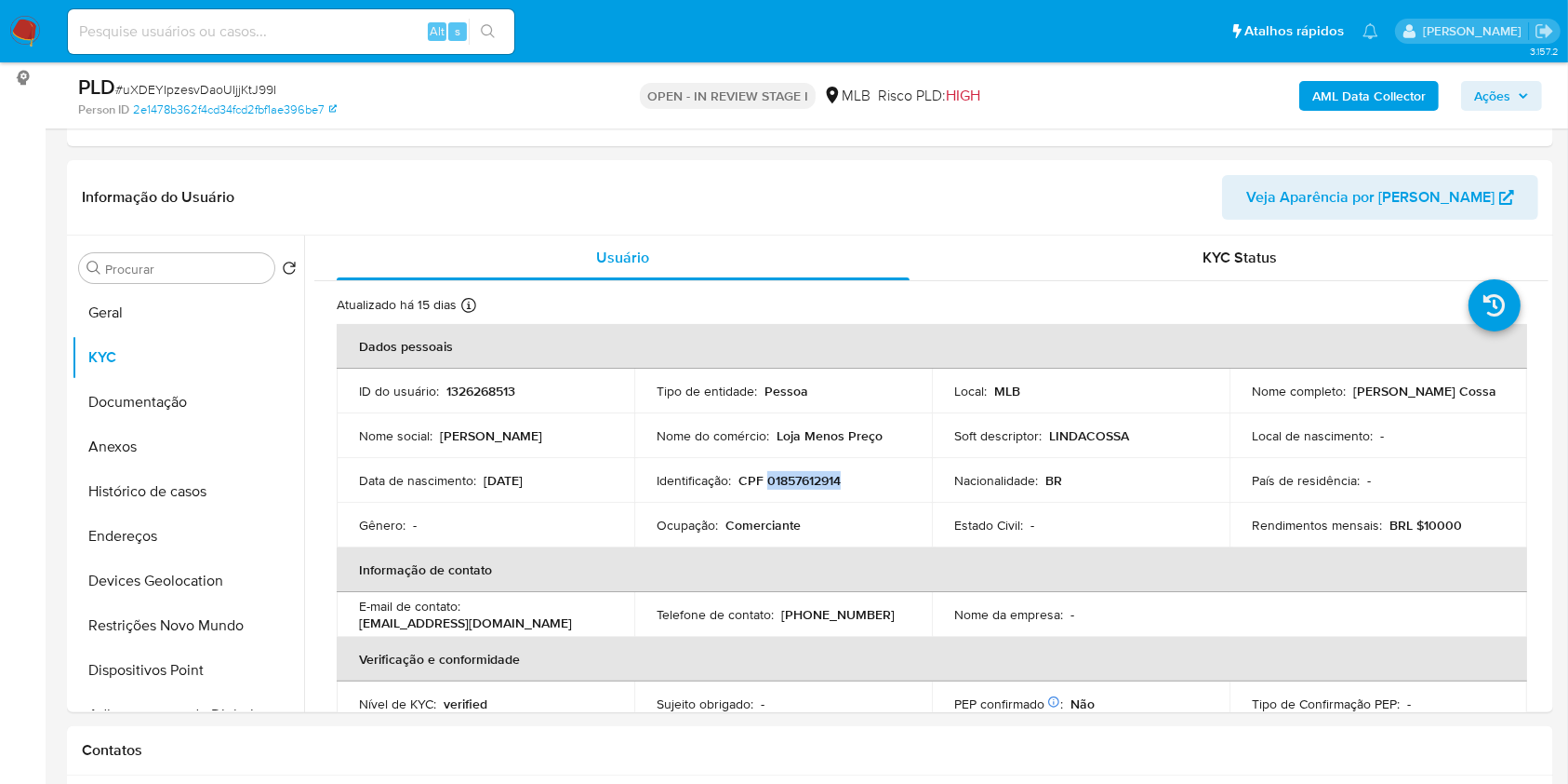
copy p "01857612914"
click at [794, 481] on p "CPF 01857612914" at bounding box center [789, 480] width 103 height 16
click at [141, 404] on button "Documentação" at bounding box center [180, 402] width 218 height 45
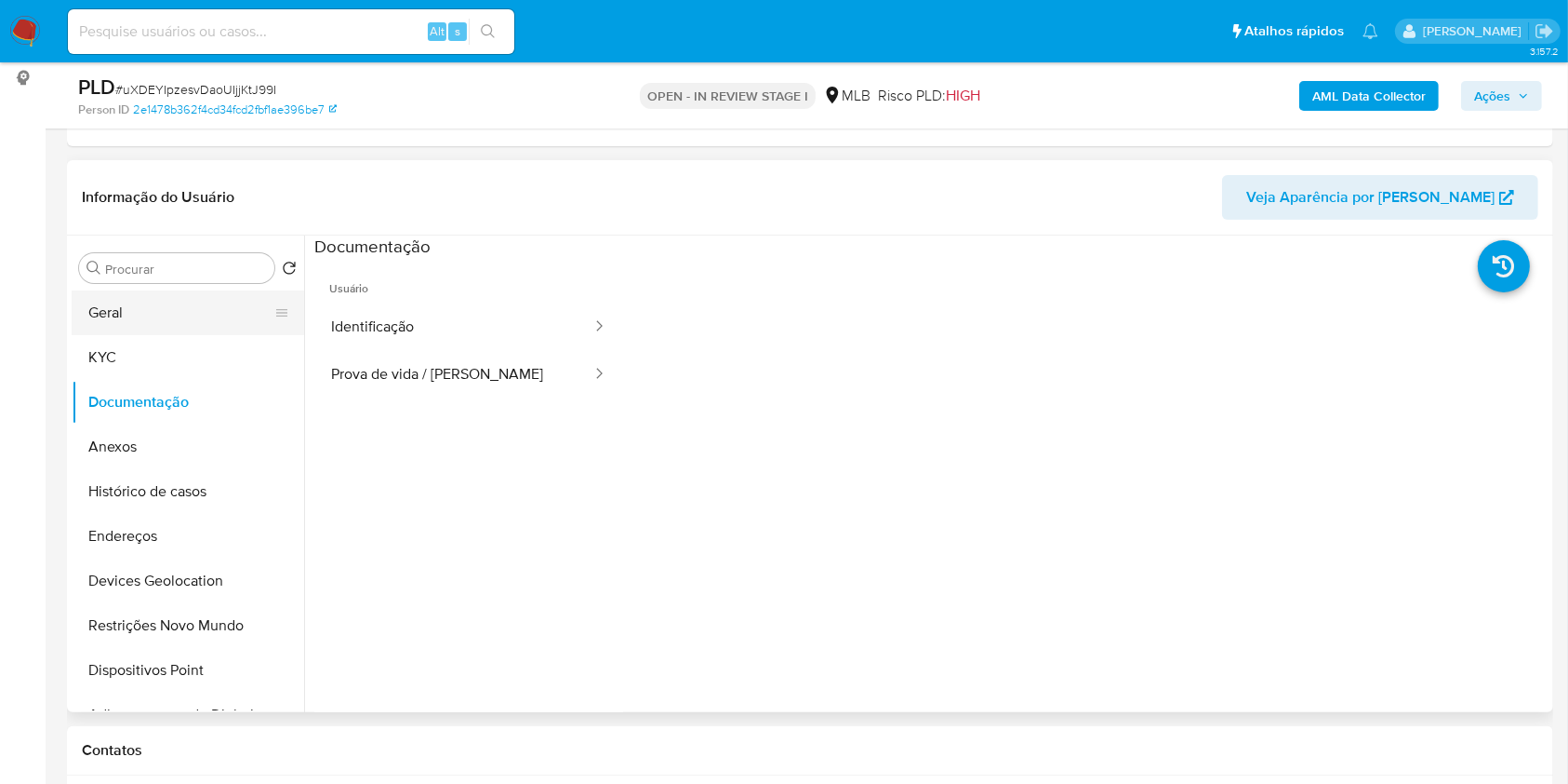
click at [147, 320] on button "Geral" at bounding box center [180, 313] width 218 height 45
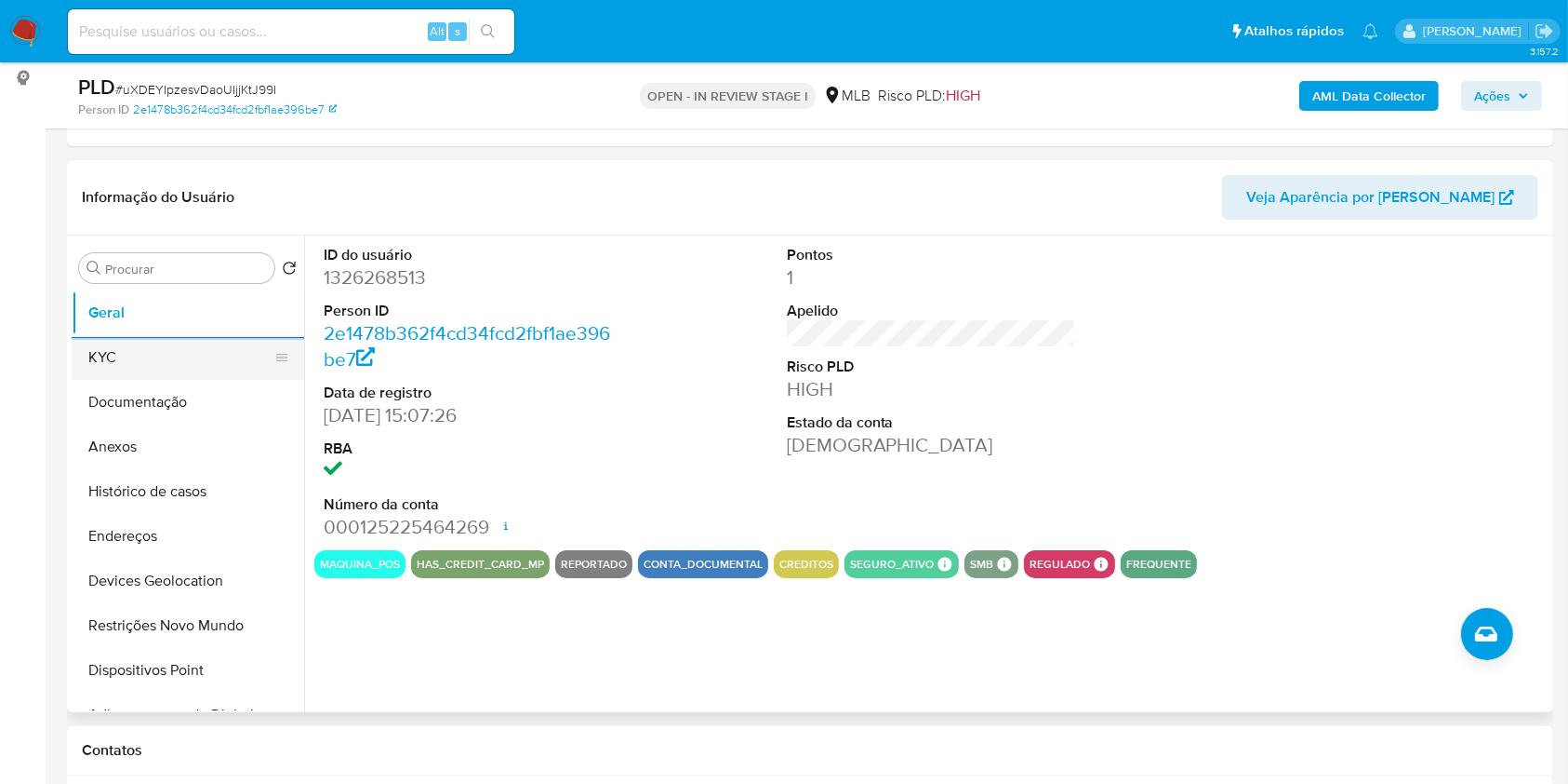
click at [119, 362] on button "KYC" at bounding box center [180, 357] width 218 height 45
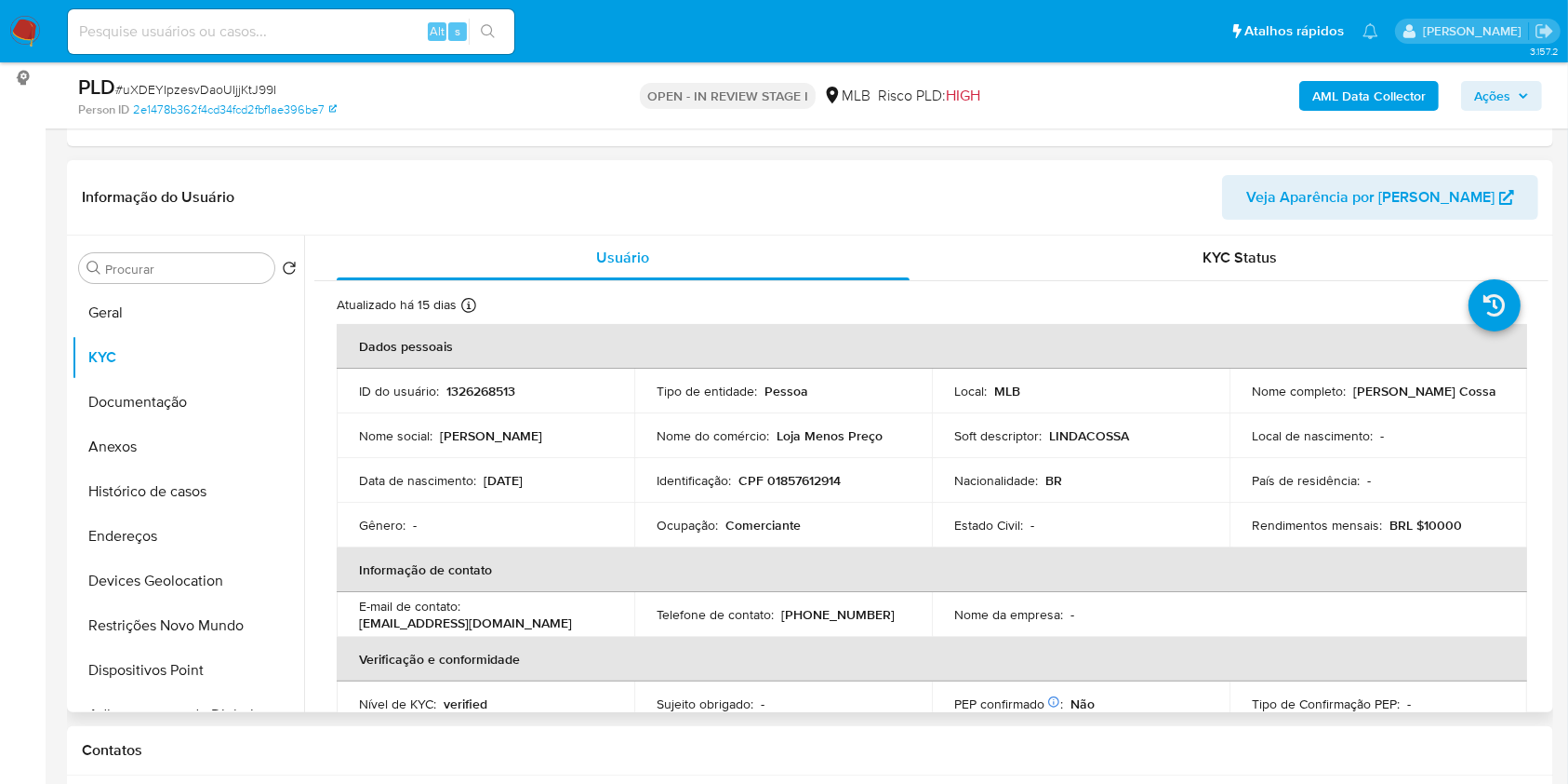
click at [764, 525] on p "Comerciante" at bounding box center [763, 524] width 76 height 16
copy p "Comerciante"
